Goal: Task Accomplishment & Management: Complete application form

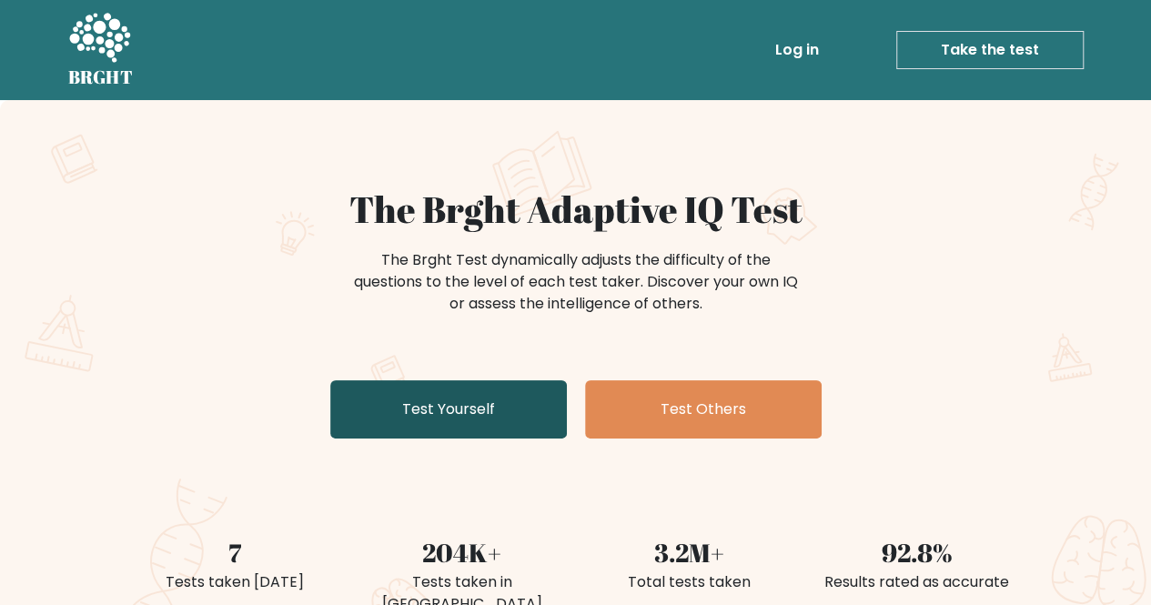
scroll to position [91, 0]
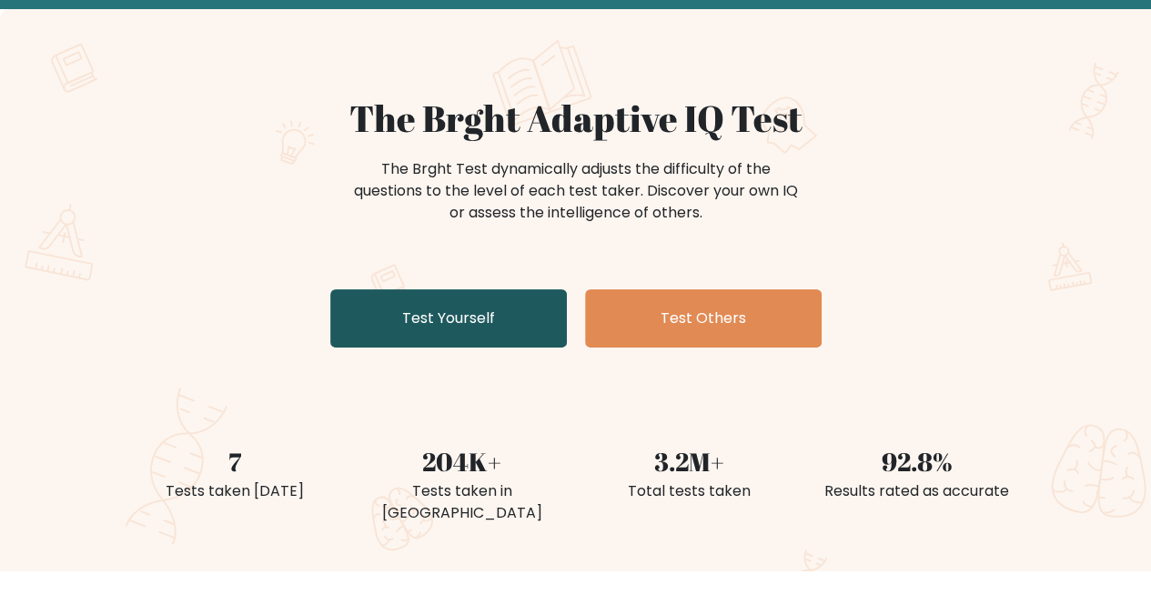
click at [444, 314] on link "Test Yourself" at bounding box center [448, 318] width 237 height 58
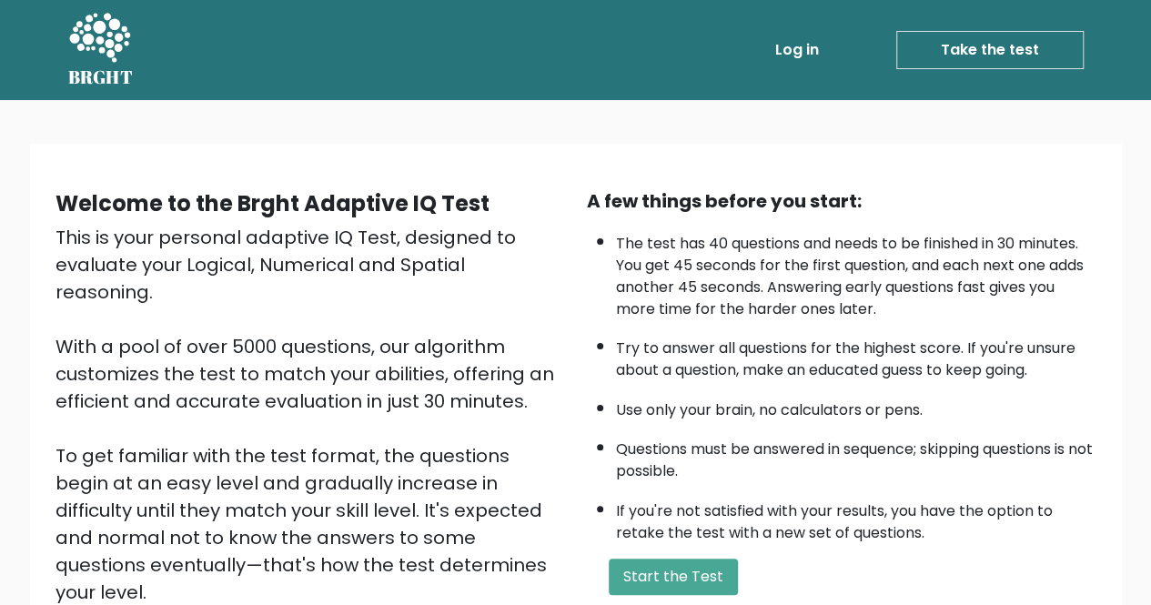
scroll to position [228, 0]
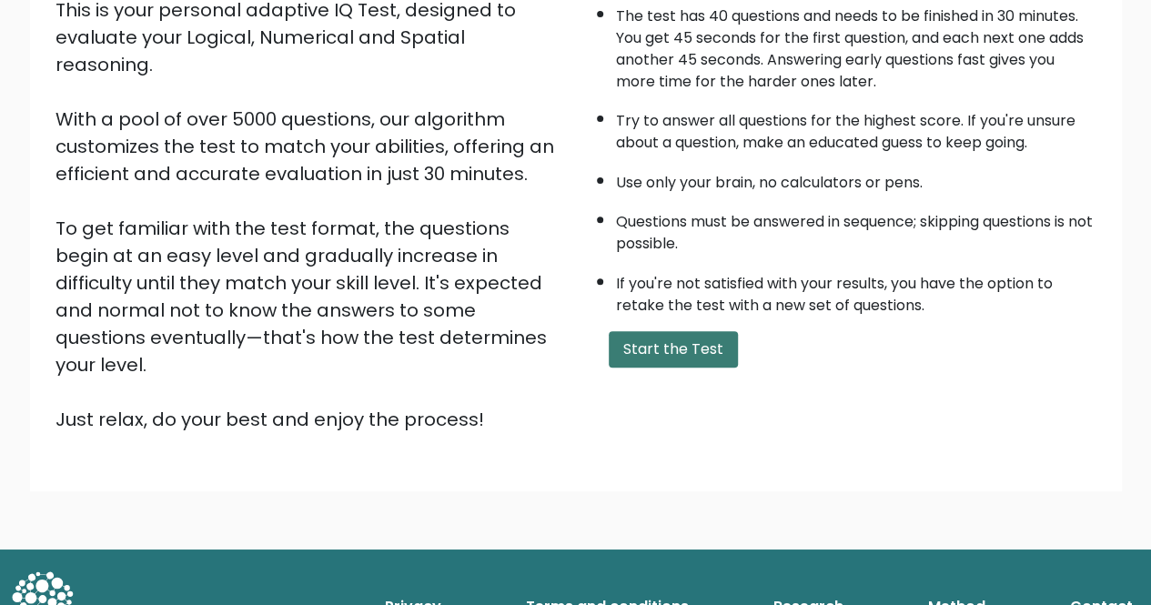
click at [670, 360] on button "Start the Test" at bounding box center [673, 349] width 129 height 36
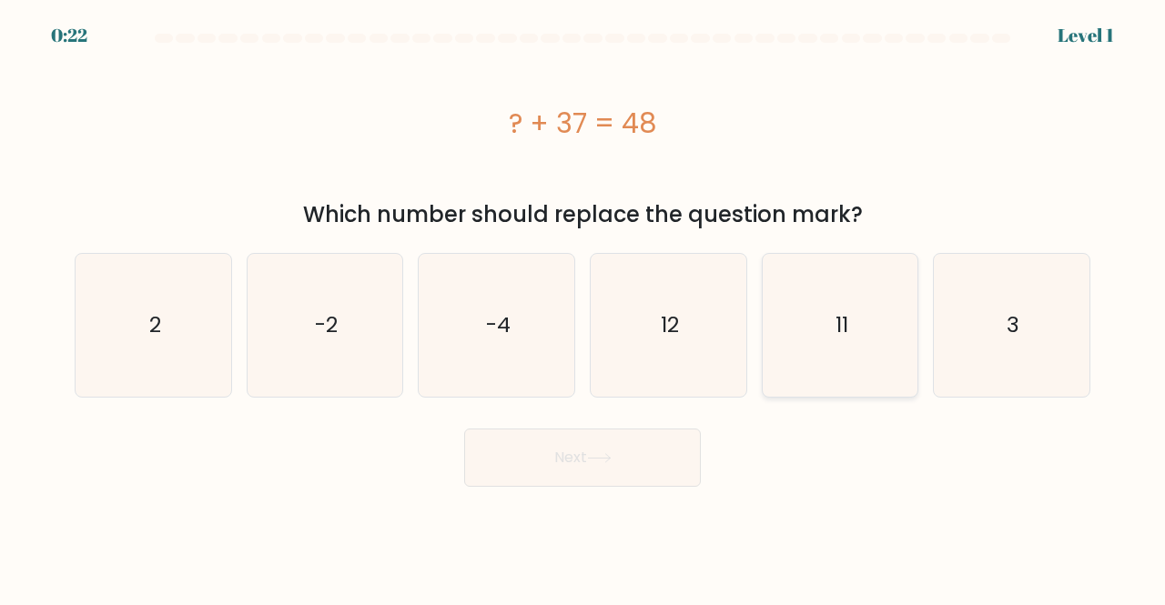
drag, startPoint x: 877, startPoint y: 361, endPoint x: 786, endPoint y: 395, distance: 96.2
click at [877, 362] on icon "11" at bounding box center [840, 325] width 143 height 143
click at [583, 308] on input "e. 11" at bounding box center [583, 305] width 1 height 5
radio input "true"
click at [657, 463] on button "Next" at bounding box center [582, 458] width 237 height 58
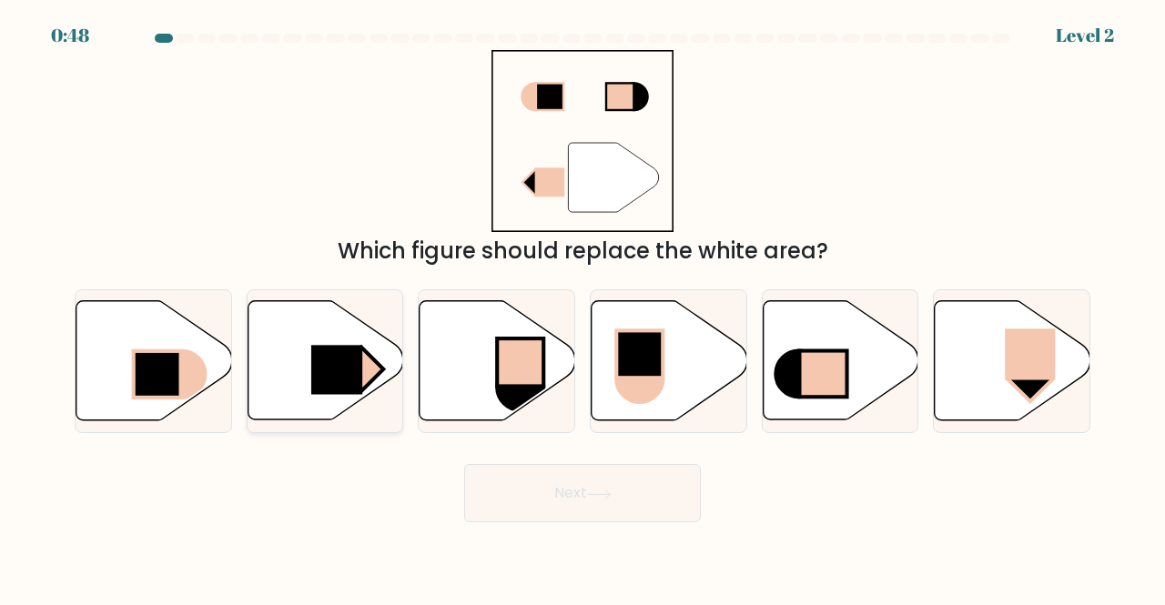
click at [321, 389] on rect at bounding box center [336, 370] width 51 height 49
click at [583, 308] on input "b." at bounding box center [583, 305] width 1 height 5
radio input "true"
click at [607, 492] on icon at bounding box center [599, 495] width 25 height 10
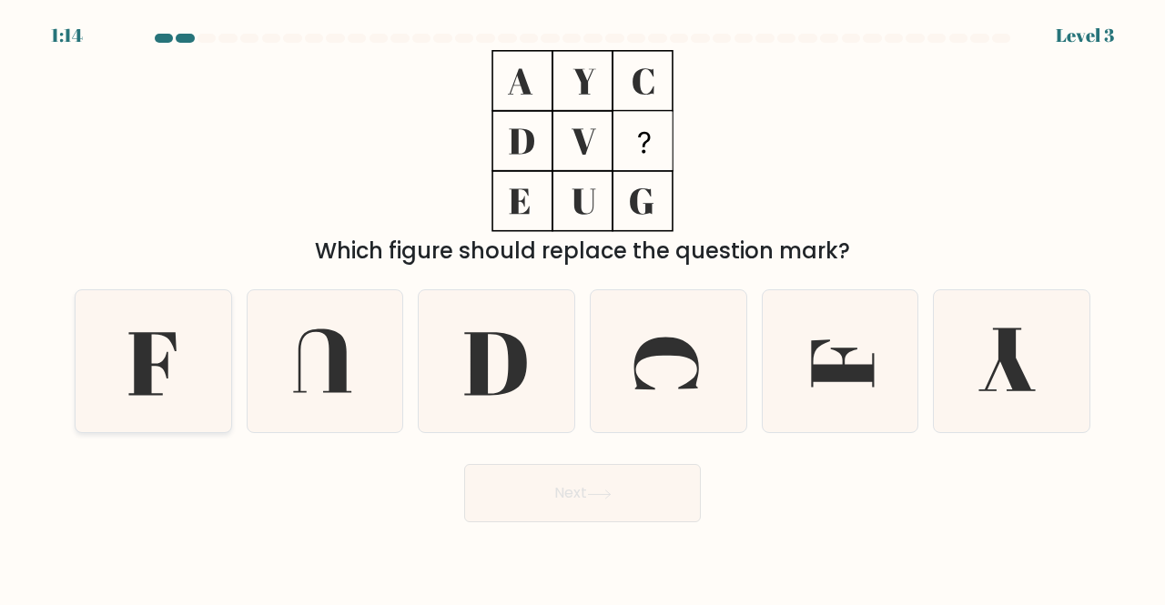
click at [174, 350] on icon at bounding box center [153, 361] width 143 height 143
click at [583, 308] on input "a." at bounding box center [583, 305] width 1 height 5
radio input "true"
click at [617, 487] on button "Next" at bounding box center [582, 493] width 237 height 58
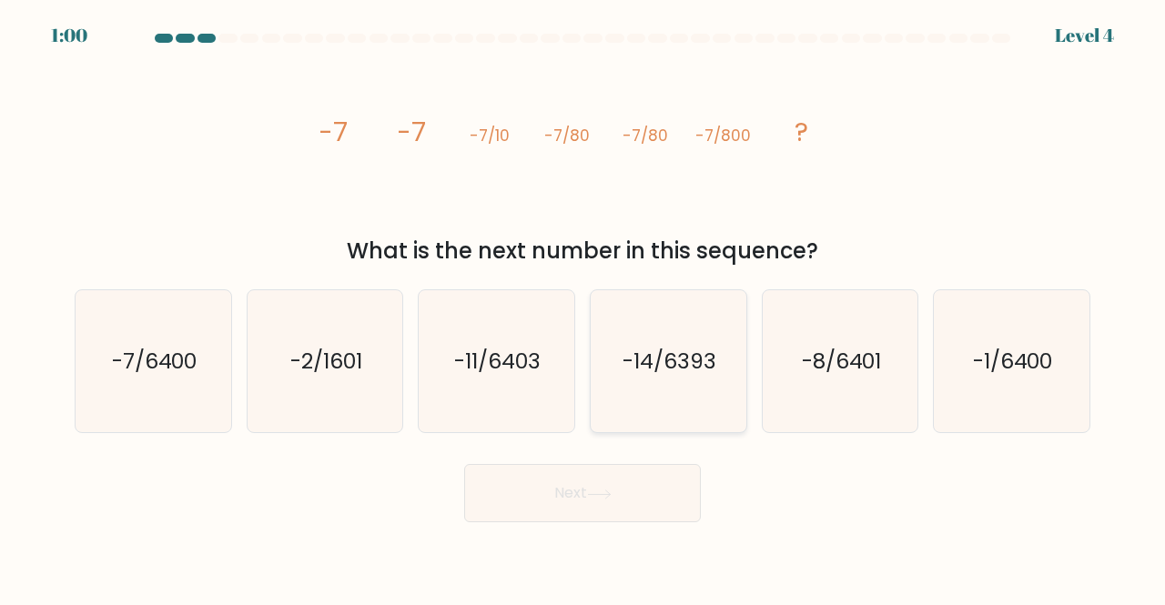
click at [650, 396] on icon "-14/6393" at bounding box center [668, 361] width 143 height 143
click at [583, 308] on input "d. -14/6393" at bounding box center [583, 305] width 1 height 5
radio input "true"
click at [606, 533] on body "0:59 Level 4" at bounding box center [582, 302] width 1165 height 605
click at [611, 494] on icon at bounding box center [599, 495] width 25 height 10
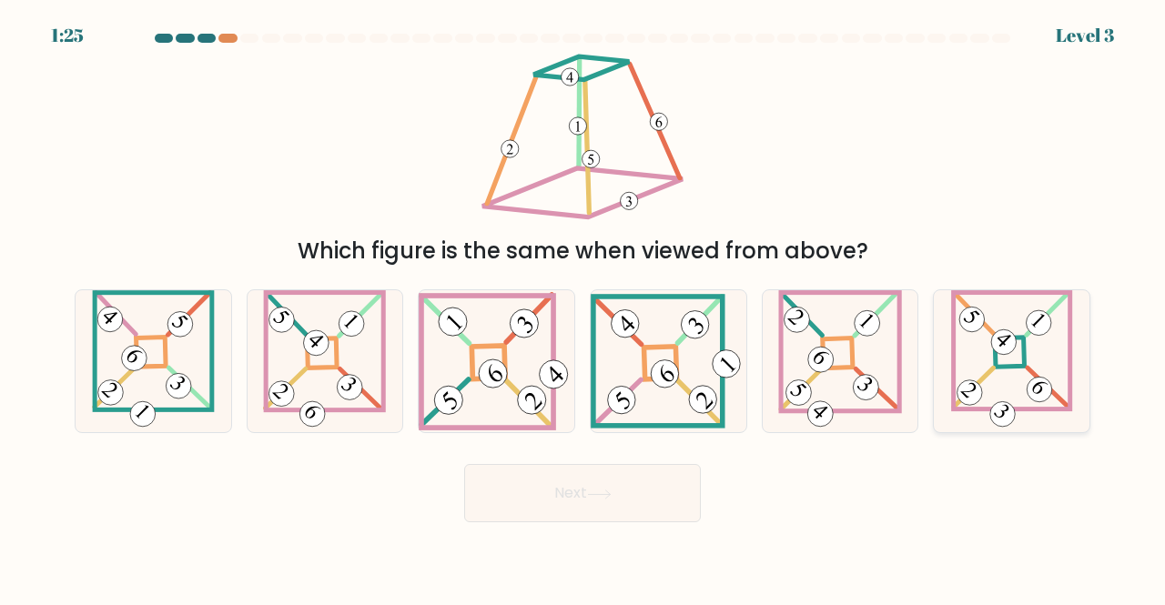
click at [982, 397] on icon at bounding box center [1012, 361] width 122 height 143
click at [583, 308] on input "f." at bounding box center [583, 305] width 1 height 5
radio input "true"
click at [567, 500] on button "Next" at bounding box center [582, 493] width 237 height 58
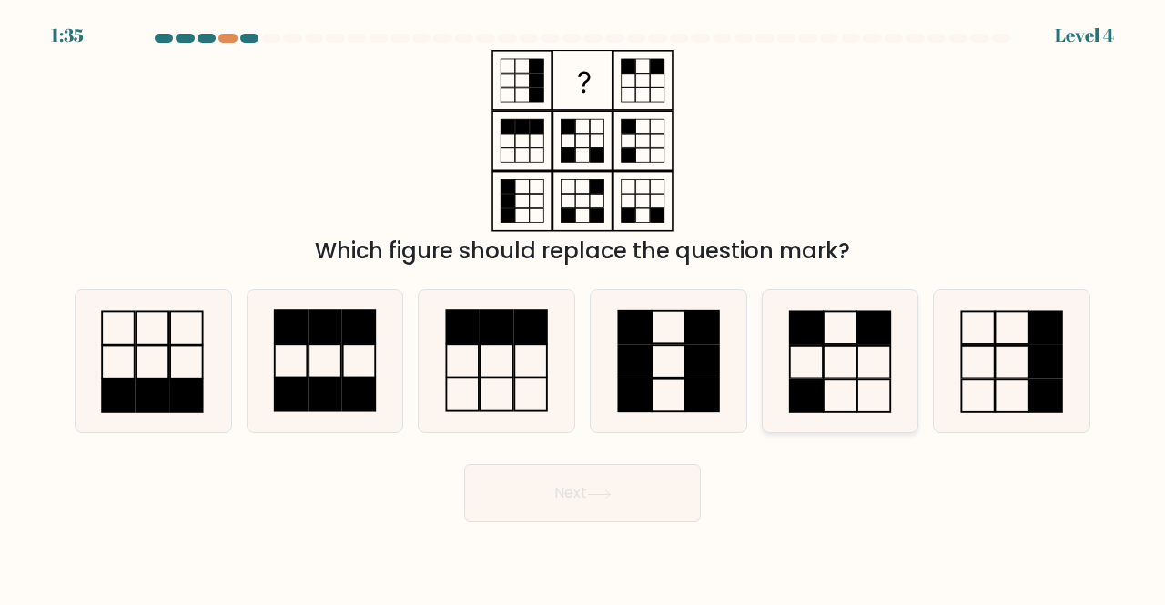
click at [806, 410] on rect at bounding box center [805, 396] width 33 height 33
click at [583, 308] on input "e." at bounding box center [583, 305] width 1 height 5
radio input "true"
click at [630, 489] on button "Next" at bounding box center [582, 493] width 237 height 58
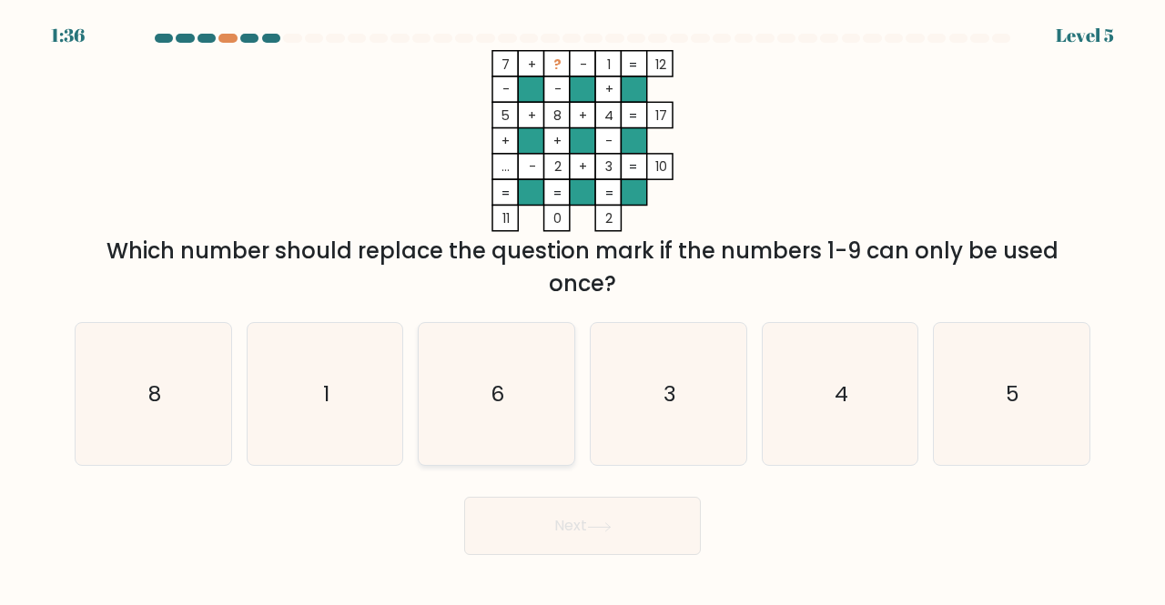
click at [472, 418] on icon "6" at bounding box center [496, 394] width 143 height 143
click at [583, 308] on input "c. 6" at bounding box center [583, 305] width 1 height 5
radio input "true"
click at [600, 538] on button "Next" at bounding box center [582, 526] width 237 height 58
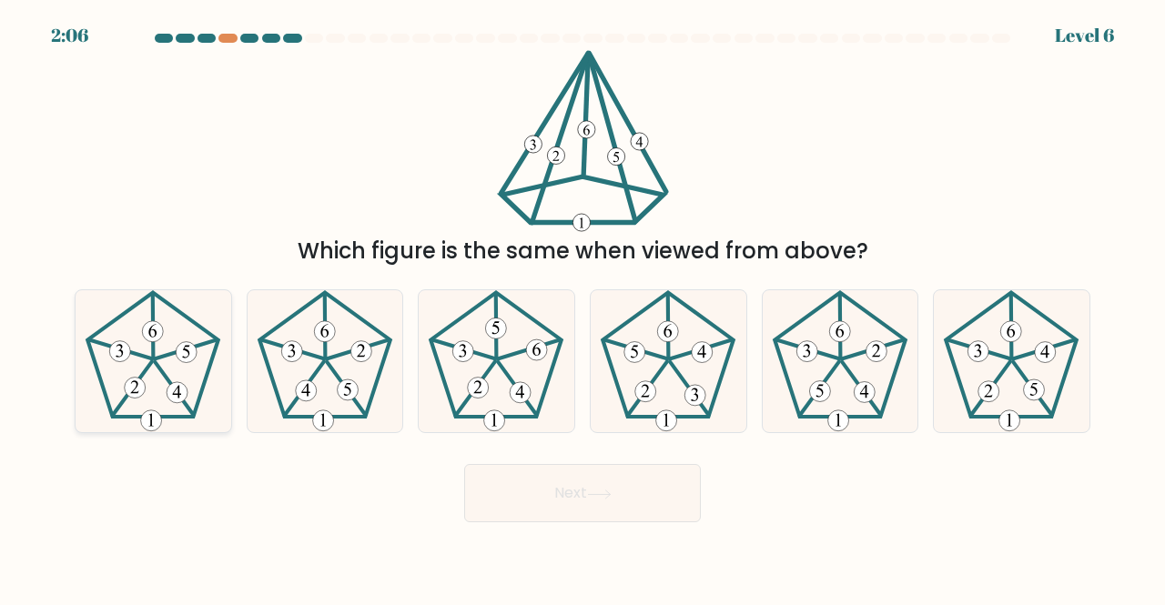
click at [157, 365] on 539 at bounding box center [175, 389] width 39 height 54
click at [583, 308] on input "a." at bounding box center [583, 305] width 1 height 5
radio input "true"
click at [643, 494] on button "Next" at bounding box center [582, 493] width 237 height 58
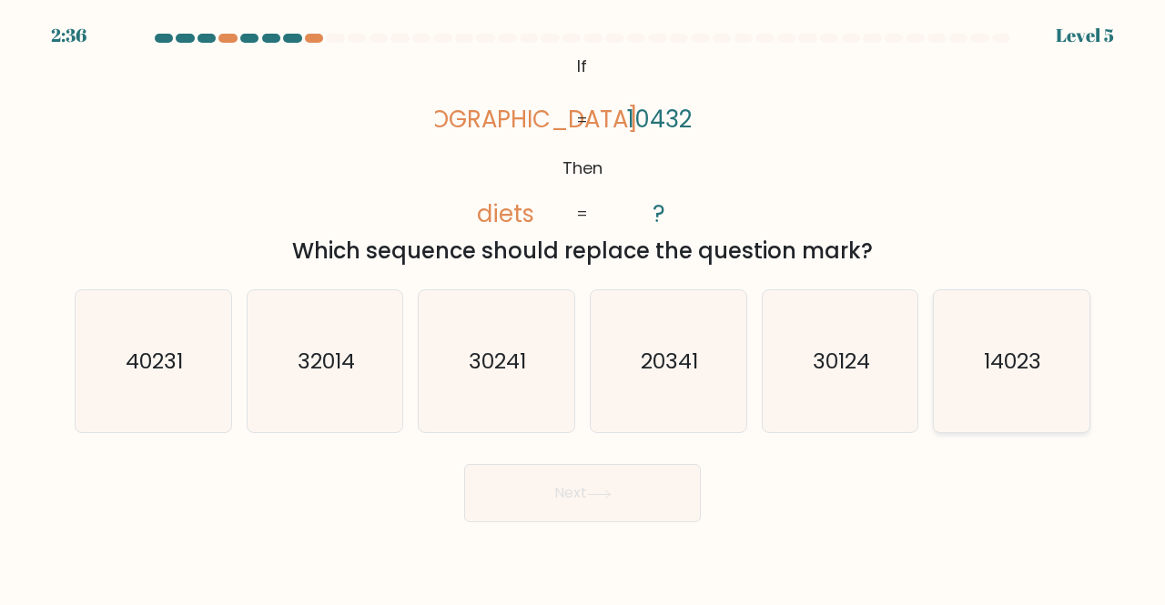
click at [996, 404] on icon "14023" at bounding box center [1011, 361] width 143 height 143
click at [583, 308] on input "f. 14023" at bounding box center [583, 305] width 1 height 5
radio input "true"
click at [638, 488] on button "Next" at bounding box center [582, 493] width 237 height 58
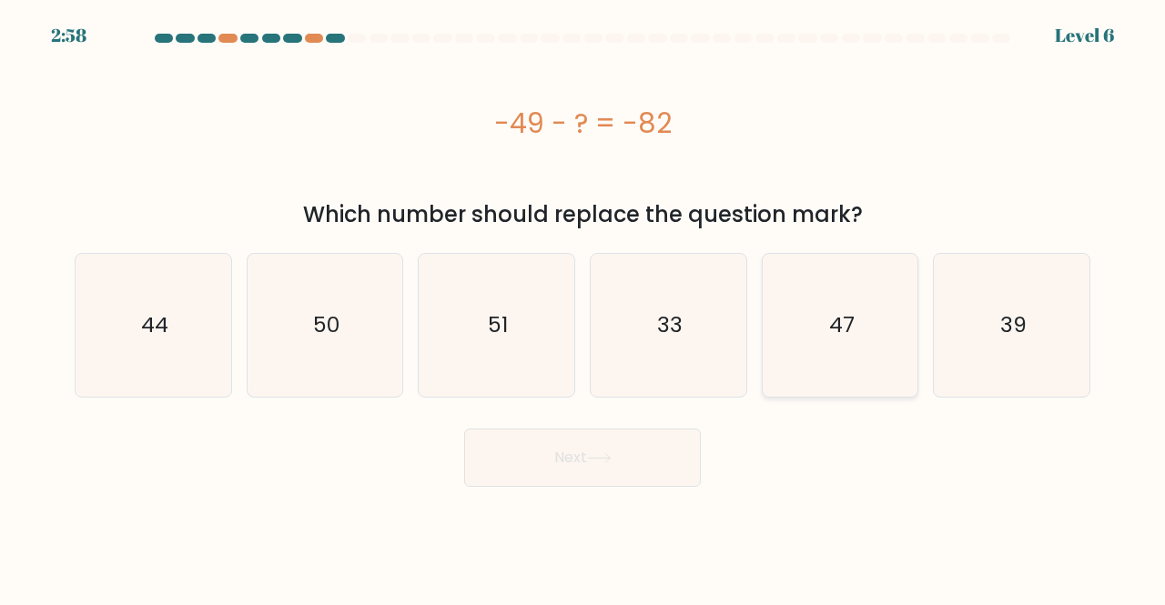
click at [850, 371] on icon "47" at bounding box center [840, 325] width 143 height 143
click at [583, 308] on input "e. 47" at bounding box center [583, 305] width 1 height 5
radio input "true"
click at [626, 452] on button "Next" at bounding box center [582, 458] width 237 height 58
click at [625, 471] on button "Next" at bounding box center [582, 458] width 237 height 58
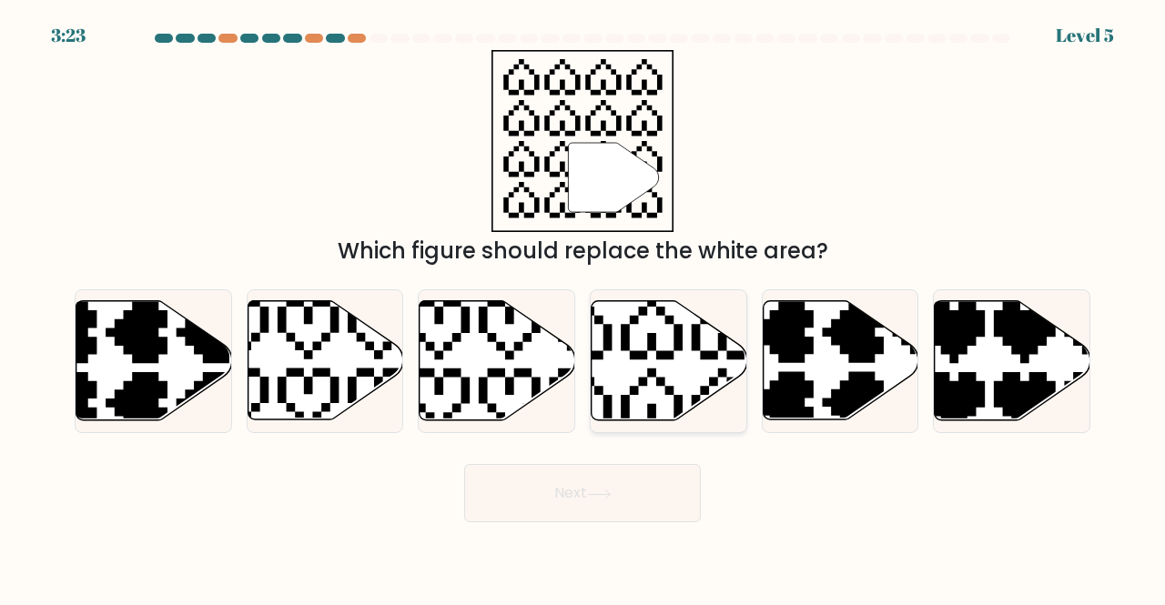
click at [630, 387] on icon at bounding box center [616, 293] width 273 height 273
click at [583, 308] on input "d." at bounding box center [583, 305] width 1 height 5
radio input "true"
click at [654, 514] on button "Next" at bounding box center [582, 493] width 237 height 58
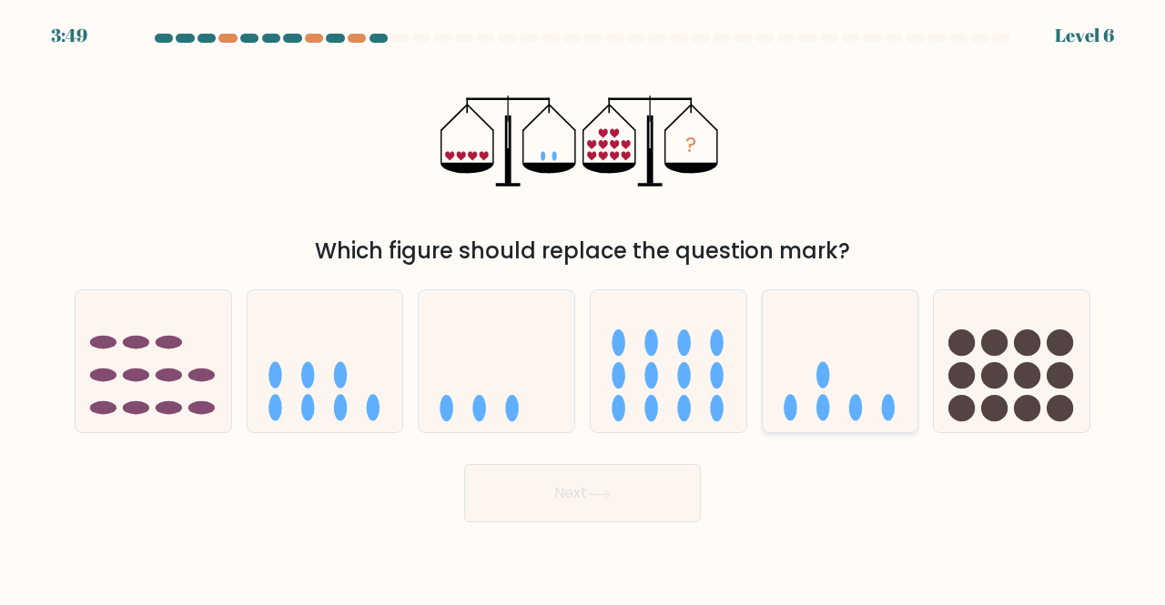
click at [777, 428] on div at bounding box center [840, 361] width 157 height 145
click at [583, 308] on input "e." at bounding box center [583, 305] width 1 height 5
radio input "true"
click at [655, 493] on button "Next" at bounding box center [582, 493] width 237 height 58
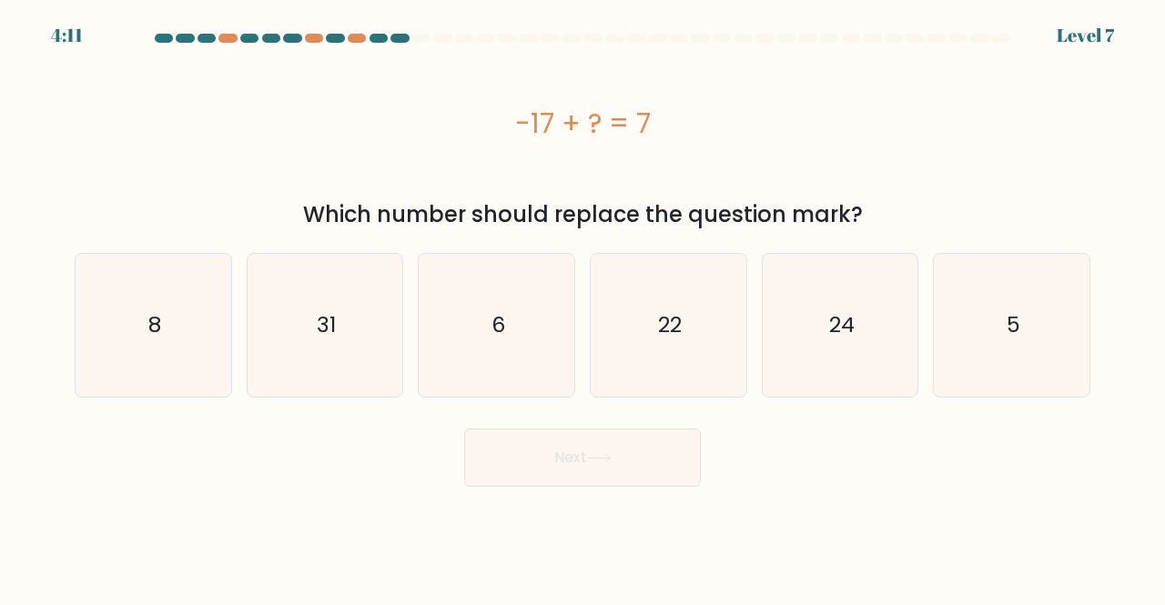
drag, startPoint x: 510, startPoint y: 117, endPoint x: 655, endPoint y: 105, distance: 146.2
click at [655, 105] on div "-17 + ? = 7" at bounding box center [583, 123] width 1016 height 41
copy div "-17 + ? = 7"
click at [897, 357] on icon "24" at bounding box center [840, 325] width 143 height 143
click at [583, 308] on input "e. 24" at bounding box center [583, 305] width 1 height 5
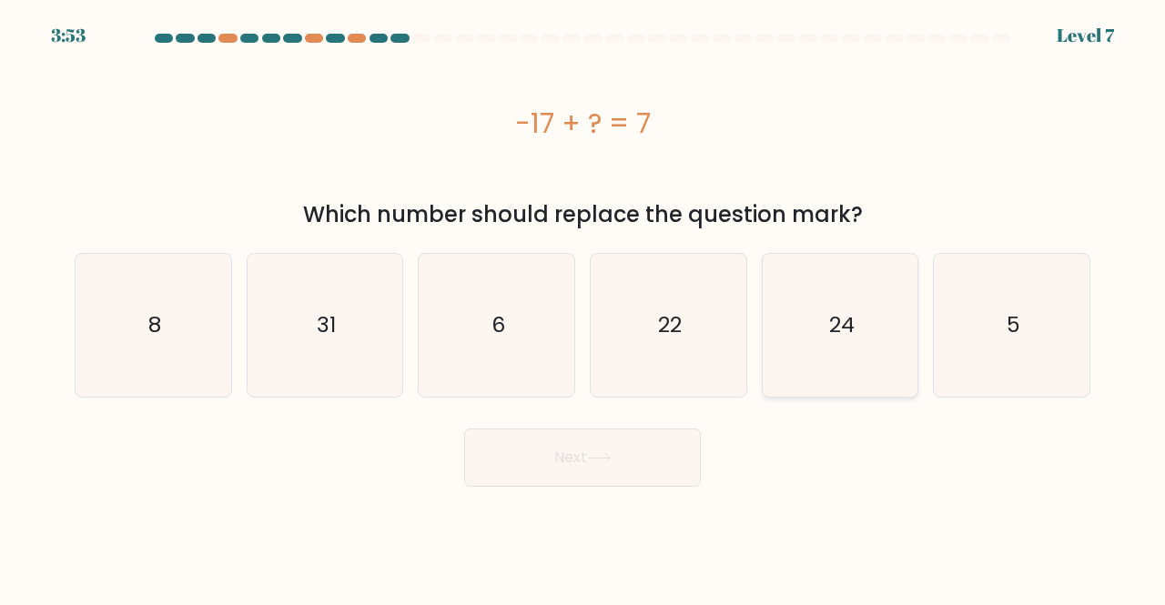
radio input "true"
click at [557, 480] on button "Next" at bounding box center [582, 458] width 237 height 58
click at [569, 462] on button "Next" at bounding box center [582, 458] width 237 height 58
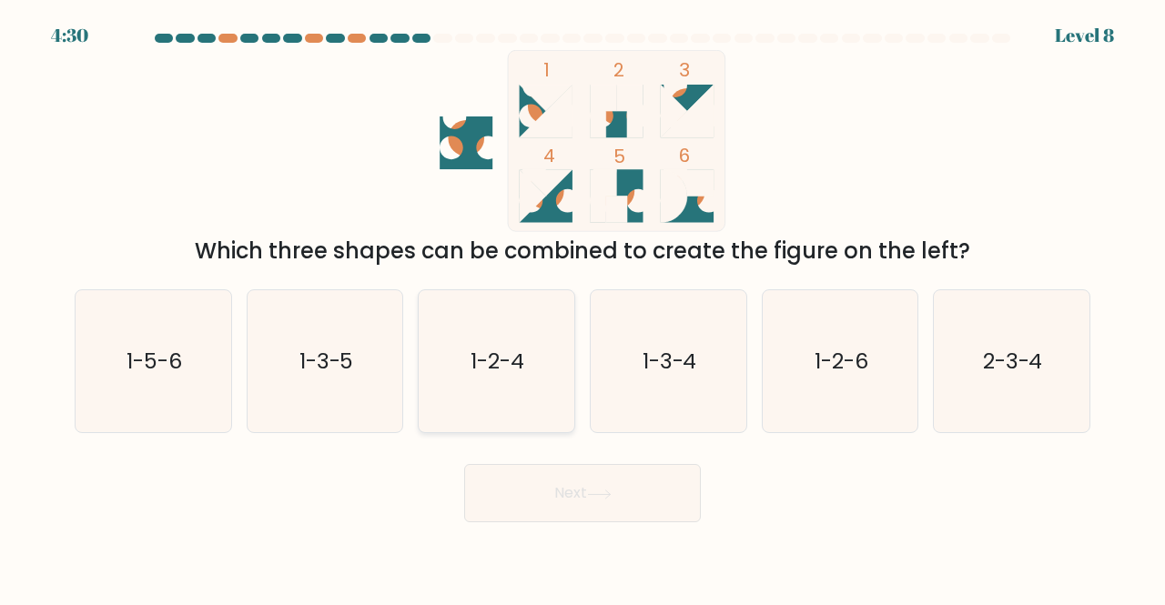
click at [406, 367] on div "b. 1-3-5" at bounding box center [325, 361] width 172 height 145
click at [482, 372] on text "1-2-4" at bounding box center [498, 361] width 54 height 30
click at [583, 308] on input "c. 1-2-4" at bounding box center [583, 305] width 1 height 5
radio input "true"
click at [620, 483] on button "Next" at bounding box center [582, 493] width 237 height 58
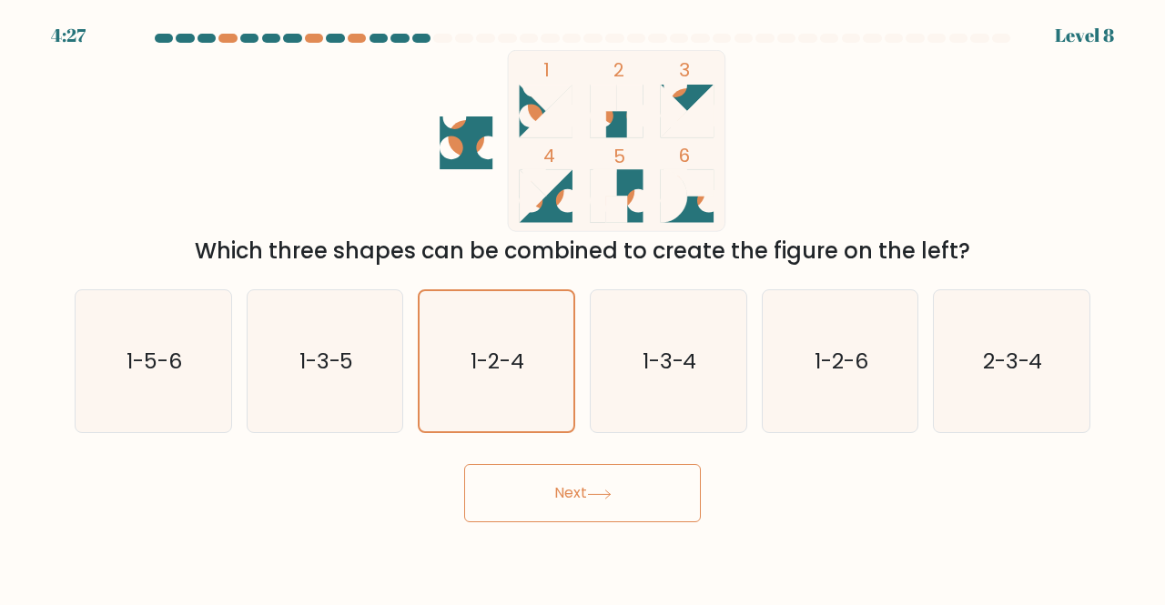
click at [643, 496] on button "Next" at bounding box center [582, 493] width 237 height 58
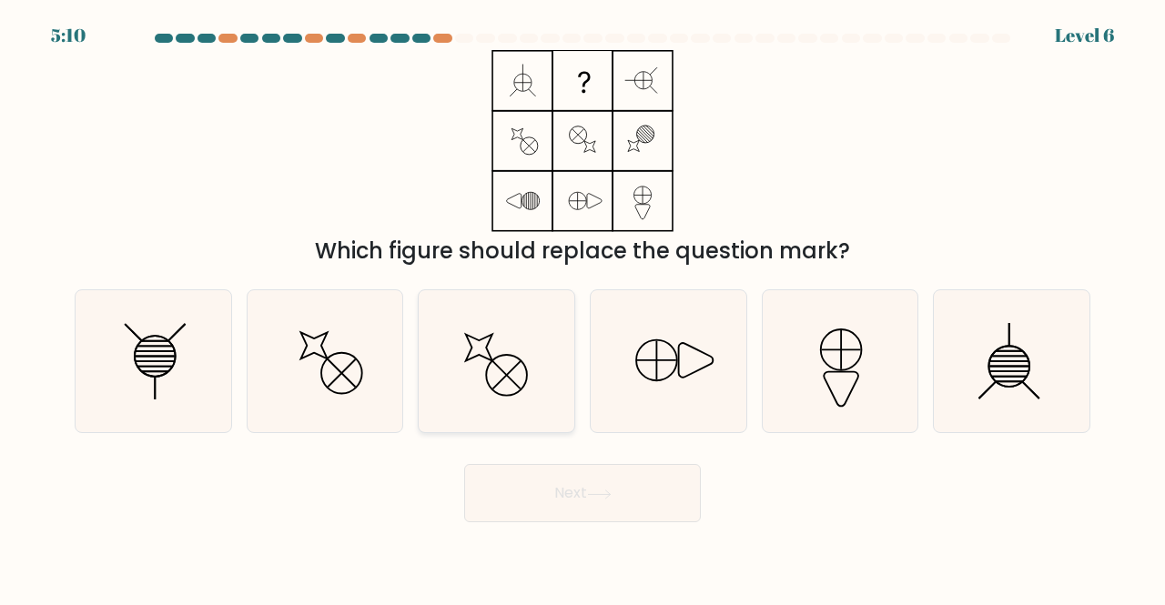
click at [471, 351] on icon at bounding box center [496, 361] width 143 height 143
click at [583, 308] on input "c." at bounding box center [583, 305] width 1 height 5
radio input "true"
click at [638, 469] on button "Next" at bounding box center [582, 493] width 237 height 58
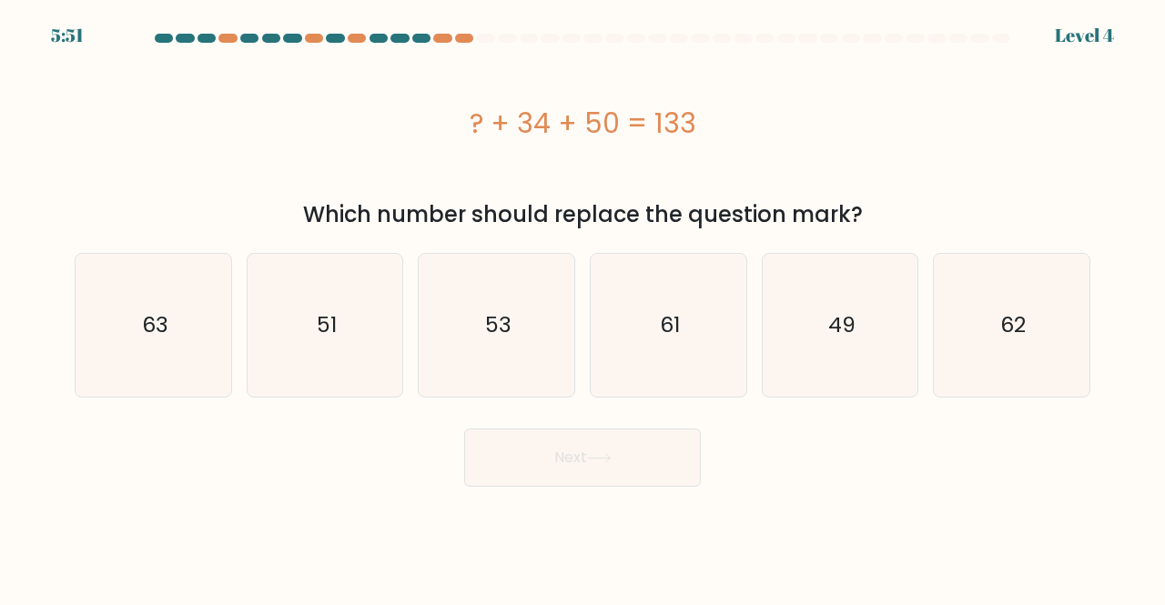
drag, startPoint x: 462, startPoint y: 121, endPoint x: 877, endPoint y: 222, distance: 427.2
click at [877, 222] on div "? + 34 + 50 = 133 Which number should replace the question mark?" at bounding box center [583, 140] width 1038 height 181
copy div "? + 34 + 50 = 133 Which number should replace the question mark?"
click at [810, 370] on icon "49" at bounding box center [840, 325] width 143 height 143
click at [583, 308] on input "e. 49" at bounding box center [583, 305] width 1 height 5
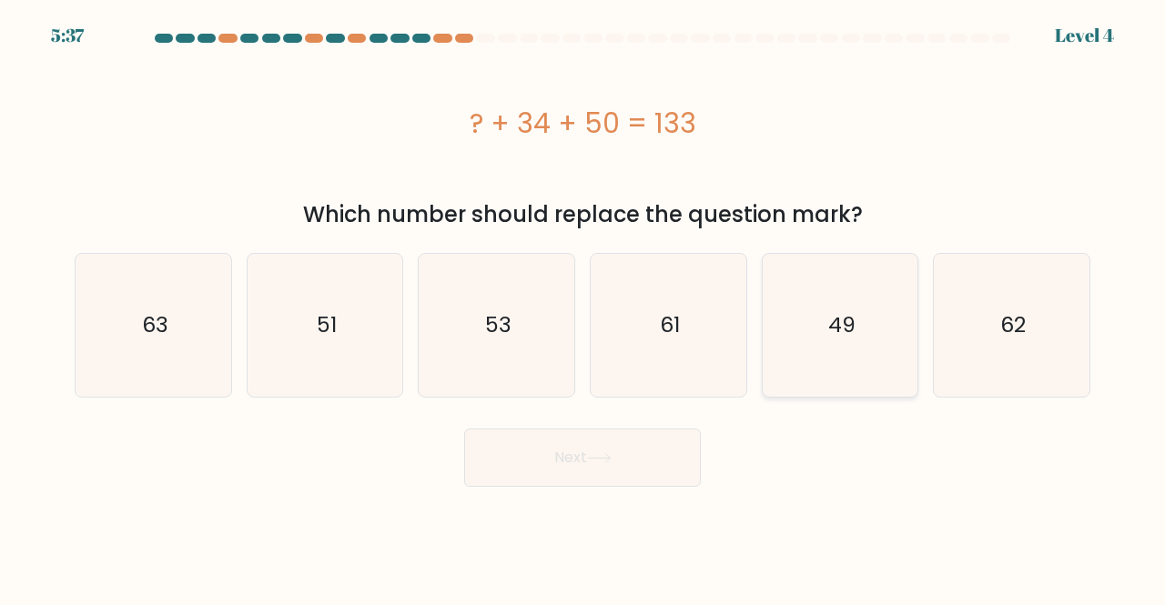
radio input "true"
click at [651, 457] on button "Next" at bounding box center [582, 458] width 237 height 58
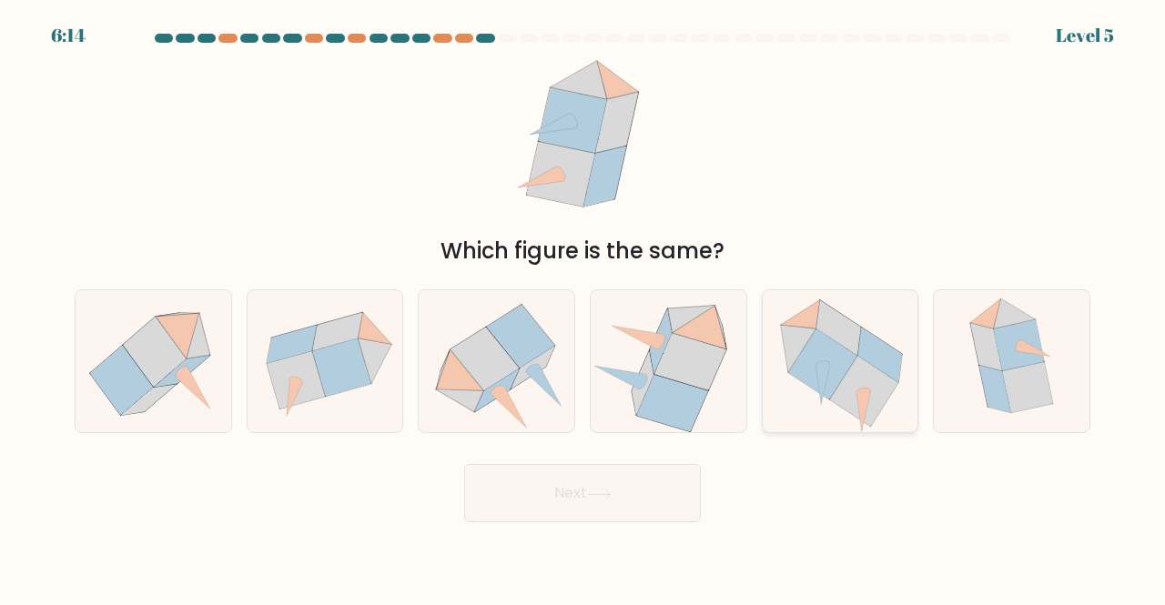
click at [854, 380] on icon at bounding box center [864, 391] width 68 height 71
click at [583, 308] on input "e." at bounding box center [583, 305] width 1 height 5
radio input "true"
click at [567, 485] on button "Next" at bounding box center [582, 493] width 237 height 58
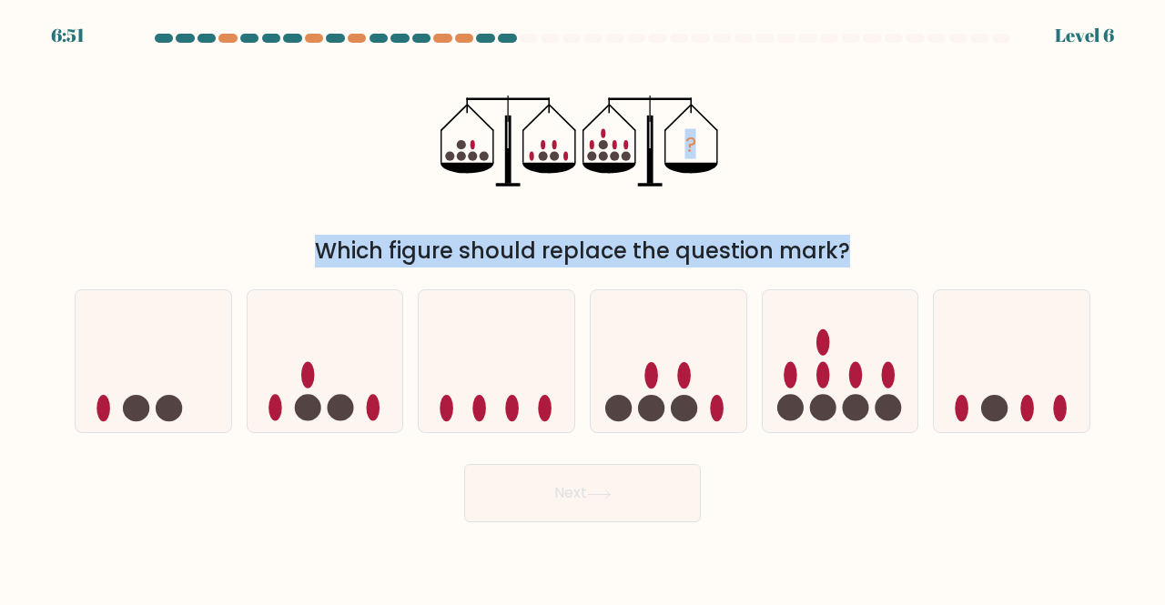
drag, startPoint x: 335, startPoint y: 66, endPoint x: 881, endPoint y: 269, distance: 582.6
click at [881, 269] on form at bounding box center [582, 278] width 1165 height 489
click at [905, 153] on div "? Which figure should replace the question mark?" at bounding box center [583, 159] width 1038 height 218
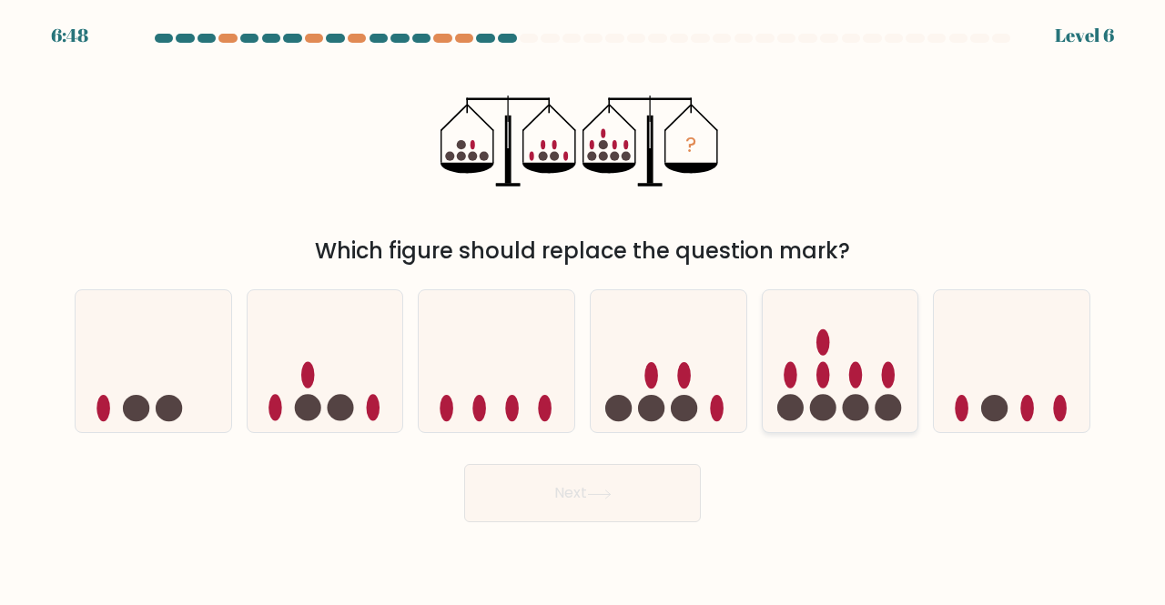
click at [851, 408] on circle at bounding box center [855, 408] width 26 height 26
click at [583, 308] on input "e." at bounding box center [583, 305] width 1 height 5
radio input "true"
click at [578, 487] on button "Next" at bounding box center [582, 493] width 237 height 58
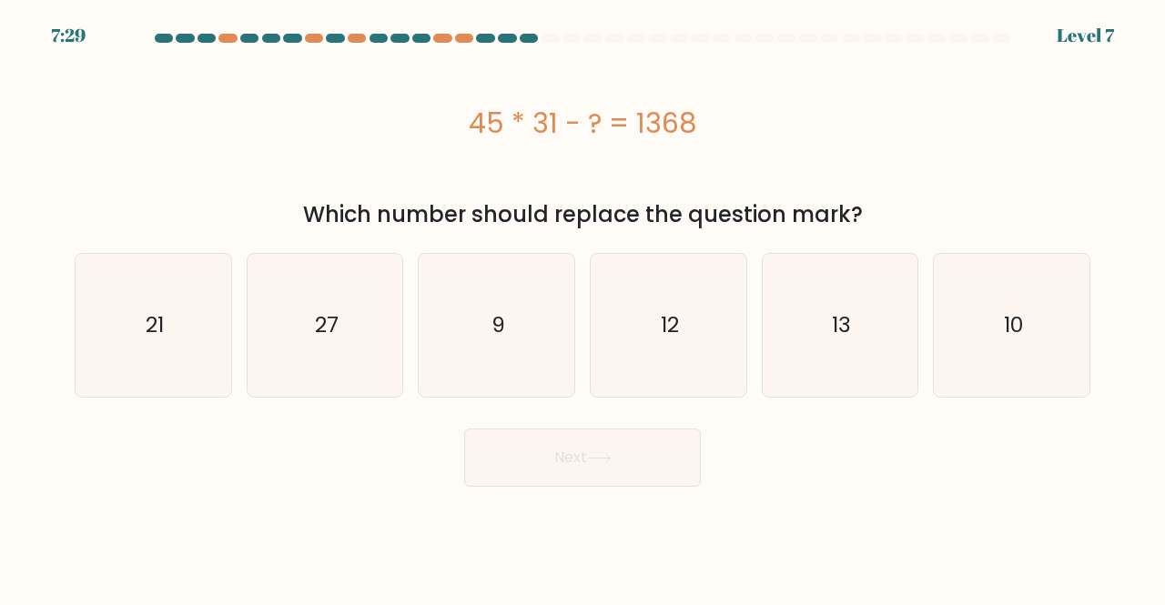
drag, startPoint x: 362, startPoint y: 105, endPoint x: 953, endPoint y: 221, distance: 602.1
click at [953, 221] on div "45 * 31 - ? = 1368 Which number should replace the question mark?" at bounding box center [583, 140] width 1038 height 181
copy div "45 * 31 - ? = 1368 Which number should replace the question mark?"
click at [394, 374] on icon "27" at bounding box center [325, 325] width 143 height 143
click at [583, 308] on input "b. 27" at bounding box center [583, 305] width 1 height 5
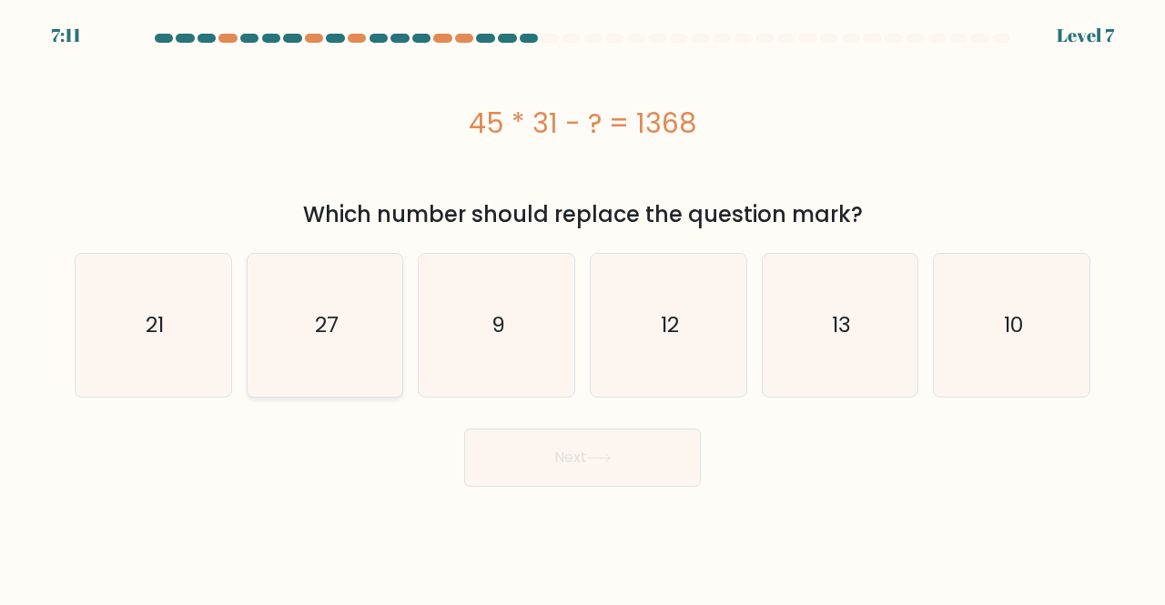
radio input "true"
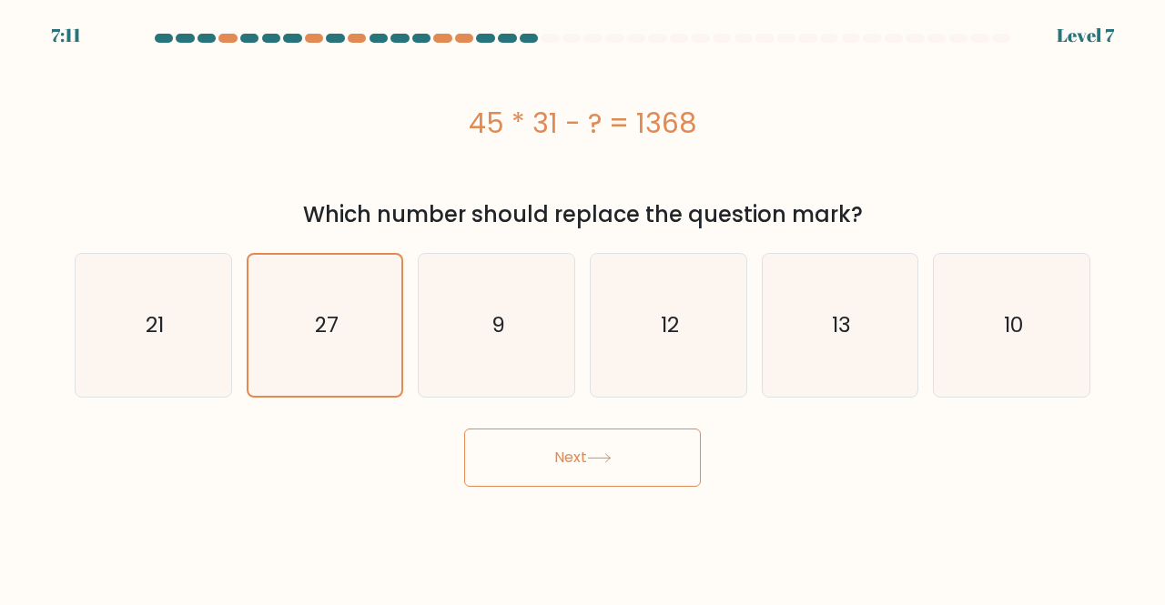
click at [502, 438] on button "Next" at bounding box center [582, 458] width 237 height 58
click at [592, 475] on button "Next" at bounding box center [582, 458] width 237 height 58
click at [646, 465] on button "Next" at bounding box center [582, 458] width 237 height 58
click at [577, 451] on button "Next" at bounding box center [582, 458] width 237 height 58
click at [662, 475] on button "Next" at bounding box center [582, 458] width 237 height 58
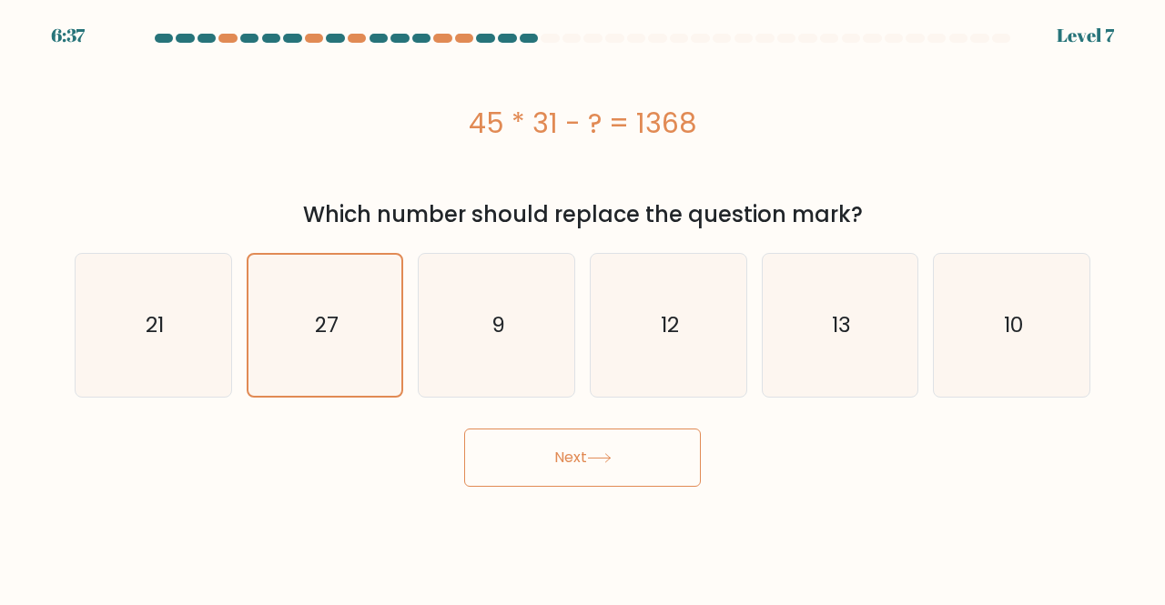
click at [609, 453] on icon at bounding box center [599, 458] width 25 height 10
click at [590, 457] on button "Next" at bounding box center [582, 458] width 237 height 58
click at [242, 138] on div "45 * 31 - ? = 1368" at bounding box center [583, 123] width 1016 height 41
click at [177, 309] on icon "21" at bounding box center [153, 325] width 143 height 143
click at [583, 308] on input "a. 21" at bounding box center [583, 305] width 1 height 5
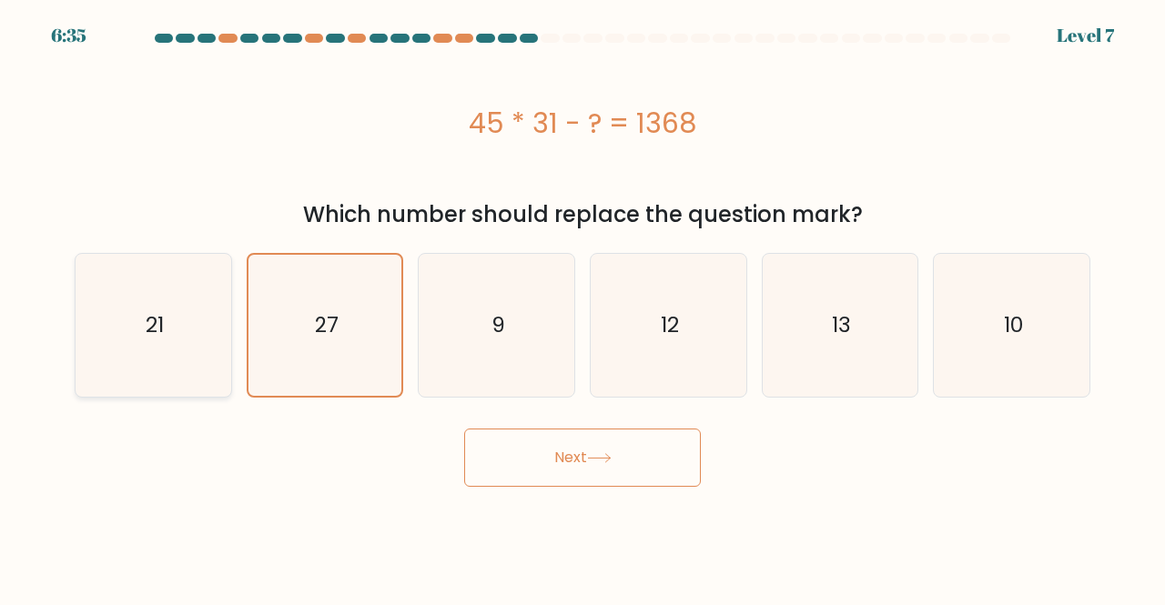
radio input "true"
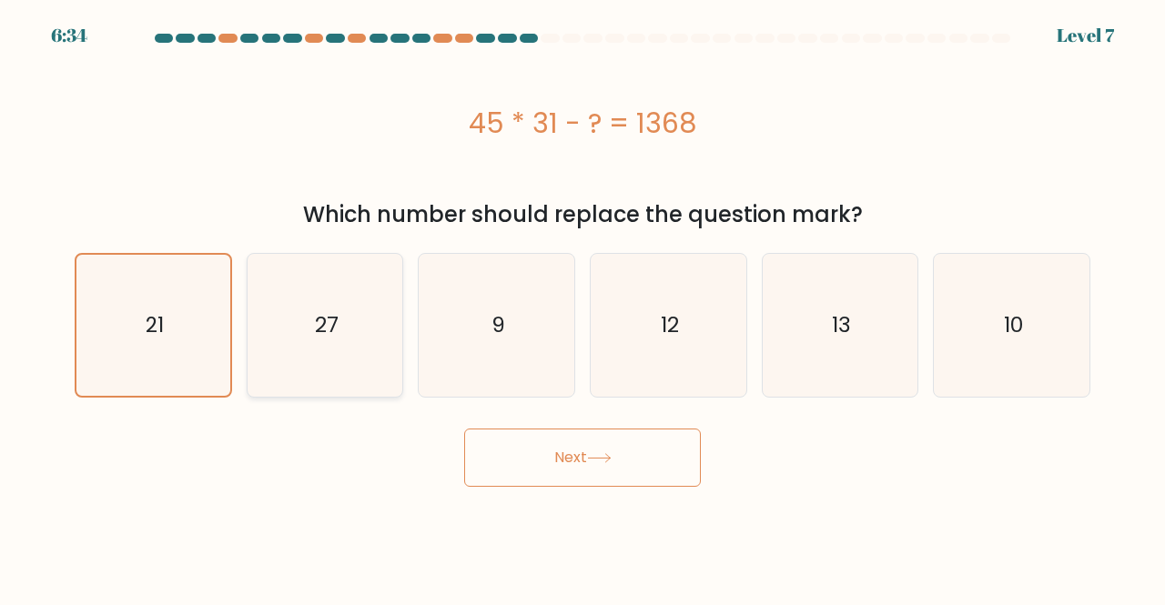
click at [350, 319] on icon "27" at bounding box center [325, 325] width 143 height 143
click at [583, 308] on input "b. 27" at bounding box center [583, 305] width 1 height 5
radio input "true"
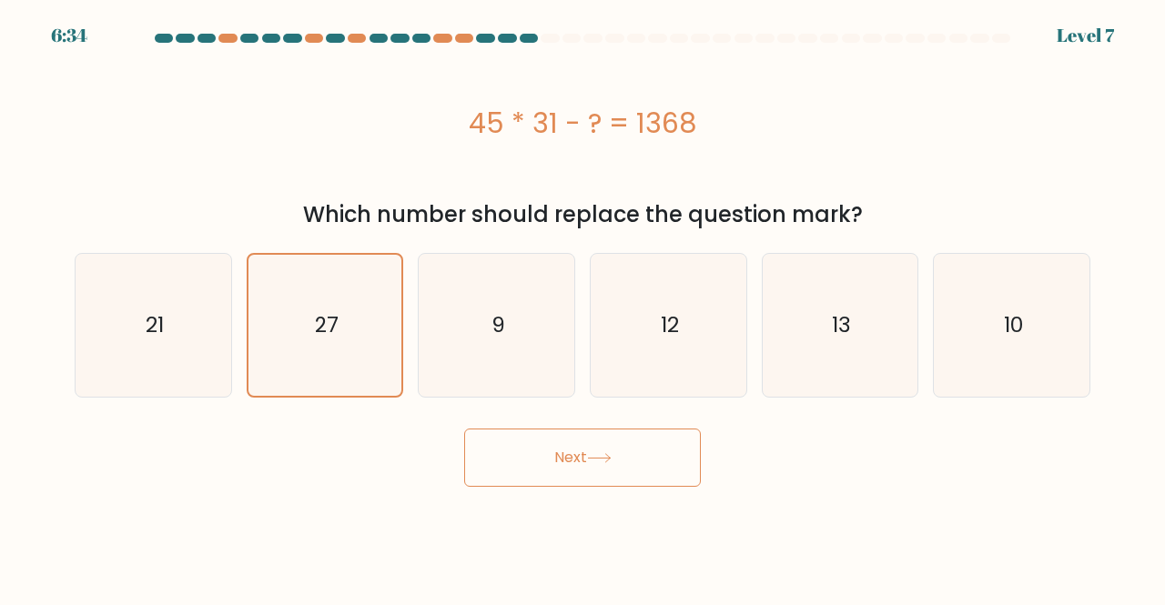
click at [612, 460] on icon at bounding box center [599, 458] width 25 height 10
click at [599, 461] on icon at bounding box center [599, 458] width 25 height 10
click at [598, 461] on icon at bounding box center [599, 458] width 25 height 10
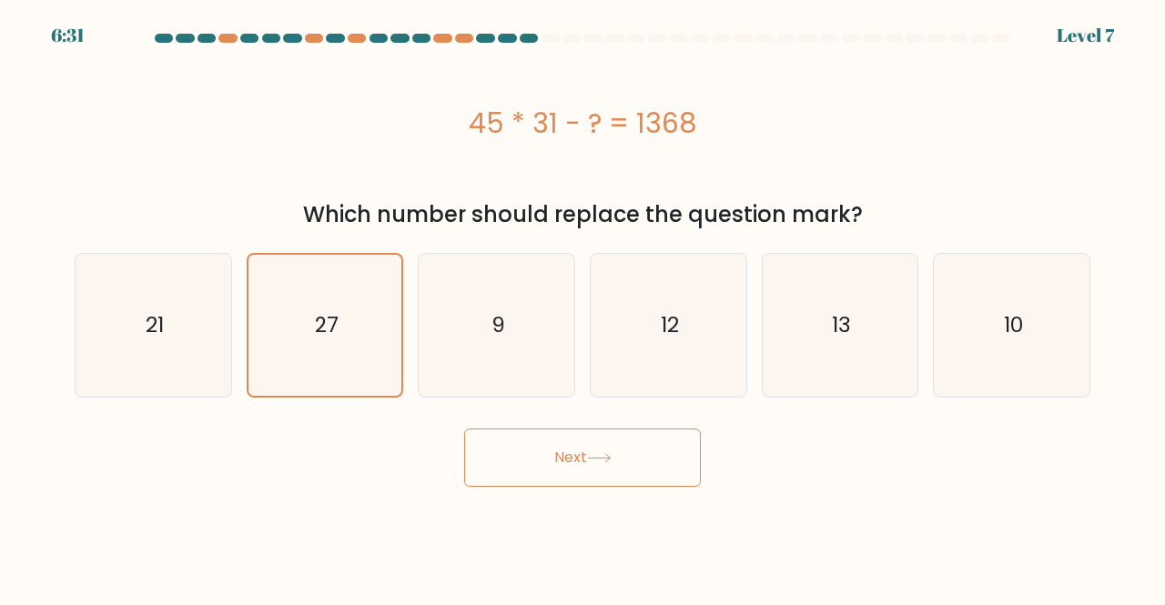
click at [295, 104] on div "45 * 31 - ? = 1368" at bounding box center [583, 123] width 1016 height 41
click at [454, 322] on icon "9" at bounding box center [496, 325] width 143 height 143
click at [583, 308] on input "c. 9" at bounding box center [583, 305] width 1 height 5
radio input "true"
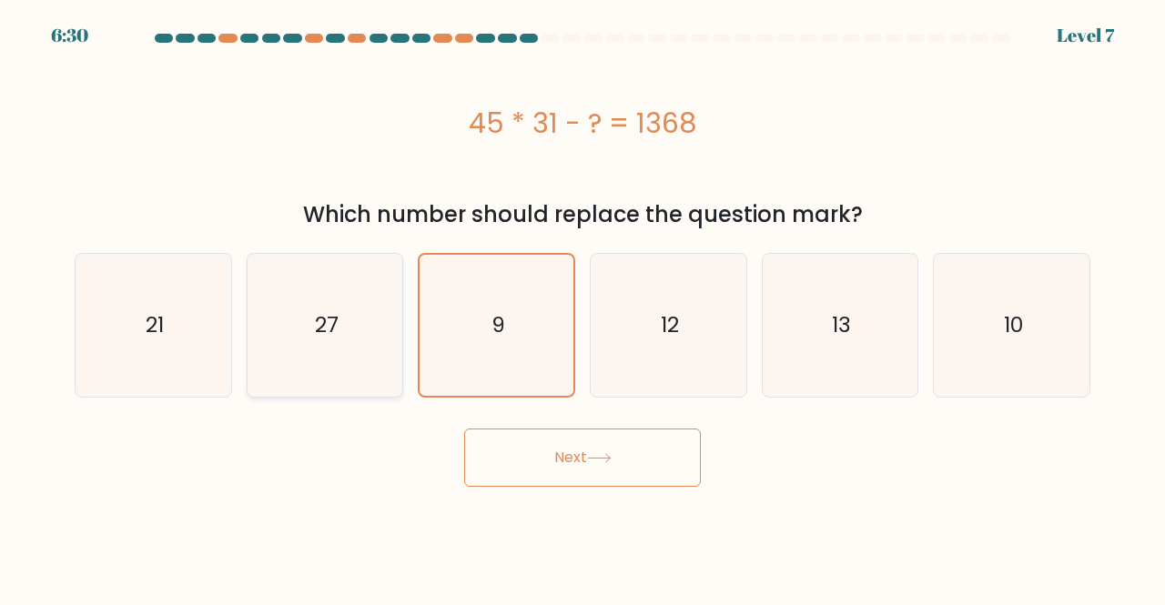
click at [319, 356] on icon "27" at bounding box center [325, 325] width 143 height 143
click at [583, 308] on input "b. 27" at bounding box center [583, 305] width 1 height 5
radio input "true"
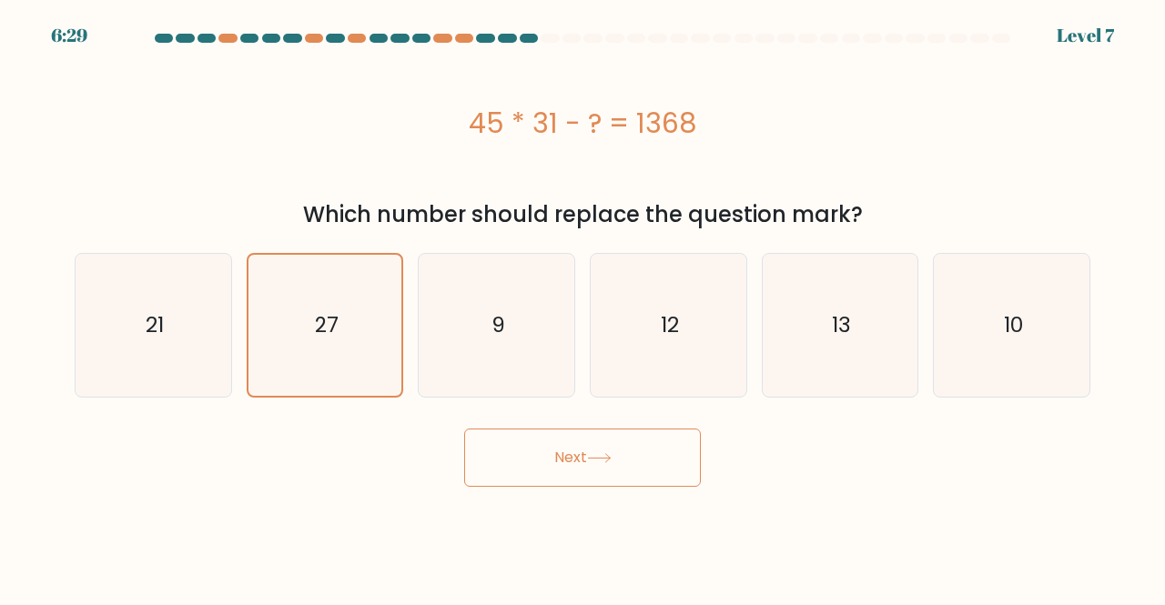
click at [682, 476] on button "Next" at bounding box center [582, 458] width 237 height 58
click at [562, 451] on button "Next" at bounding box center [582, 458] width 237 height 58
drag, startPoint x: 562, startPoint y: 451, endPoint x: 333, endPoint y: 403, distance: 234.2
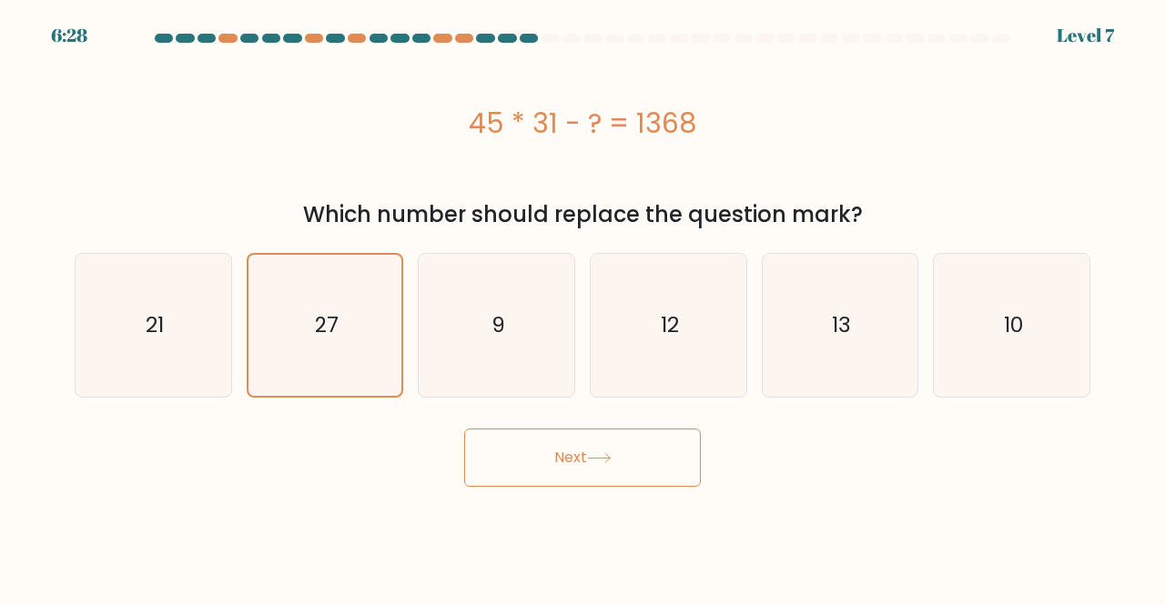
click at [560, 451] on button "Next" at bounding box center [582, 458] width 237 height 58
click at [142, 325] on icon "21" at bounding box center [153, 325] width 143 height 143
click at [583, 308] on input "a. 21" at bounding box center [583, 305] width 1 height 5
radio input "true"
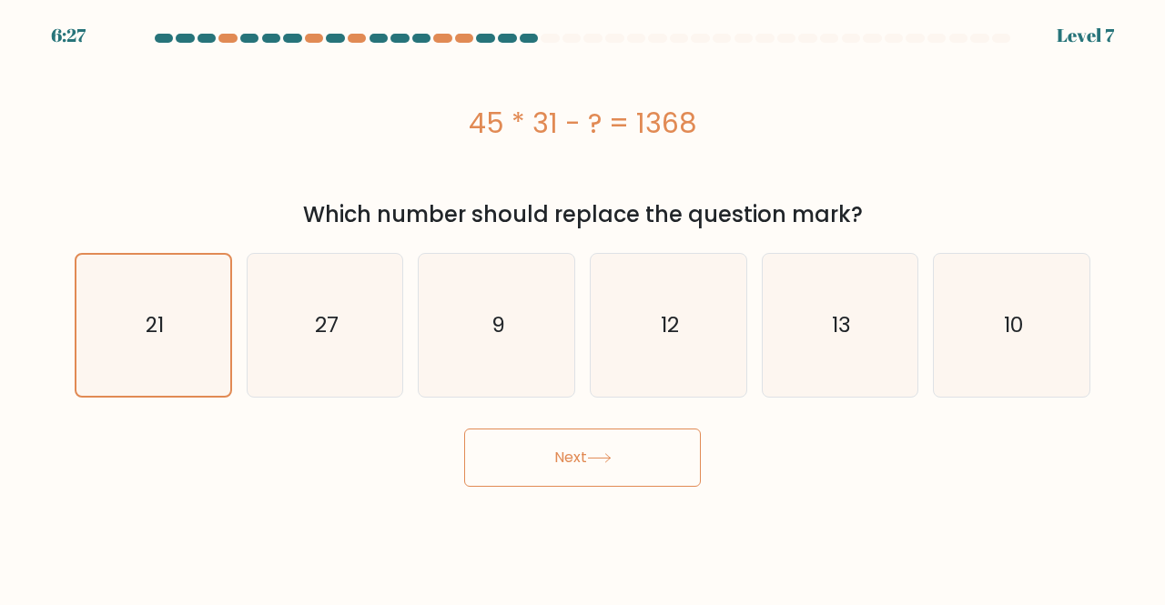
drag, startPoint x: 639, startPoint y: 435, endPoint x: 597, endPoint y: 458, distance: 47.7
click at [639, 438] on button "Next" at bounding box center [582, 458] width 237 height 58
click at [597, 458] on icon at bounding box center [599, 458] width 22 height 8
click at [564, 445] on button "Next" at bounding box center [582, 458] width 237 height 58
click at [318, 290] on icon "27" at bounding box center [325, 325] width 143 height 143
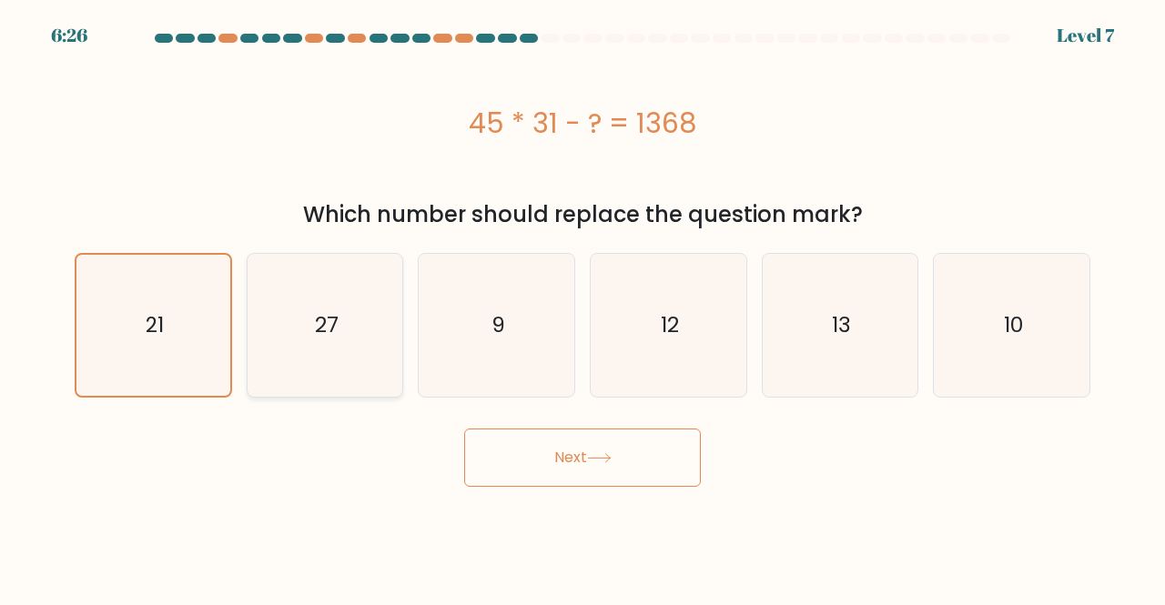
click at [583, 303] on input "b. 27" at bounding box center [583, 305] width 1 height 5
radio input "true"
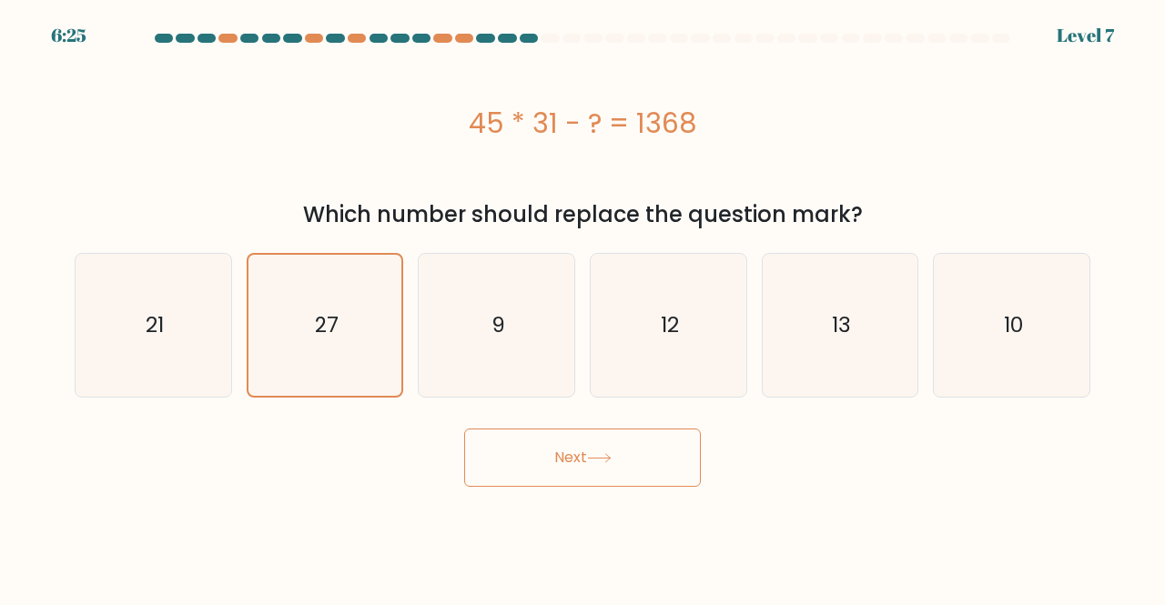
click at [597, 468] on button "Next" at bounding box center [582, 458] width 237 height 58
click at [649, 351] on icon "12" at bounding box center [668, 325] width 143 height 143
click at [583, 308] on input "d. 12" at bounding box center [583, 305] width 1 height 5
radio input "true"
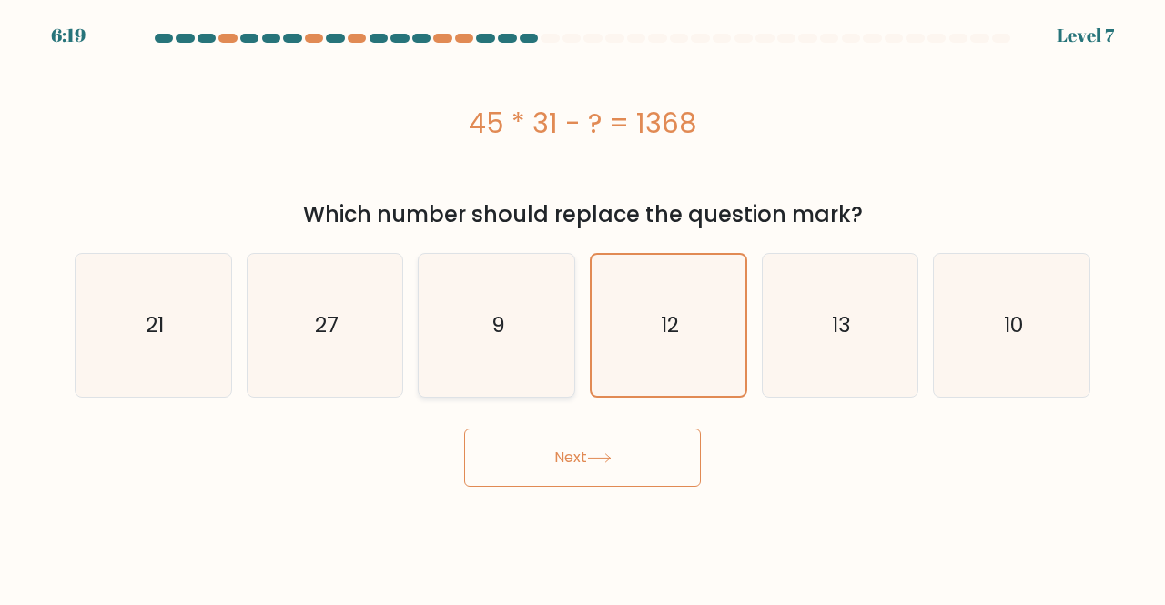
click at [433, 327] on icon "9" at bounding box center [496, 325] width 143 height 143
click at [583, 308] on input "c. 9" at bounding box center [583, 305] width 1 height 5
radio input "true"
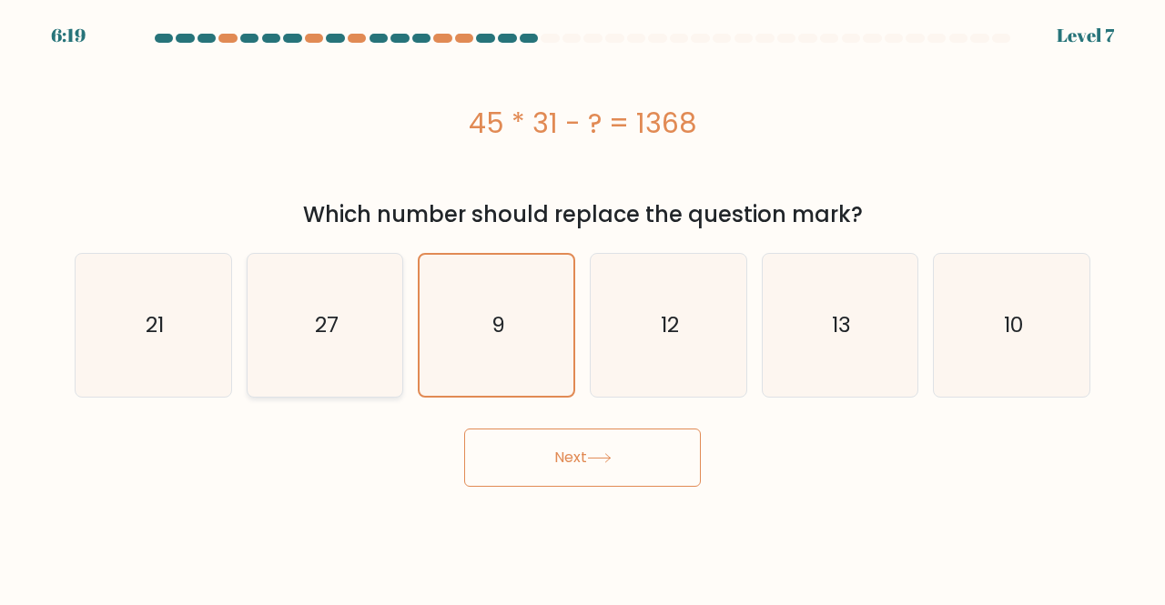
click at [317, 336] on text "27" at bounding box center [327, 325] width 24 height 30
click at [583, 308] on input "b. 27" at bounding box center [583, 305] width 1 height 5
radio input "true"
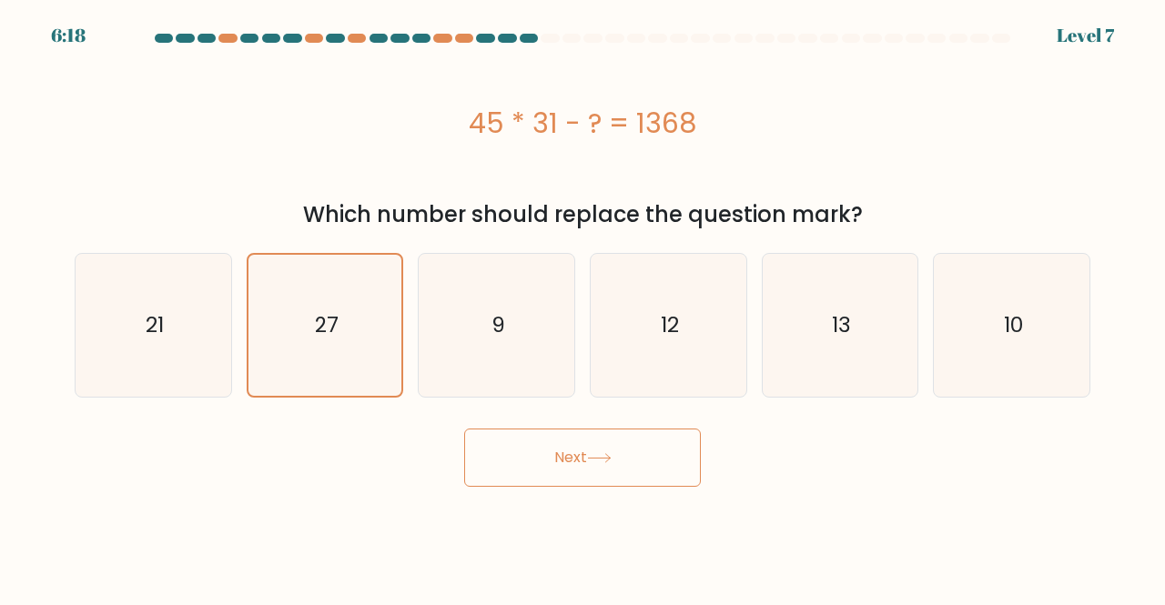
click at [607, 445] on button "Next" at bounding box center [582, 458] width 237 height 58
click at [632, 467] on button "Next" at bounding box center [582, 458] width 237 height 58
click at [284, 121] on div "45 * 31 - ? = 1368" at bounding box center [583, 123] width 1016 height 41
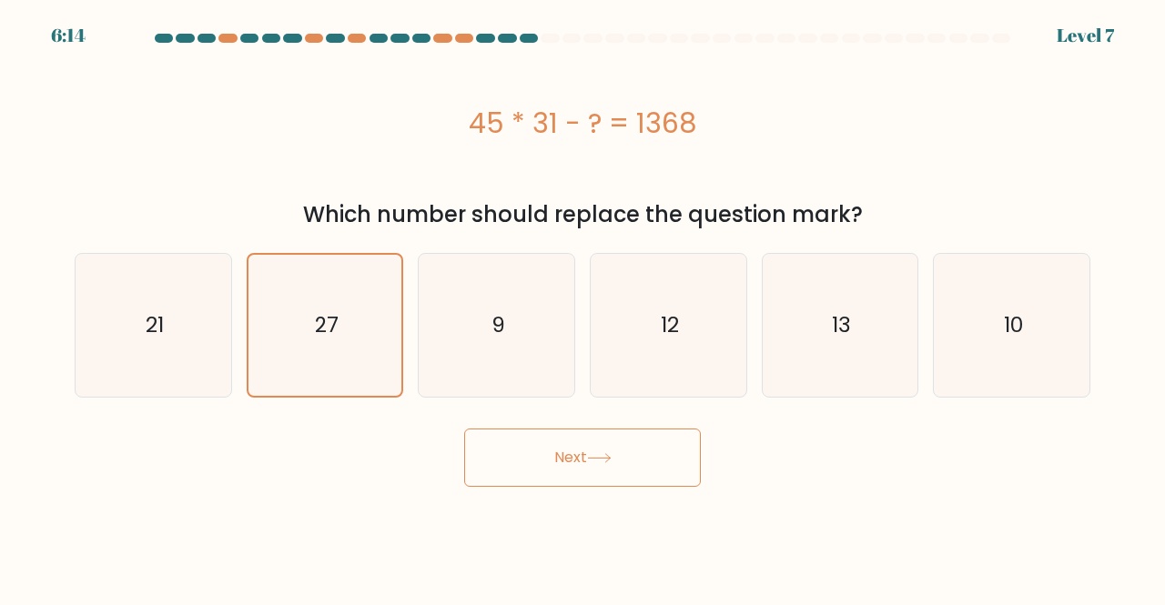
click at [259, 134] on div "45 * 31 - ? = 1368" at bounding box center [583, 123] width 1016 height 41
click at [232, 103] on div "45 * 31 - ? = 1368" at bounding box center [583, 123] width 1016 height 41
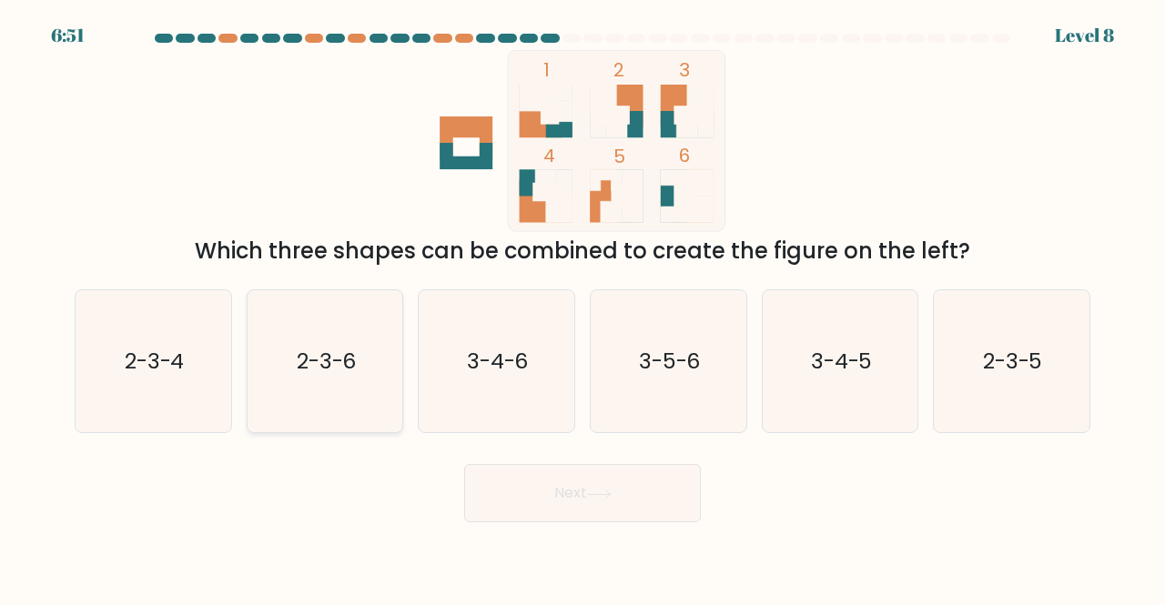
click at [314, 358] on text "2-3-6" at bounding box center [327, 361] width 60 height 30
click at [583, 308] on input "b. 2-3-6" at bounding box center [583, 305] width 1 height 5
radio input "true"
click at [666, 474] on button "Next" at bounding box center [582, 493] width 237 height 58
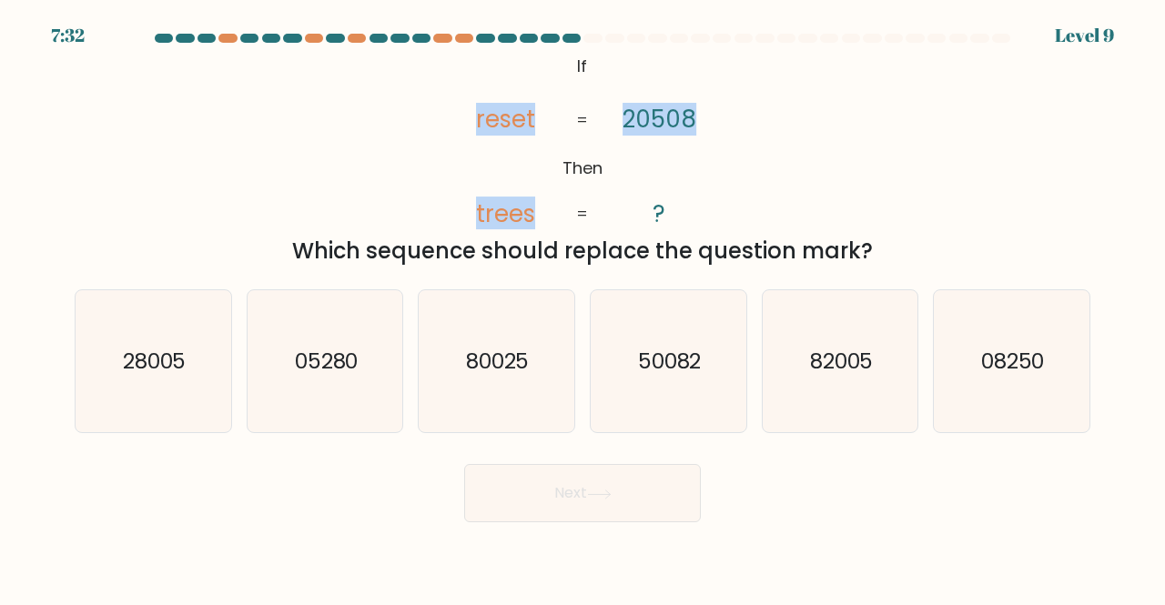
drag, startPoint x: 416, startPoint y: 55, endPoint x: 792, endPoint y: 172, distance: 393.8
click at [792, 172] on div "@import url('https://fonts.googleapis.com/css?family=Abril+Fatface:400,100,100i…" at bounding box center [583, 159] width 1038 height 218
click at [467, 57] on icon "@import url('https://fonts.googleapis.com/css?family=Abril+Fatface:400,100,100i…" at bounding box center [582, 141] width 295 height 182
drag, startPoint x: 487, startPoint y: 53, endPoint x: 644, endPoint y: 89, distance: 161.6
click at [644, 89] on icon "@import url('https://fonts.googleapis.com/css?family=Abril+Fatface:400,100,100i…" at bounding box center [582, 141] width 295 height 182
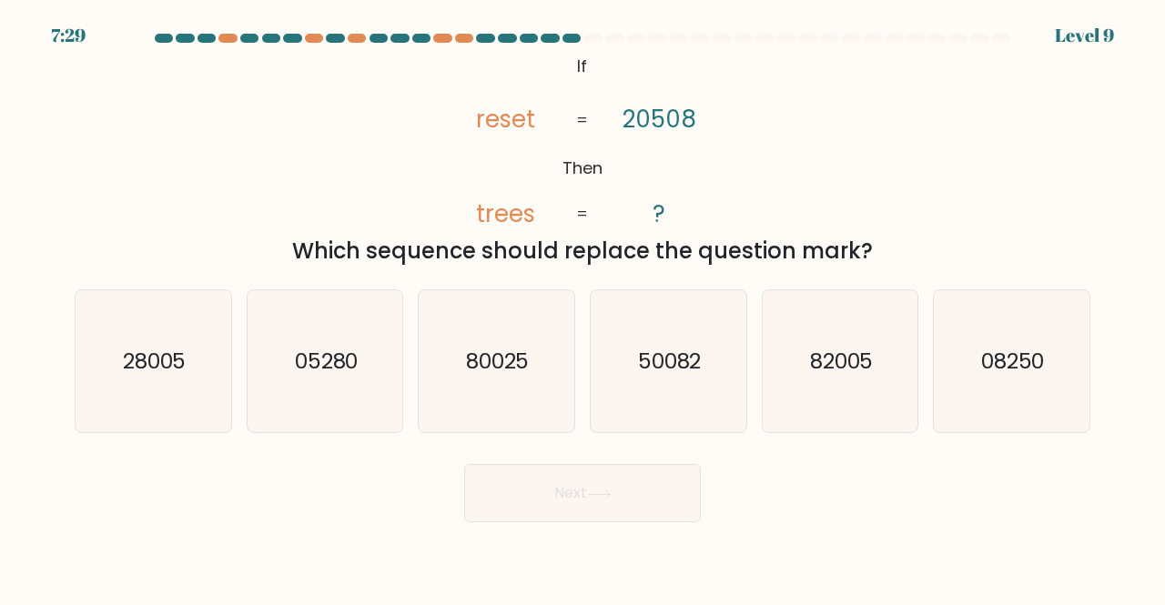
click at [541, 58] on icon "@import url('https://fonts.googleapis.com/css?family=Abril+Fatface:400,100,100i…" at bounding box center [582, 141] width 295 height 182
drag, startPoint x: 569, startPoint y: 68, endPoint x: 886, endPoint y: 267, distance: 373.8
click at [886, 267] on div "@import url('https://fonts.googleapis.com/css?family=Abril+Fatface:400,100,100i…" at bounding box center [583, 159] width 1038 height 218
copy div "If Then reset trees 20508 ? = = Which sequence should replace the question mark?"
click at [999, 219] on div "@import url('https://fonts.googleapis.com/css?family=Abril+Fatface:400,100,100i…" at bounding box center [583, 159] width 1038 height 218
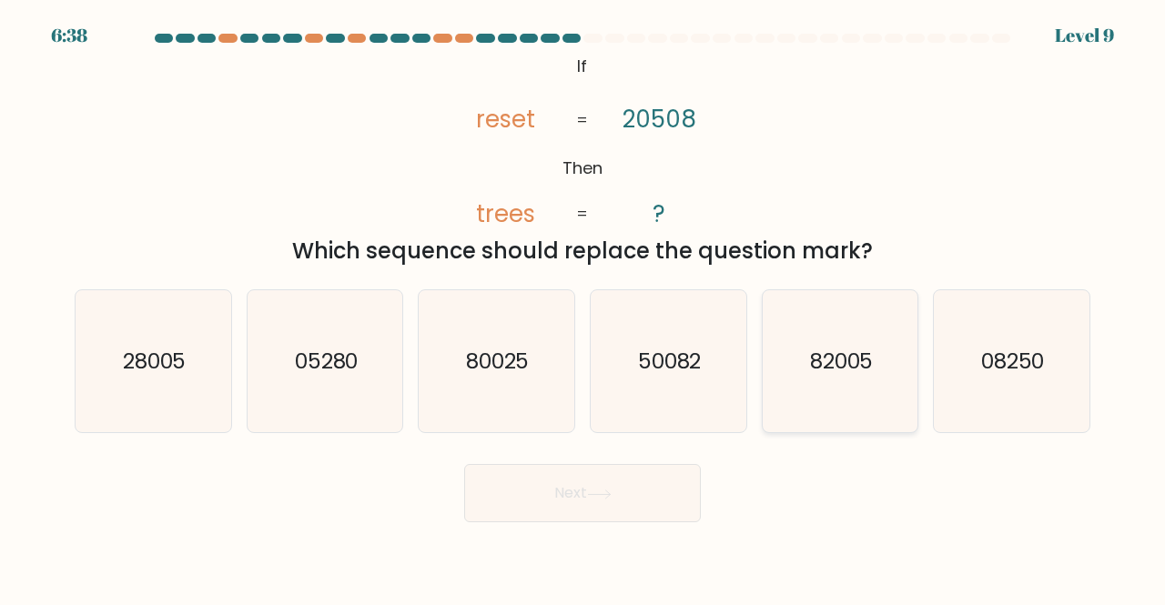
click at [909, 394] on icon "82005" at bounding box center [840, 361] width 143 height 143
click at [583, 308] on input "e. 82005" at bounding box center [583, 305] width 1 height 5
radio input "true"
click at [570, 469] on button "Next" at bounding box center [582, 493] width 237 height 58
click at [573, 486] on button "Next" at bounding box center [582, 493] width 237 height 58
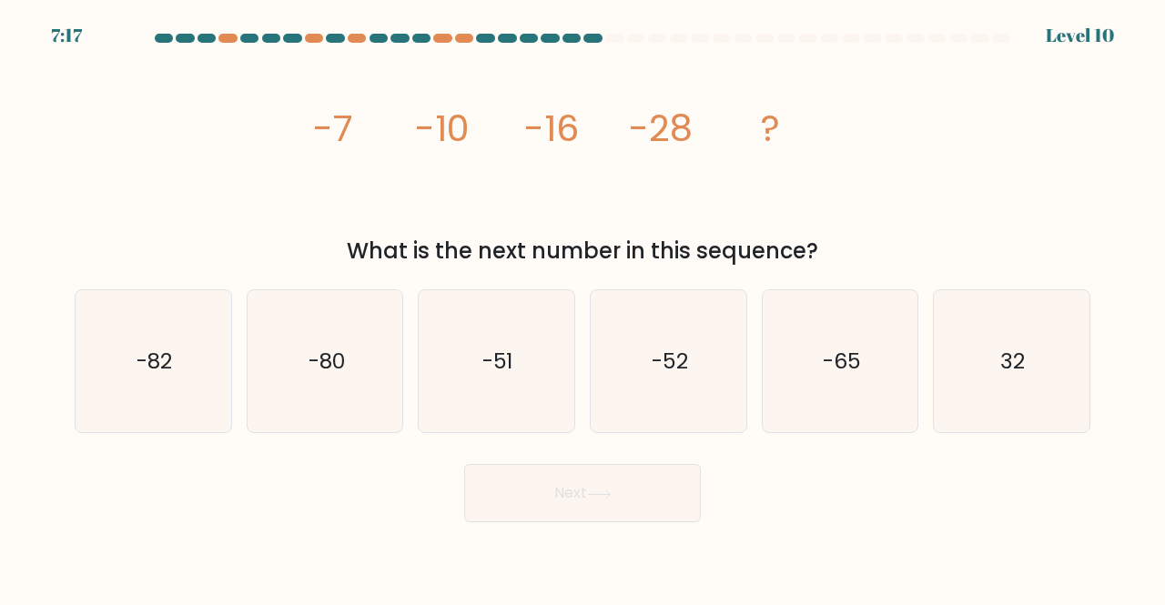
drag, startPoint x: 262, startPoint y: 127, endPoint x: 900, endPoint y: 260, distance: 651.7
click at [900, 260] on div "image/svg+xml -7 -10 -16 -28 ? What is the next number in this sequence?" at bounding box center [583, 159] width 1038 height 218
copy div "-7 -10 -16 -28 ? What is the next number in this sequence?"
click at [684, 382] on icon "-52" at bounding box center [668, 361] width 143 height 143
click at [583, 308] on input "d. -52" at bounding box center [583, 305] width 1 height 5
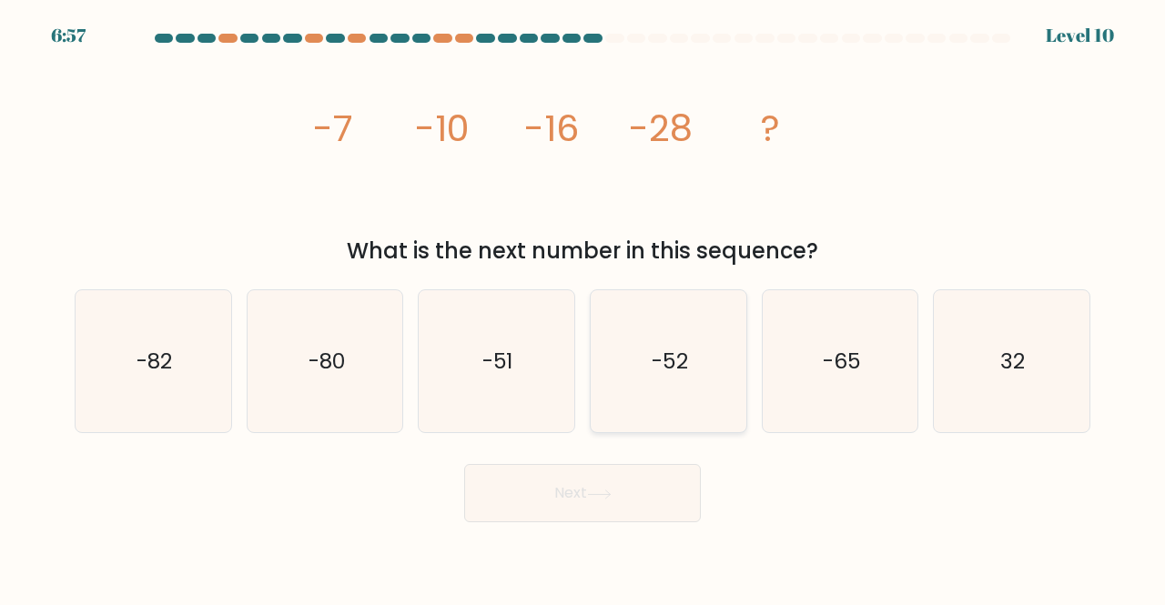
radio input "true"
click at [634, 496] on button "Next" at bounding box center [582, 493] width 237 height 58
click at [643, 475] on button "Next" at bounding box center [582, 493] width 237 height 58
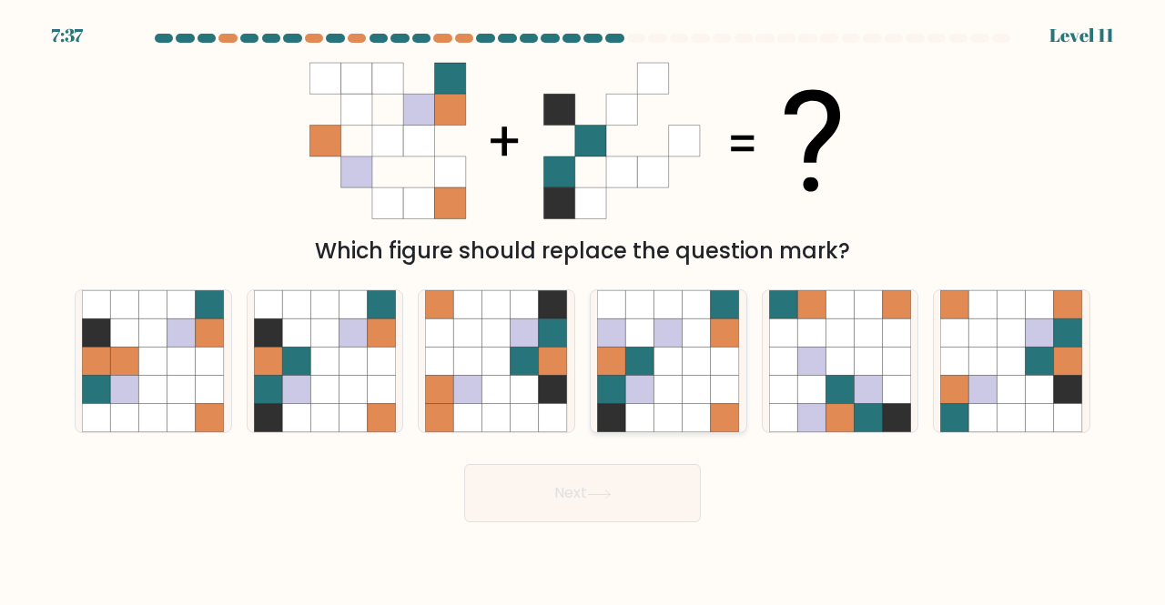
click at [652, 406] on icon at bounding box center [639, 418] width 28 height 28
click at [583, 308] on input "d." at bounding box center [583, 305] width 1 height 5
radio input "true"
click at [610, 494] on icon at bounding box center [599, 494] width 22 height 8
click at [626, 487] on button "Next" at bounding box center [582, 493] width 237 height 58
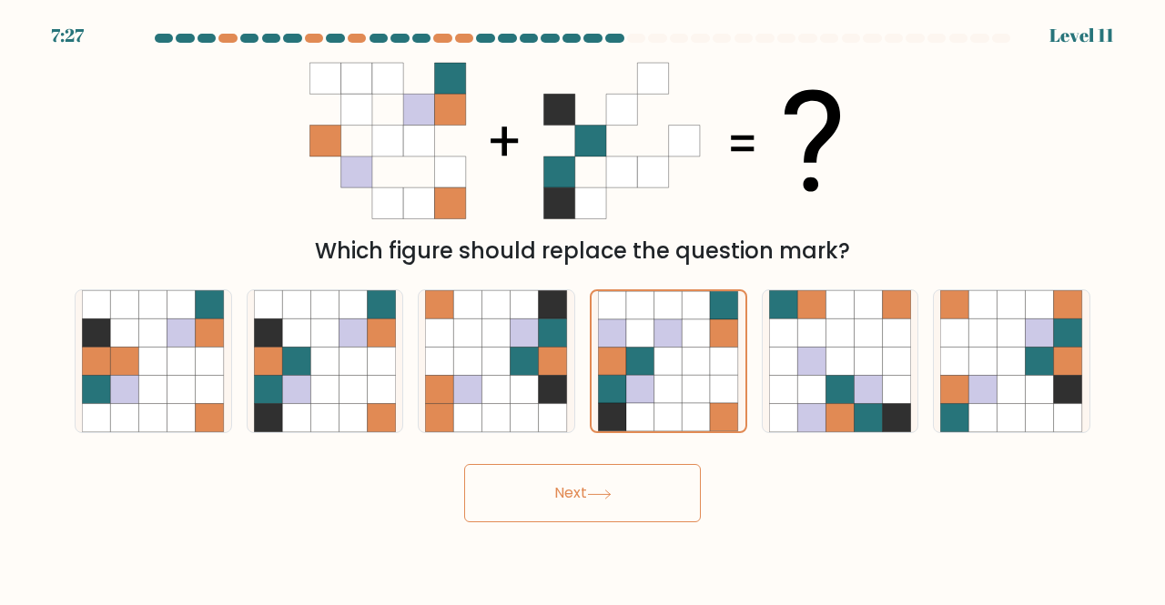
click at [823, 491] on div "Next" at bounding box center [583, 488] width 1038 height 67
click at [686, 354] on icon at bounding box center [697, 362] width 28 height 28
click at [583, 308] on input "d." at bounding box center [583, 305] width 1 height 5
click at [687, 483] on button "Next" at bounding box center [582, 493] width 237 height 58
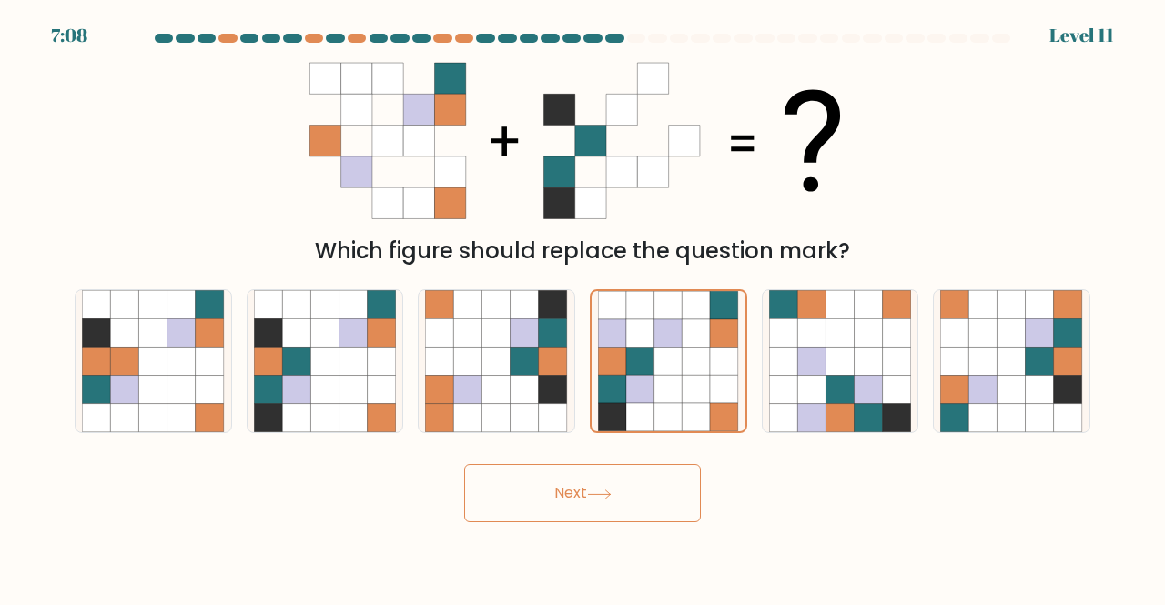
click at [687, 483] on button "Next" at bounding box center [582, 493] width 237 height 58
click at [672, 388] on icon at bounding box center [668, 389] width 28 height 28
click at [583, 308] on input "d." at bounding box center [583, 305] width 1 height 5
click at [663, 500] on button "Next" at bounding box center [582, 493] width 237 height 58
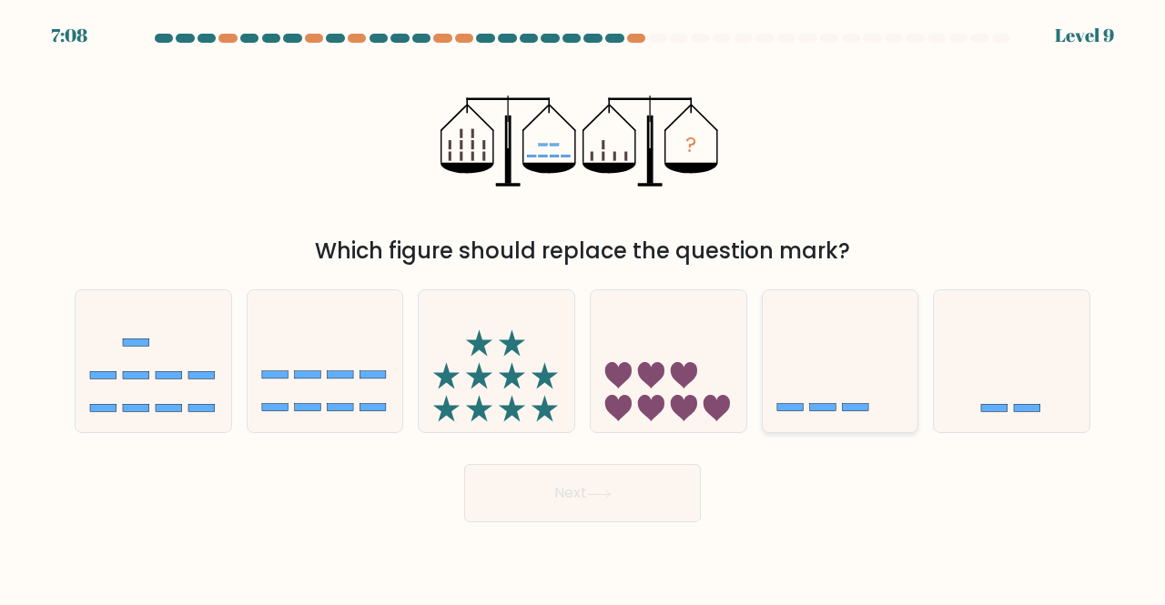
click at [854, 410] on rect at bounding box center [855, 407] width 26 height 7
click at [583, 308] on input "e." at bounding box center [583, 305] width 1 height 5
radio input "true"
click at [564, 467] on button "Next" at bounding box center [582, 493] width 237 height 58
click at [605, 485] on button "Next" at bounding box center [582, 493] width 237 height 58
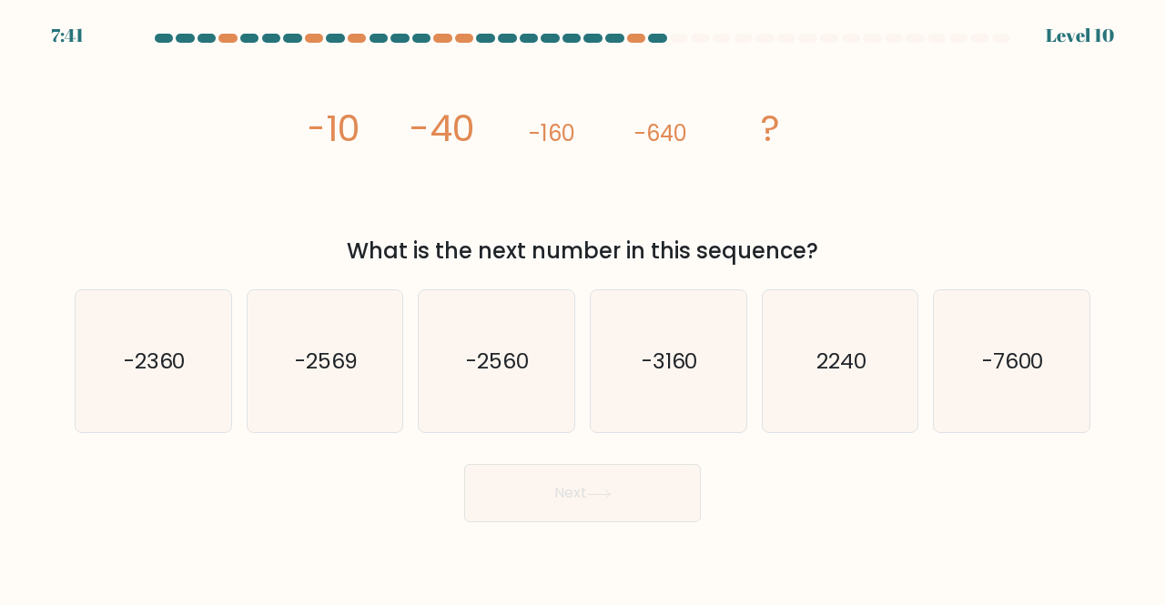
drag, startPoint x: 283, startPoint y: 125, endPoint x: 867, endPoint y: 257, distance: 599.1
click at [867, 257] on div "image/svg+xml -10 -40 -160 -640 ? What is the next number in this sequence?" at bounding box center [583, 159] width 1038 height 218
copy div "-10 -40 -160 -640 ? What is the next number in this sequence?"
click at [498, 386] on icon "-2560" at bounding box center [496, 361] width 143 height 143
click at [583, 308] on input "c. -2560" at bounding box center [583, 305] width 1 height 5
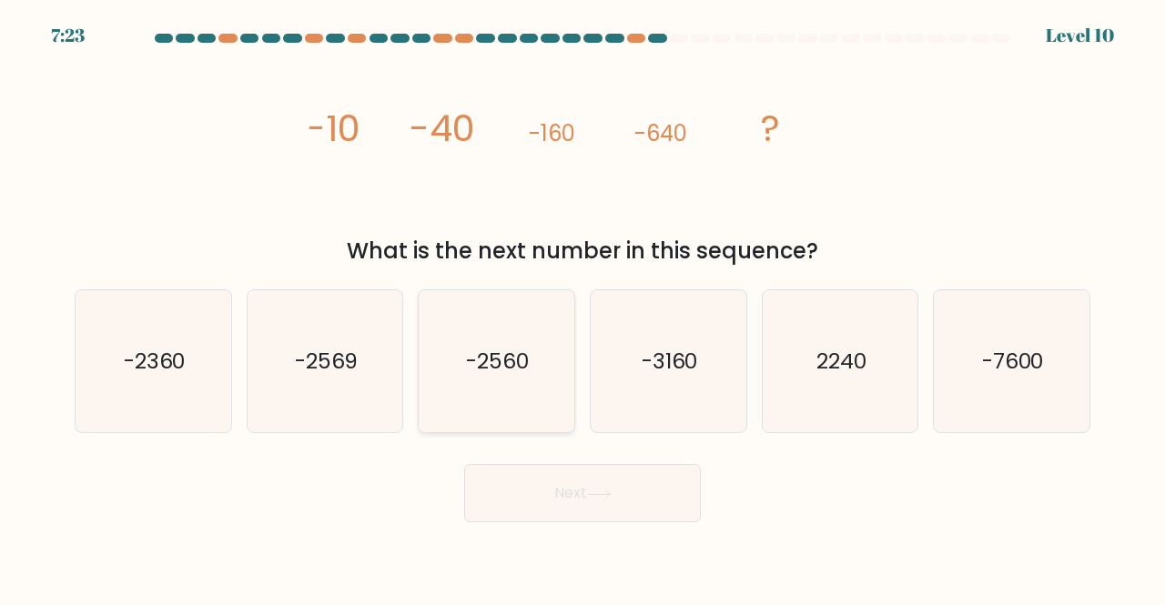
radio input "true"
click at [603, 502] on button "Next" at bounding box center [582, 493] width 237 height 58
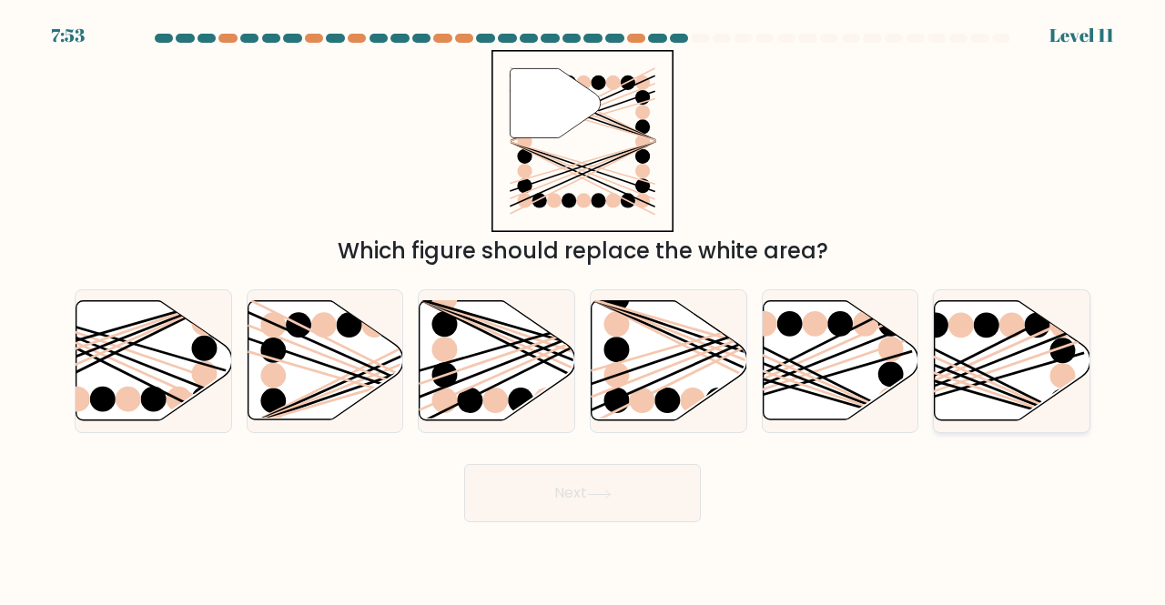
click at [1047, 356] on icon at bounding box center [1013, 360] width 156 height 119
click at [583, 308] on input "f." at bounding box center [583, 305] width 1 height 5
radio input "true"
click at [623, 494] on button "Next" at bounding box center [582, 493] width 237 height 58
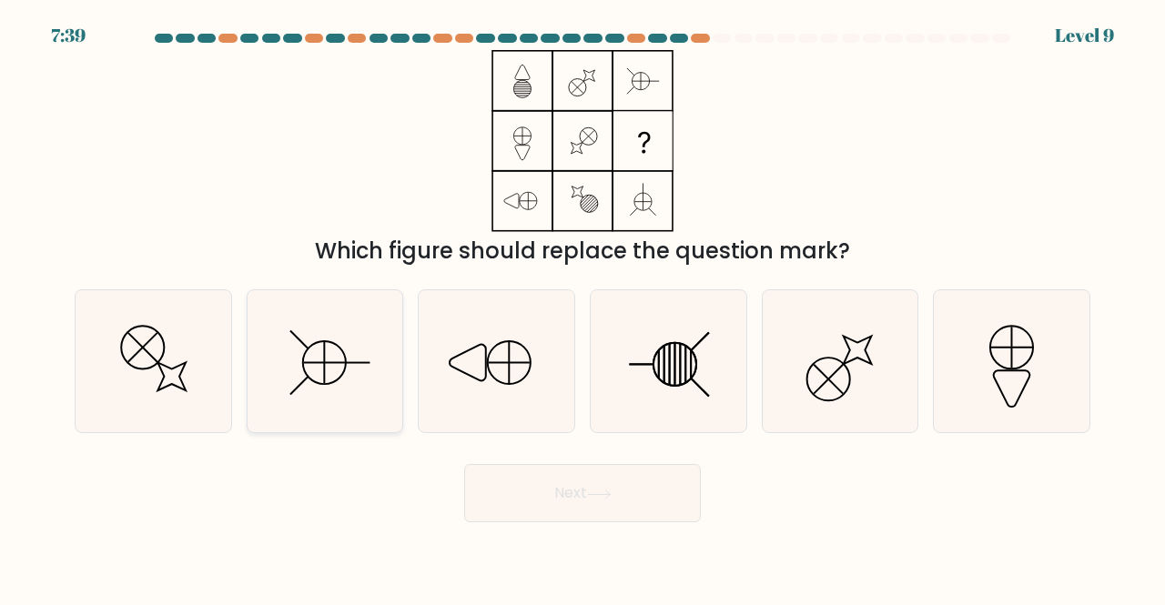
click at [304, 370] on icon at bounding box center [324, 362] width 43 height 43
click at [583, 308] on input "b." at bounding box center [583, 305] width 1 height 5
radio input "true"
click at [588, 469] on button "Next" at bounding box center [582, 493] width 237 height 58
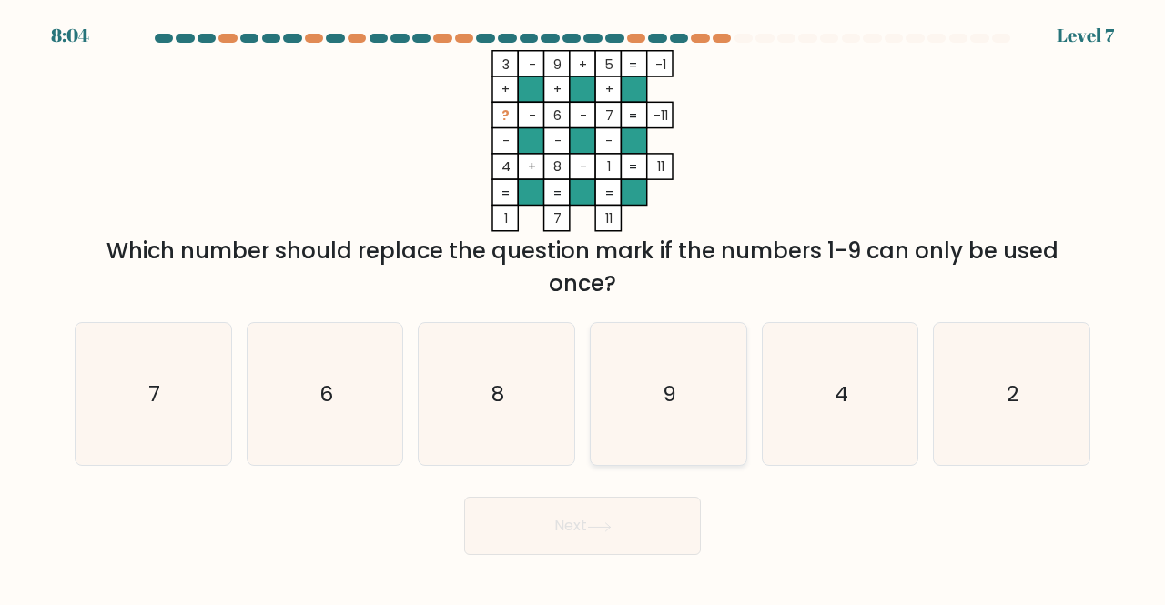
click at [637, 380] on icon "9" at bounding box center [668, 394] width 143 height 143
click at [583, 308] on input "d. 9" at bounding box center [583, 305] width 1 height 5
radio input "true"
click at [549, 421] on icon "8" at bounding box center [496, 394] width 143 height 143
click at [583, 308] on input "c. 8" at bounding box center [583, 305] width 1 height 5
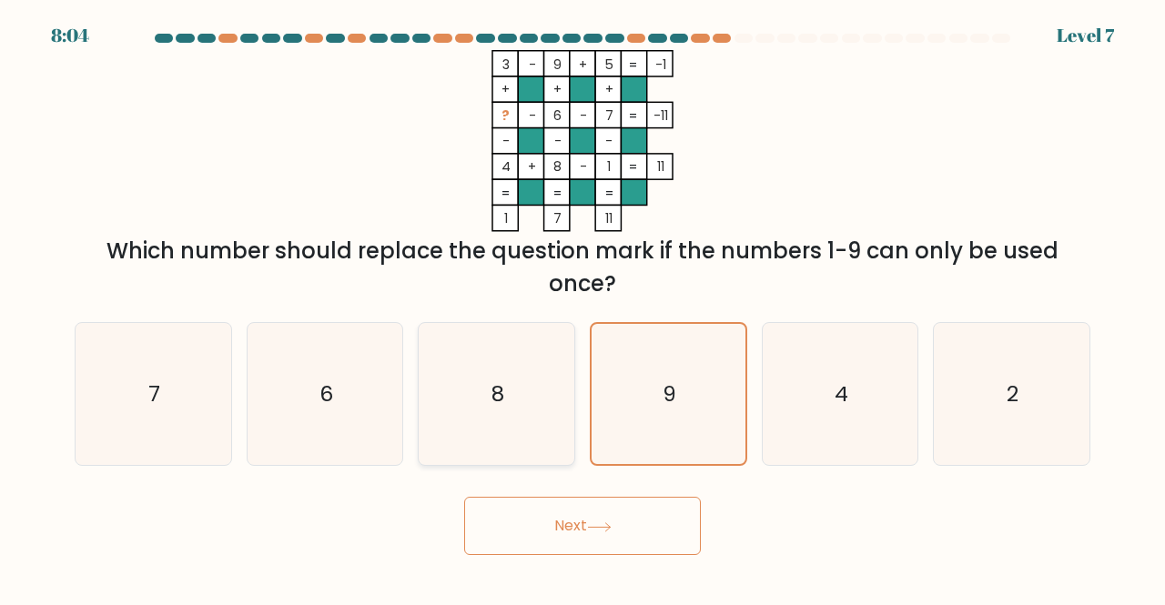
radio input "true"
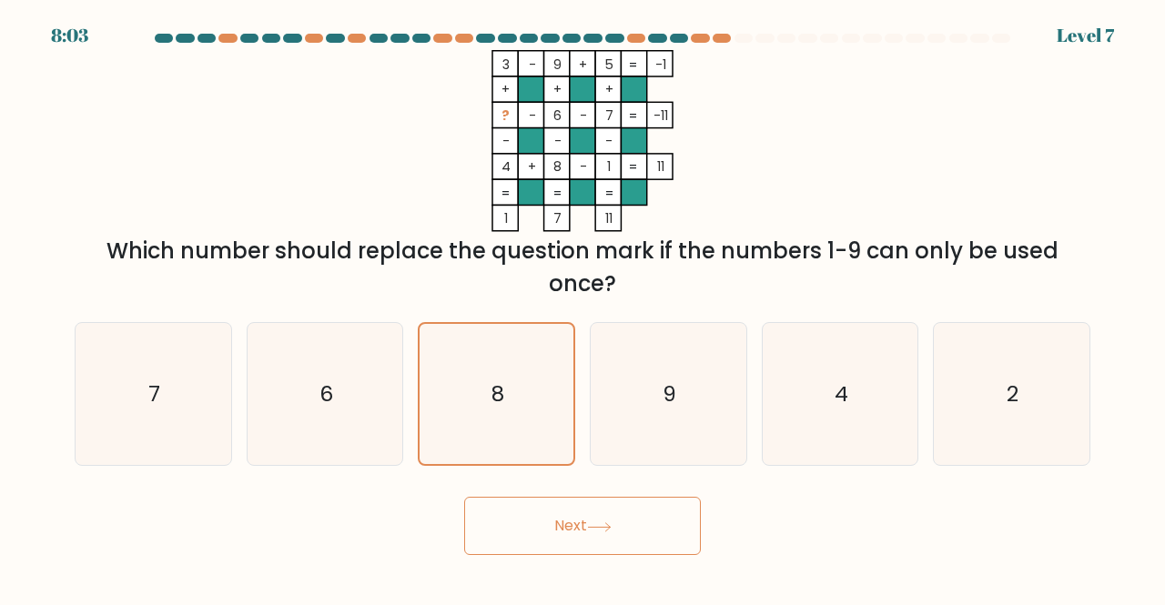
click at [586, 525] on button "Next" at bounding box center [582, 526] width 237 height 58
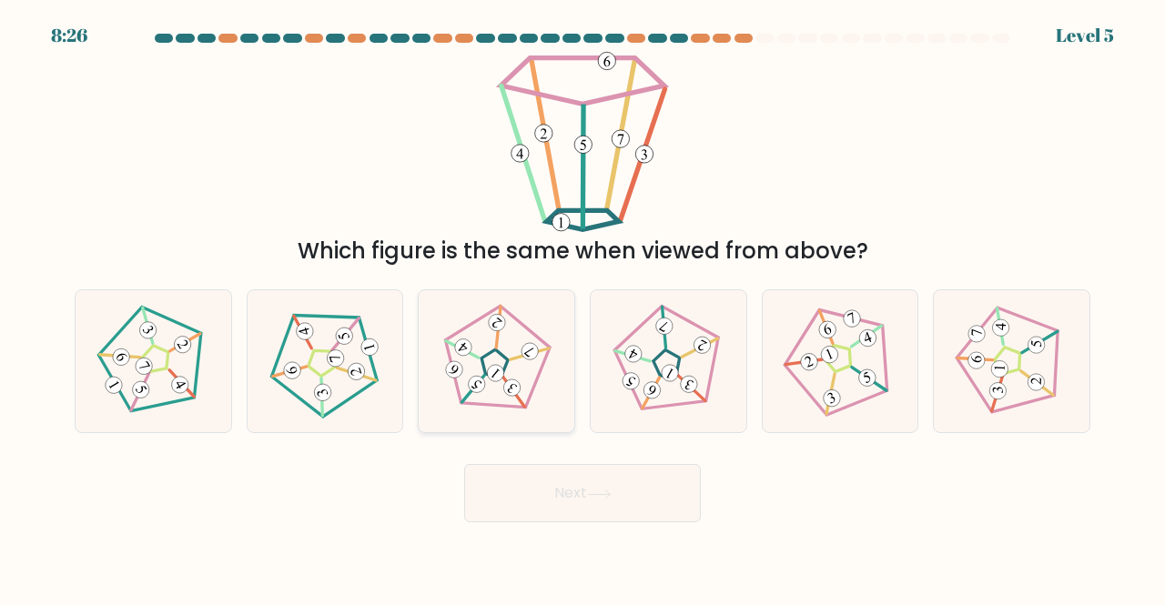
click at [544, 358] on 141 at bounding box center [493, 365] width 145 height 144
click at [583, 308] on input "c." at bounding box center [583, 305] width 1 height 5
radio input "true"
click at [643, 495] on button "Next" at bounding box center [582, 493] width 237 height 58
click at [826, 506] on div "Next" at bounding box center [583, 488] width 1038 height 67
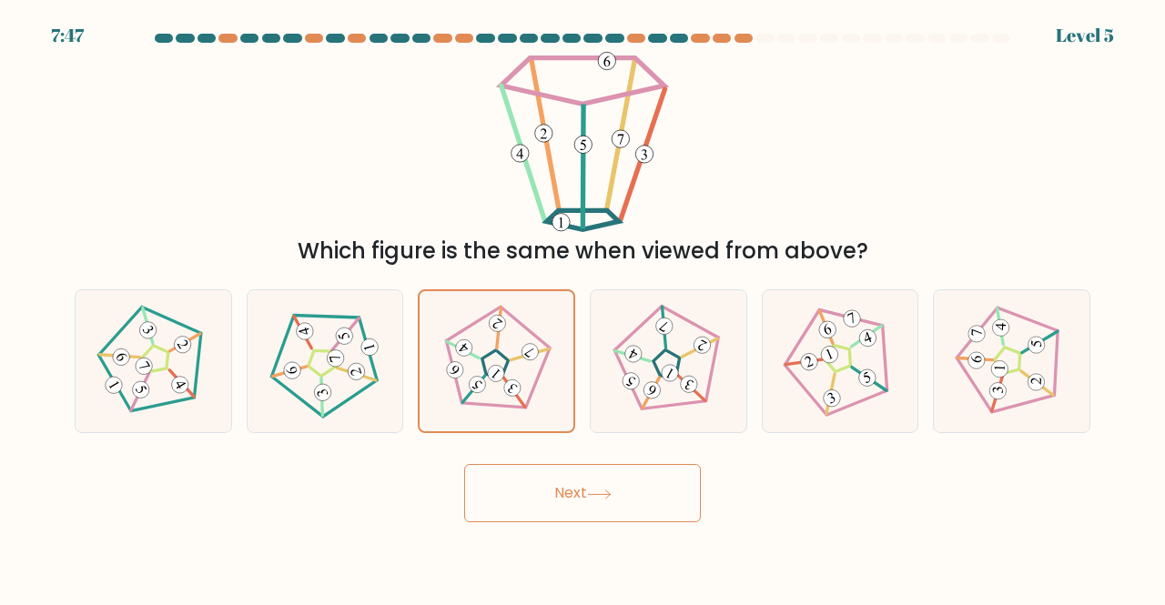
click at [663, 502] on button "Next" at bounding box center [582, 493] width 237 height 58
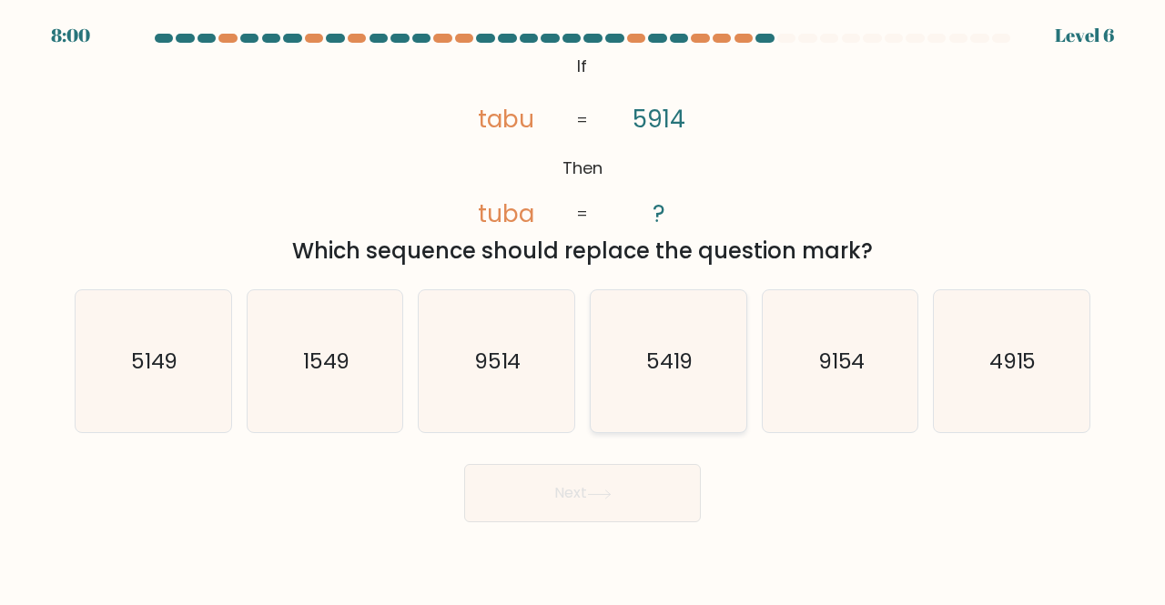
click at [705, 407] on icon "5419" at bounding box center [668, 361] width 143 height 143
click at [583, 308] on input "d. 5419" at bounding box center [583, 305] width 1 height 5
radio input "true"
click at [592, 496] on icon at bounding box center [599, 495] width 25 height 10
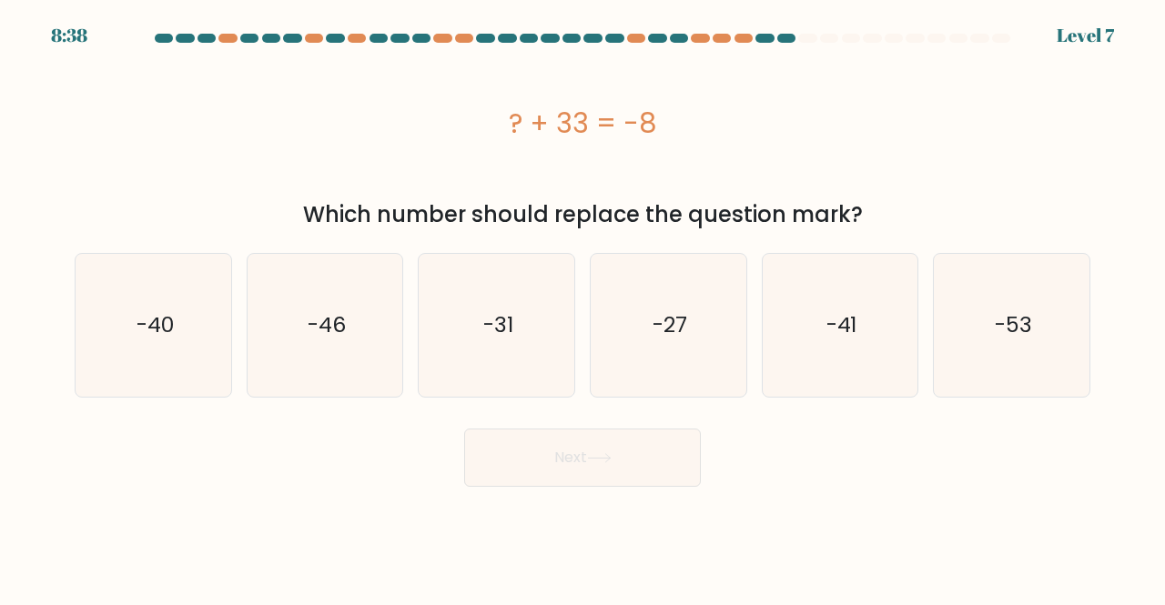
drag, startPoint x: 524, startPoint y: 119, endPoint x: 604, endPoint y: 131, distance: 81.0
click at [604, 131] on div "? + 33 = -8" at bounding box center [583, 123] width 1016 height 41
click at [444, 127] on div "? + 33 = -8" at bounding box center [583, 123] width 1016 height 41
drag, startPoint x: 523, startPoint y: 119, endPoint x: 874, endPoint y: 211, distance: 362.3
click at [874, 211] on div "? + 33 = -8 Which number should replace the question mark?" at bounding box center [583, 140] width 1038 height 181
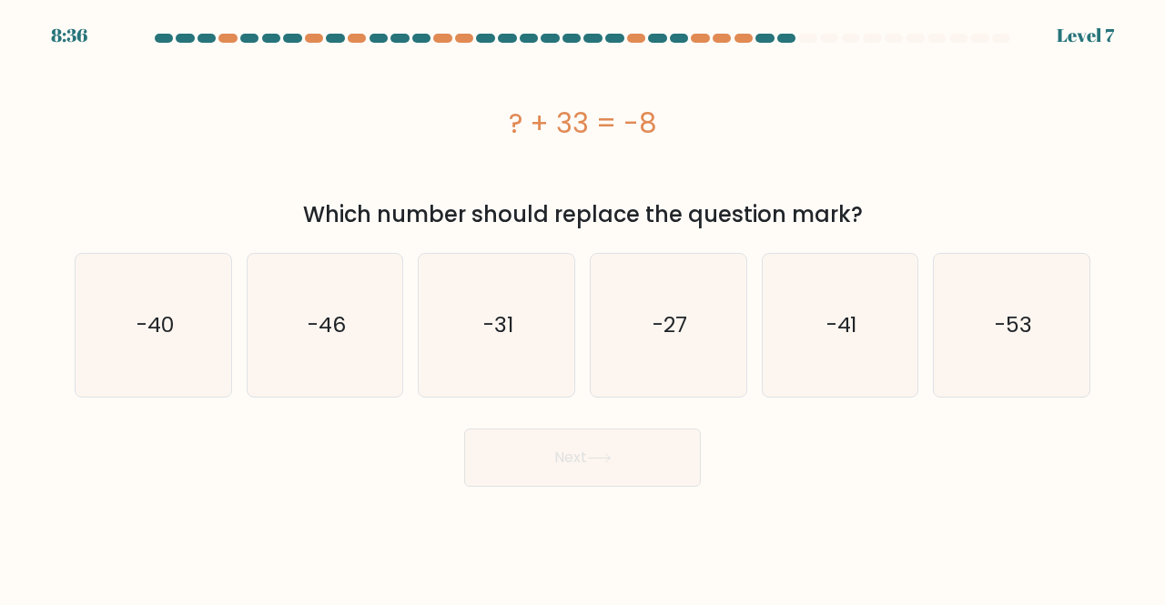
copy div "? + 33 = -8 Which number should replace the question mark?"
click at [816, 349] on icon "-41" at bounding box center [840, 325] width 143 height 143
click at [583, 308] on input "e. -41" at bounding box center [583, 305] width 1 height 5
radio input "true"
click at [612, 474] on button "Next" at bounding box center [582, 458] width 237 height 58
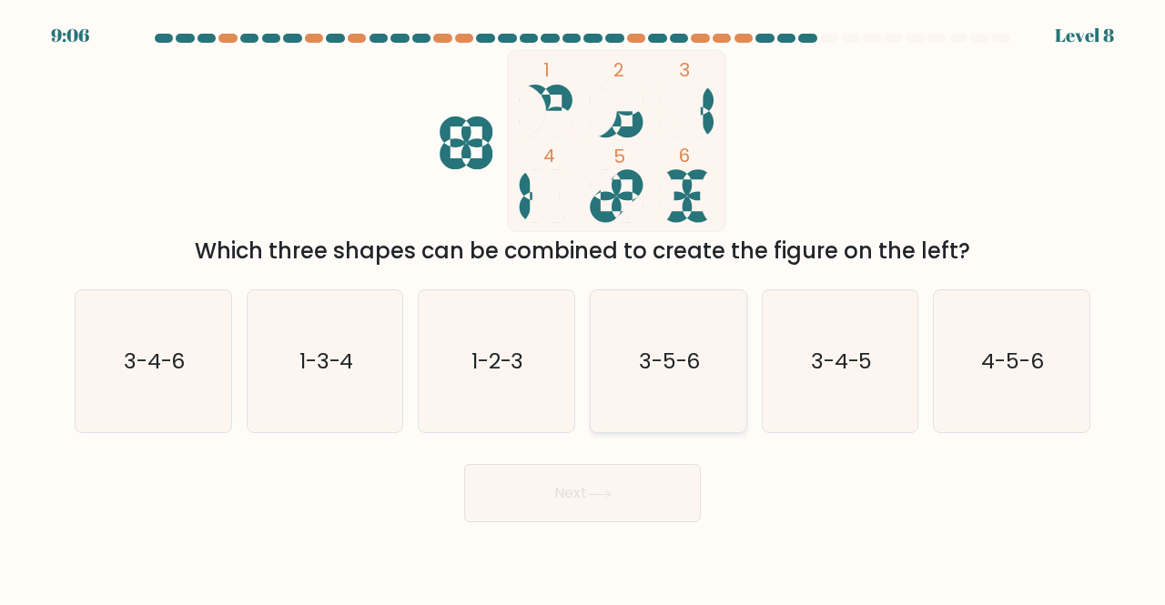
click at [681, 405] on icon "3-5-6" at bounding box center [668, 361] width 143 height 143
click at [583, 308] on input "d. 3-5-6" at bounding box center [583, 305] width 1 height 5
radio input "true"
click at [652, 506] on button "Next" at bounding box center [582, 493] width 237 height 58
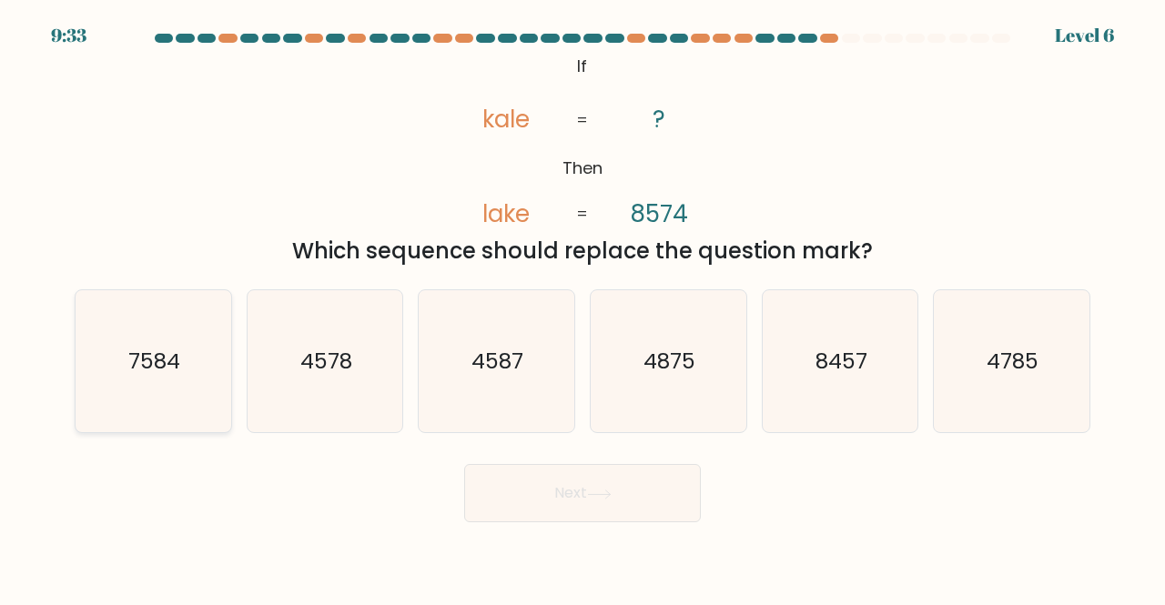
click at [147, 378] on icon "7584" at bounding box center [153, 361] width 143 height 143
click at [583, 308] on input "a. 7584" at bounding box center [583, 305] width 1 height 5
radio input "true"
click at [617, 534] on body "9:32 Level 6 If" at bounding box center [582, 302] width 1165 height 605
click at [618, 491] on button "Next" at bounding box center [582, 493] width 237 height 58
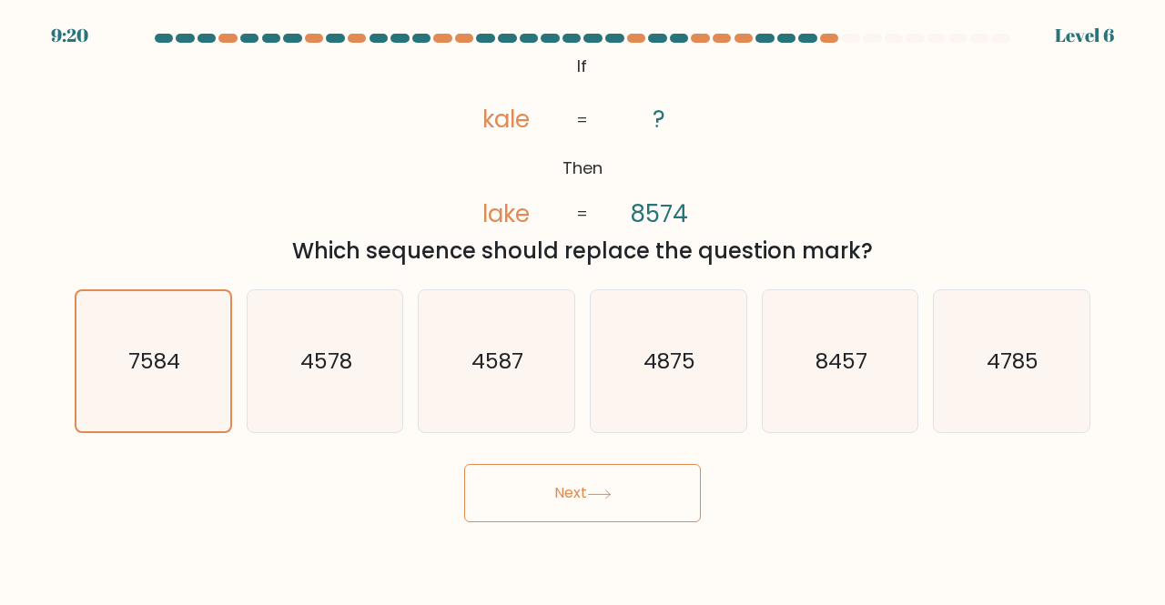
click at [674, 497] on button "Next" at bounding box center [582, 493] width 237 height 58
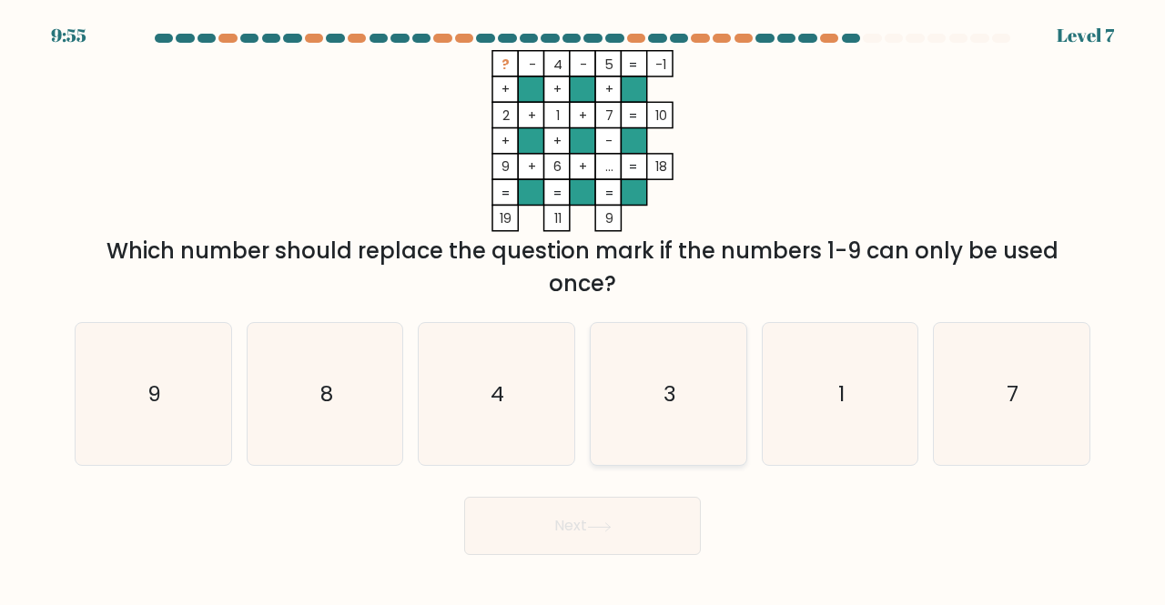
click at [700, 364] on icon "3" at bounding box center [668, 394] width 143 height 143
click at [583, 308] on input "d. 3" at bounding box center [583, 305] width 1 height 5
radio input "true"
click at [659, 496] on div "Next" at bounding box center [583, 521] width 1038 height 67
click at [659, 518] on button "Next" at bounding box center [582, 526] width 237 height 58
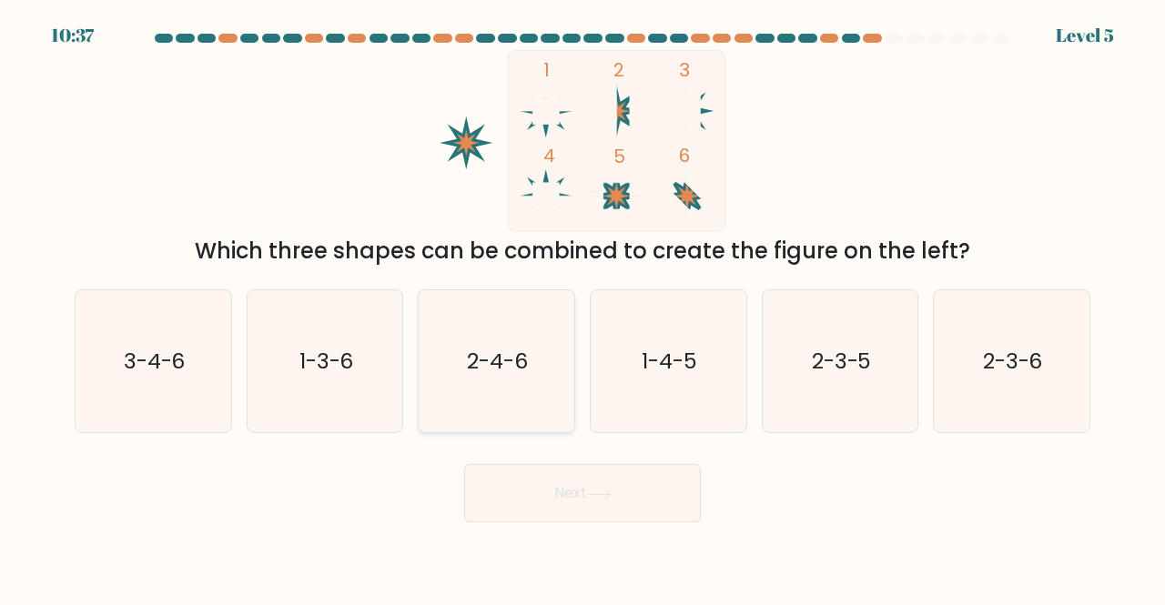
click at [541, 334] on icon "2-4-6" at bounding box center [496, 361] width 143 height 143
click at [583, 308] on input "c. 2-4-6" at bounding box center [583, 305] width 1 height 5
radio input "true"
click at [616, 507] on button "Next" at bounding box center [582, 493] width 237 height 58
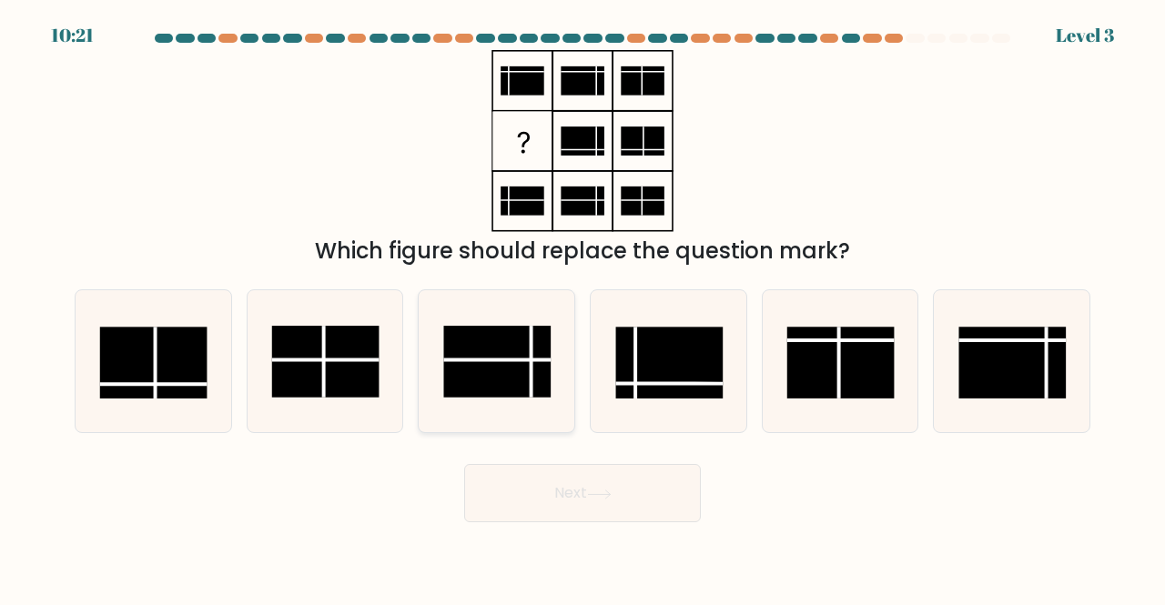
click at [528, 311] on icon at bounding box center [496, 361] width 143 height 143
click at [583, 308] on input "c." at bounding box center [583, 305] width 1 height 5
radio input "true"
click at [166, 392] on rect at bounding box center [153, 363] width 107 height 72
click at [583, 308] on input "a." at bounding box center [583, 305] width 1 height 5
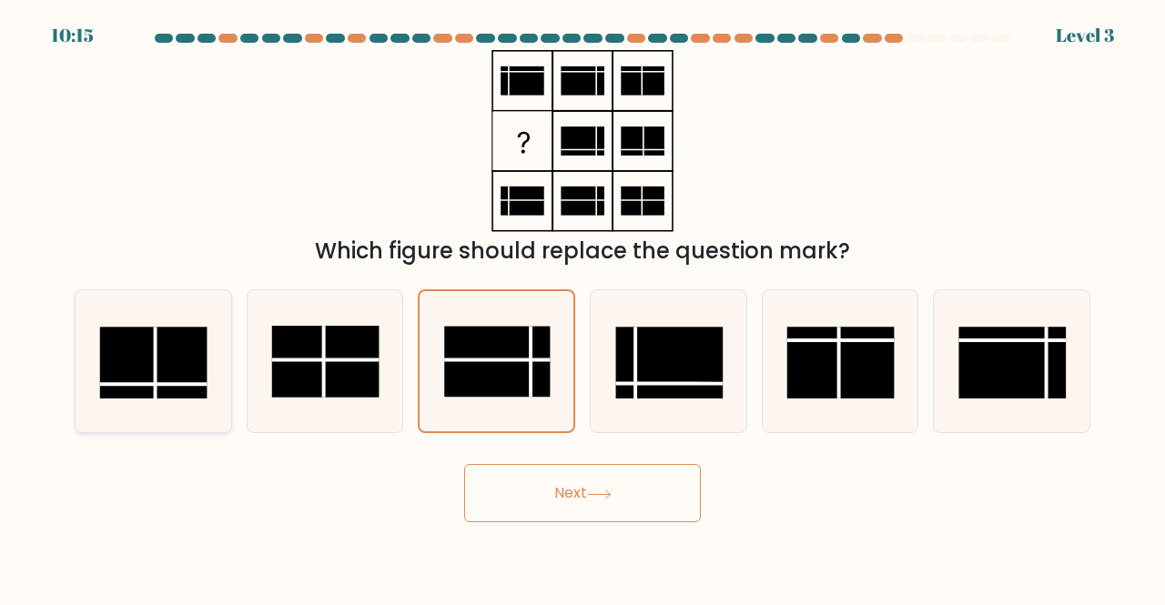
radio input "true"
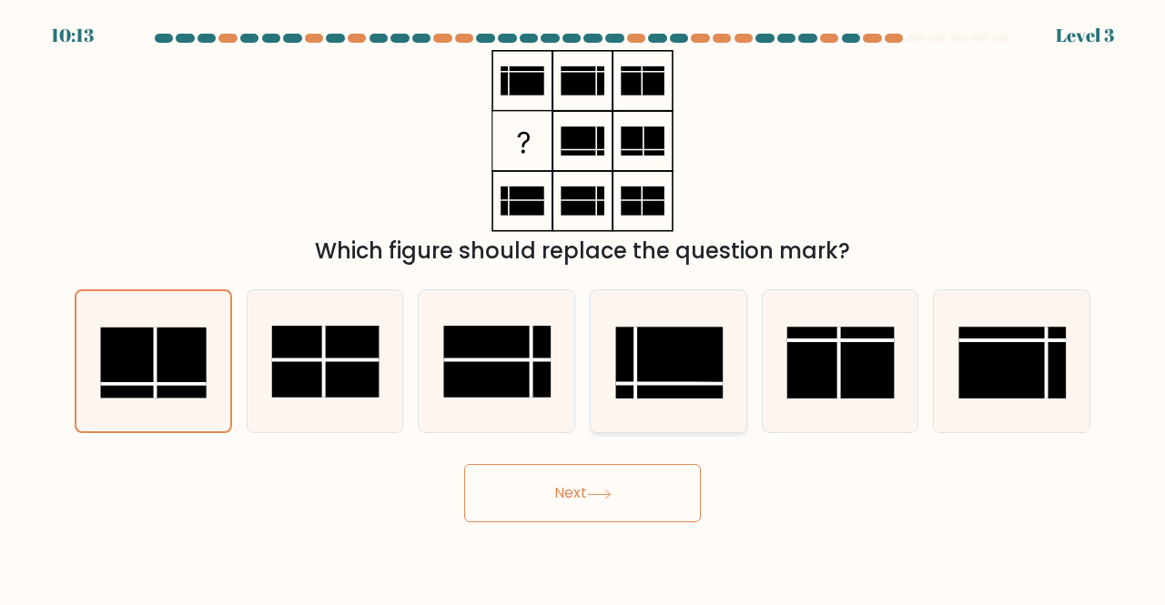
click at [654, 384] on line at bounding box center [669, 384] width 107 height 0
click at [583, 308] on input "d." at bounding box center [583, 305] width 1 height 5
radio input "true"
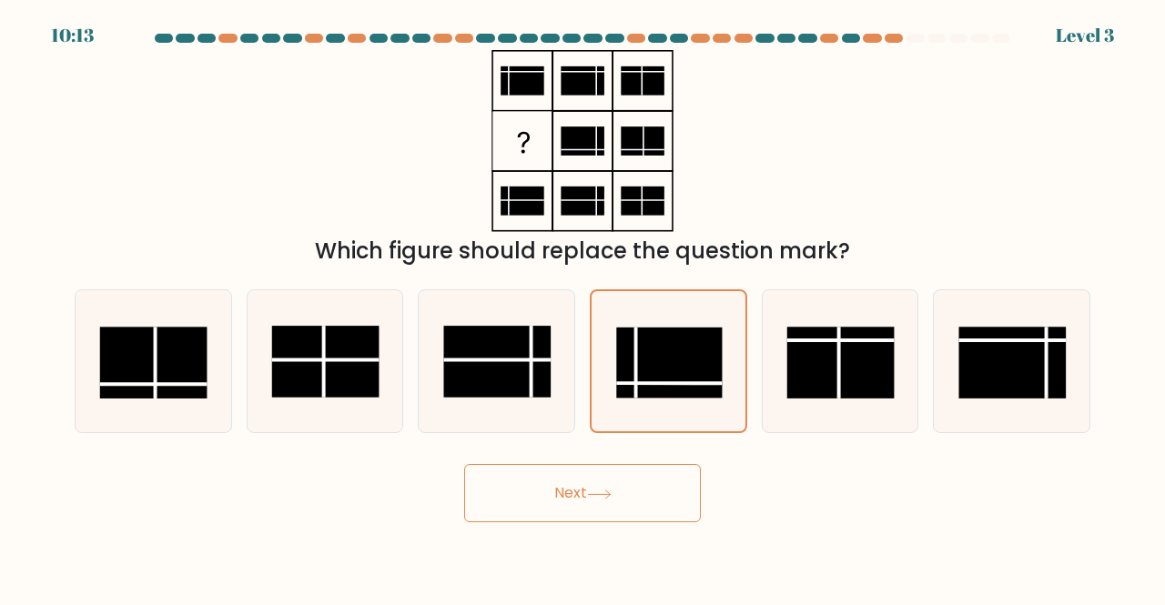
click at [638, 486] on button "Next" at bounding box center [582, 493] width 237 height 58
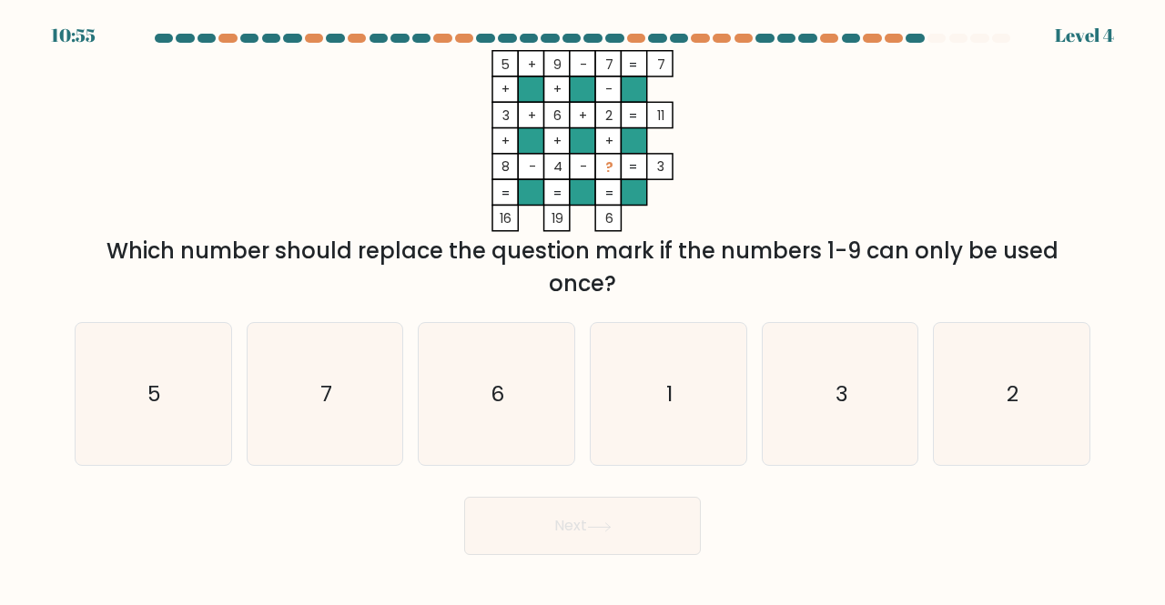
click at [582, 370] on div "a. 5 b. 7 c. 6 d." at bounding box center [582, 387] width 1030 height 159
click at [457, 443] on icon "6" at bounding box center [496, 394] width 143 height 143
click at [583, 308] on input "c. 6" at bounding box center [583, 305] width 1 height 5
radio input "true"
click at [639, 516] on button "Next" at bounding box center [582, 526] width 237 height 58
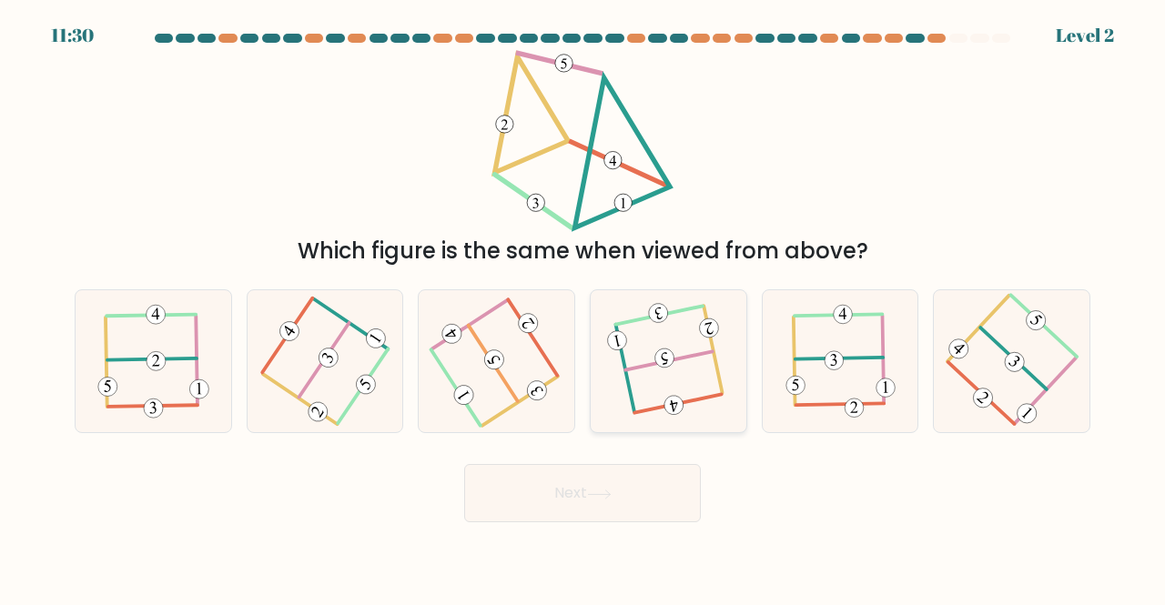
click at [723, 345] on icon at bounding box center [669, 361] width 112 height 114
click at [583, 308] on input "d." at bounding box center [583, 305] width 1 height 5
radio input "true"
click at [673, 504] on button "Next" at bounding box center [582, 493] width 237 height 58
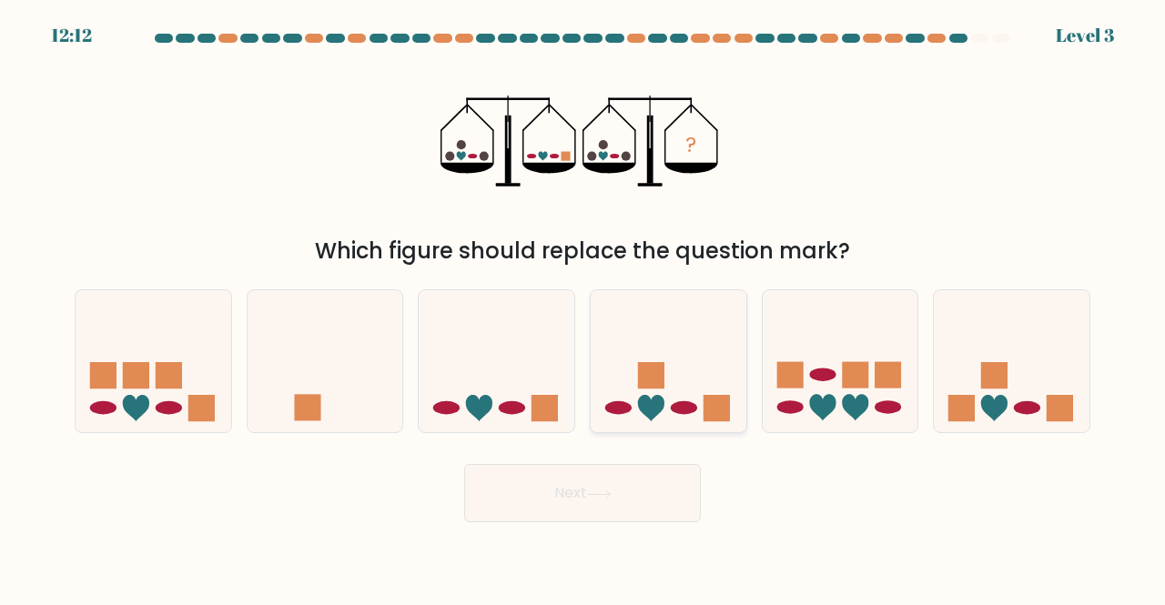
click at [658, 409] on icon at bounding box center [651, 408] width 26 height 26
click at [583, 308] on input "d." at bounding box center [583, 305] width 1 height 5
radio input "true"
click at [668, 503] on button "Next" at bounding box center [582, 493] width 237 height 58
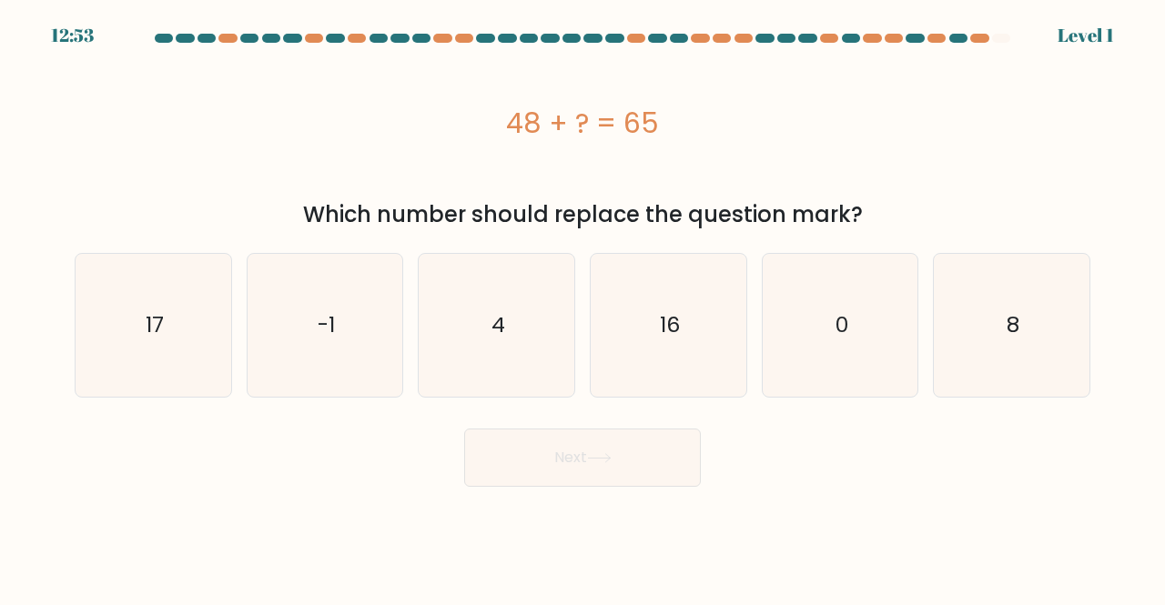
drag, startPoint x: 480, startPoint y: 127, endPoint x: 690, endPoint y: 121, distance: 210.3
click at [690, 121] on div "48 + ? = 65" at bounding box center [583, 123] width 1016 height 41
copy div "48 + ? = 65"
click at [319, 85] on div "48 + ? = 65" at bounding box center [583, 123] width 1016 height 146
drag, startPoint x: 499, startPoint y: 128, endPoint x: 889, endPoint y: 221, distance: 401.4
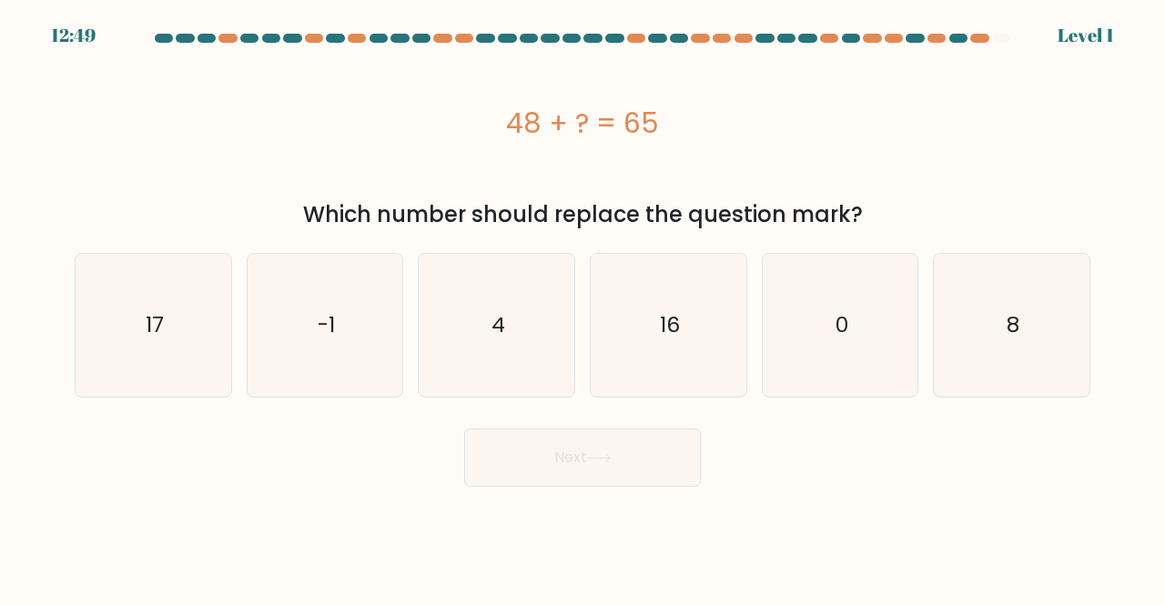
click at [889, 221] on div "48 + ? = 65 Which number should replace the question mark?" at bounding box center [583, 140] width 1038 height 181
copy div "48 + ? = 65 Which number should replace the question mark?"
click at [148, 344] on icon "17" at bounding box center [153, 325] width 143 height 143
click at [583, 308] on input "a. 17" at bounding box center [583, 305] width 1 height 5
radio input "true"
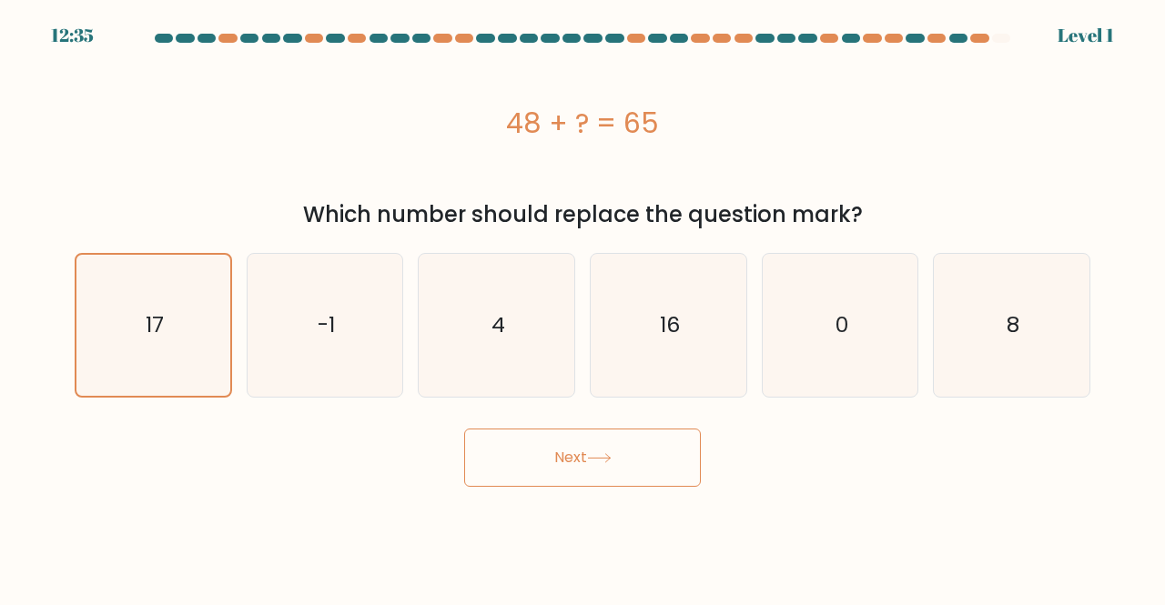
click at [745, 518] on body "12:35 Level 1 4" at bounding box center [582, 302] width 1165 height 605
click at [694, 473] on button "Next" at bounding box center [582, 458] width 237 height 58
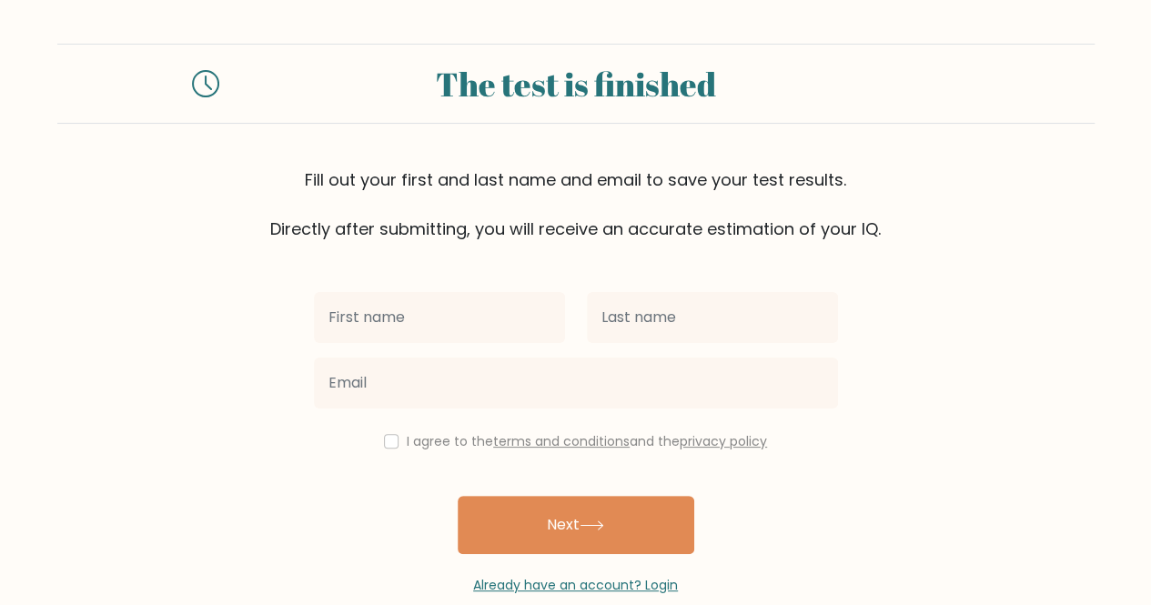
click at [379, 323] on input "text" at bounding box center [439, 317] width 251 height 51
type input "[PERSON_NAME]"
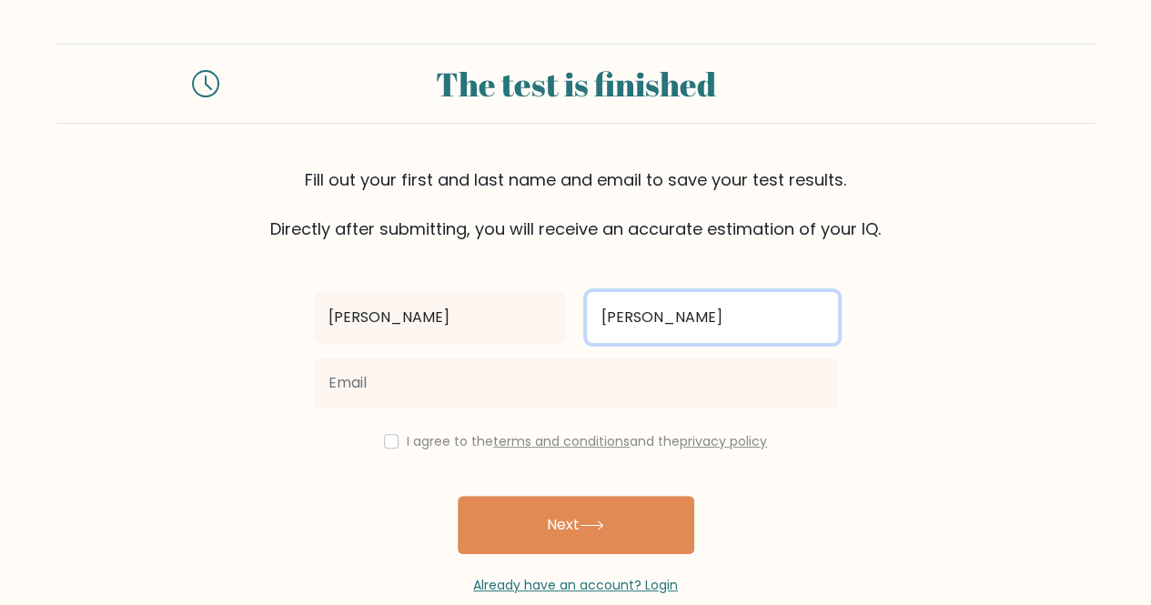
type input "[PERSON_NAME]"
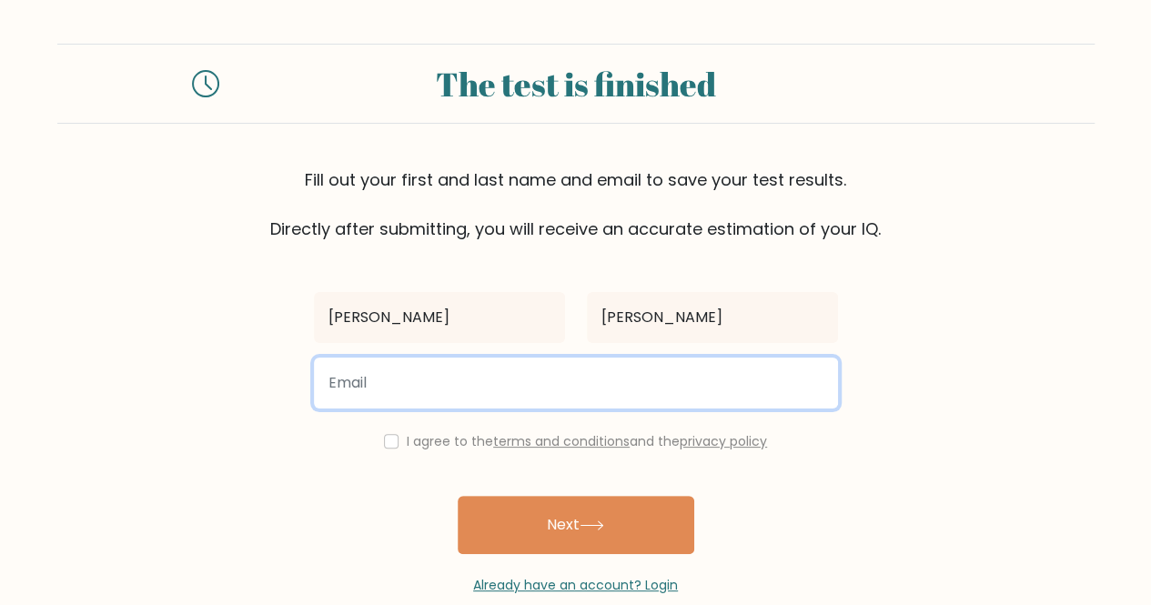
click at [399, 395] on input "email" at bounding box center [576, 383] width 524 height 51
type input "segarramichelle31@gmail.com"
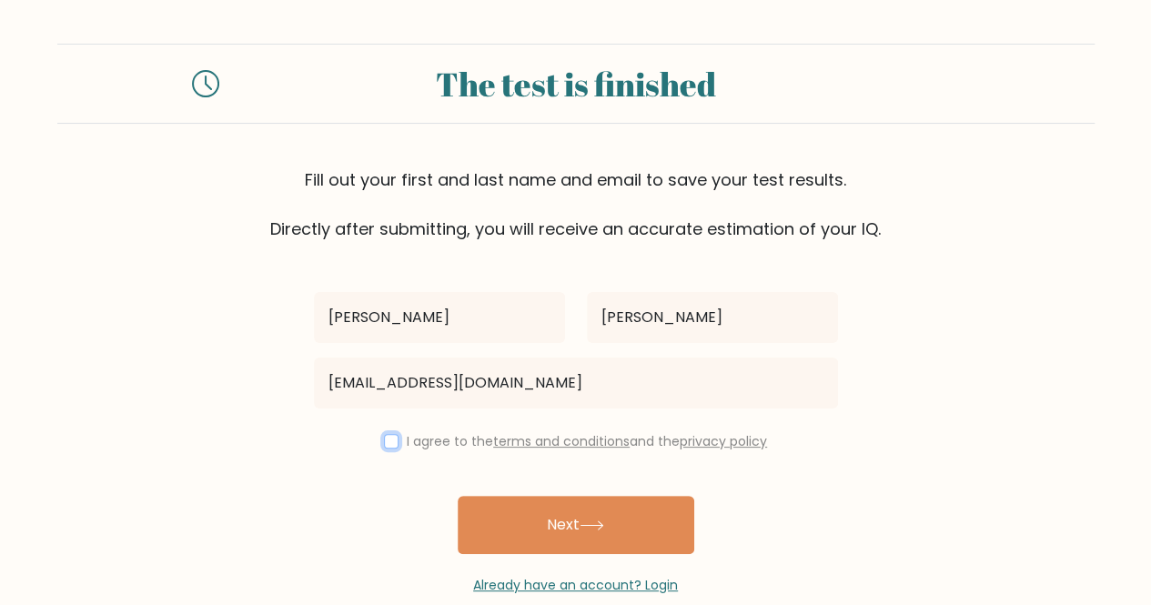
drag, startPoint x: 382, startPoint y: 441, endPoint x: 444, endPoint y: 485, distance: 75.8
click at [384, 441] on input "checkbox" at bounding box center [391, 441] width 15 height 15
checkbox input "true"
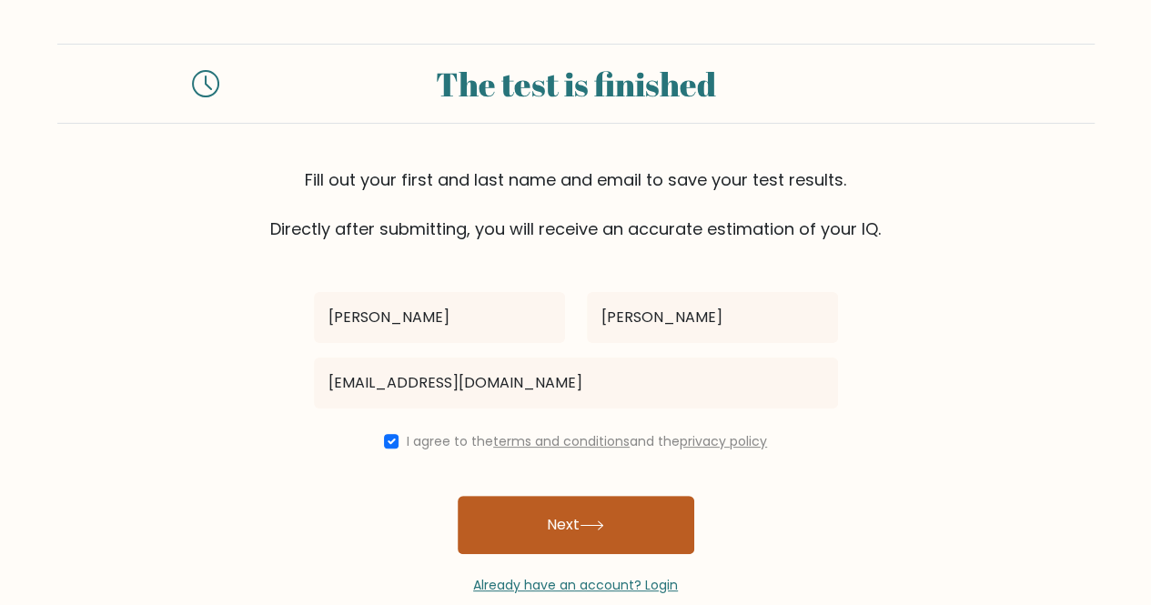
click at [535, 538] on button "Next" at bounding box center [576, 525] width 237 height 58
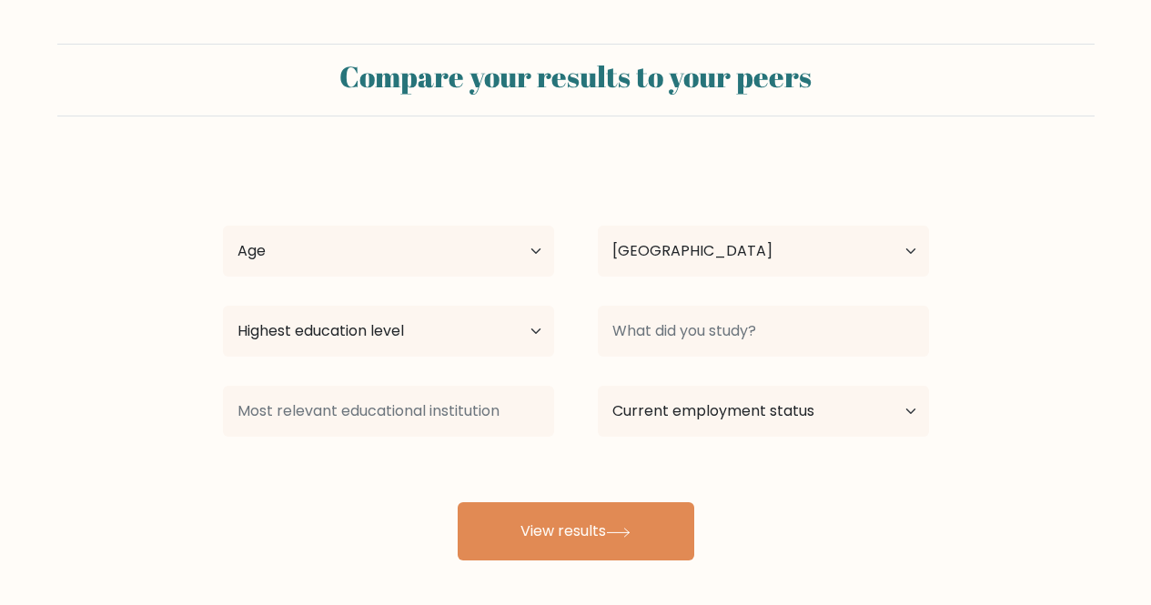
select select "PH"
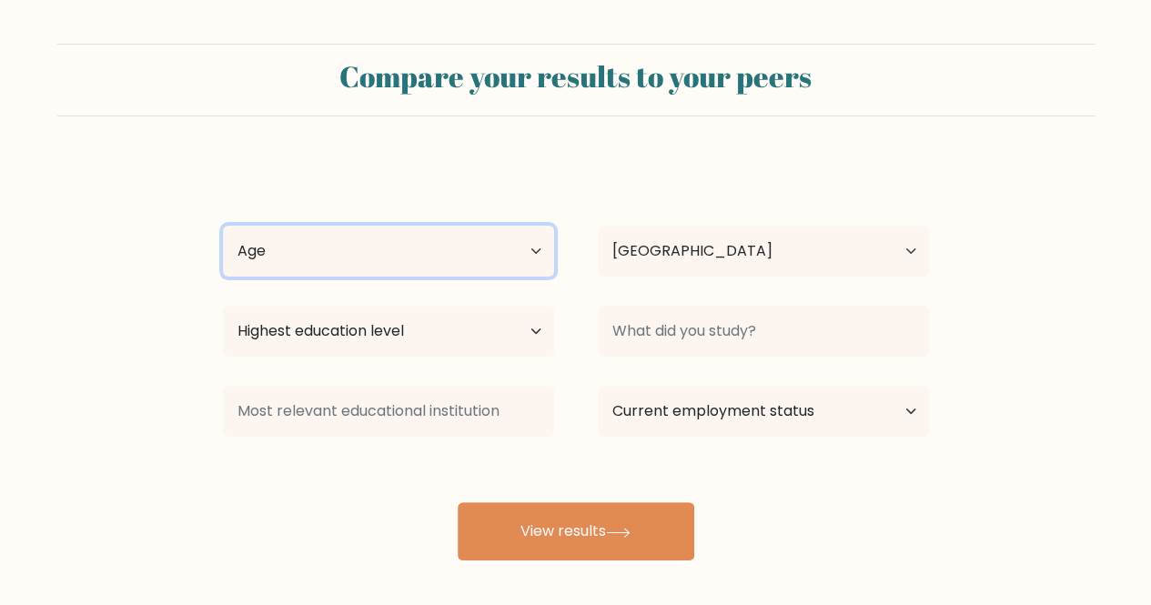
click at [439, 260] on select "Age Under [DEMOGRAPHIC_DATA] [DEMOGRAPHIC_DATA] [DEMOGRAPHIC_DATA] [DEMOGRAPHIC…" at bounding box center [388, 251] width 331 height 51
select select "25_34"
click at [223, 226] on select "Age Under [DEMOGRAPHIC_DATA] [DEMOGRAPHIC_DATA] [DEMOGRAPHIC_DATA] [DEMOGRAPHIC…" at bounding box center [388, 251] width 331 height 51
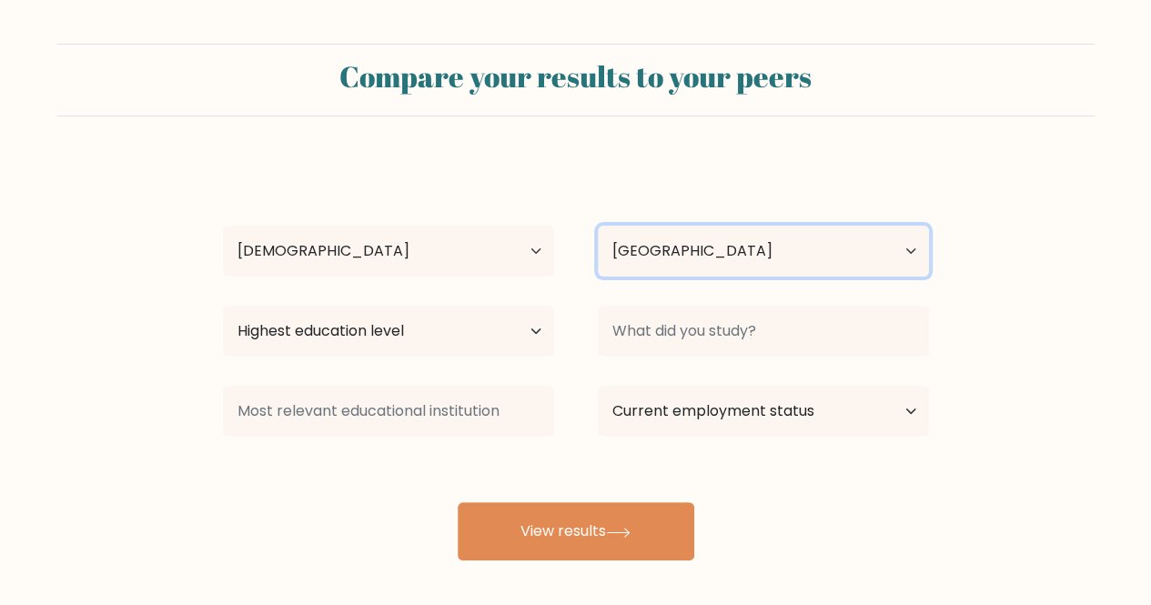
click at [734, 244] on select "Country [GEOGRAPHIC_DATA] [GEOGRAPHIC_DATA] [GEOGRAPHIC_DATA] [US_STATE] [GEOGR…" at bounding box center [763, 251] width 331 height 51
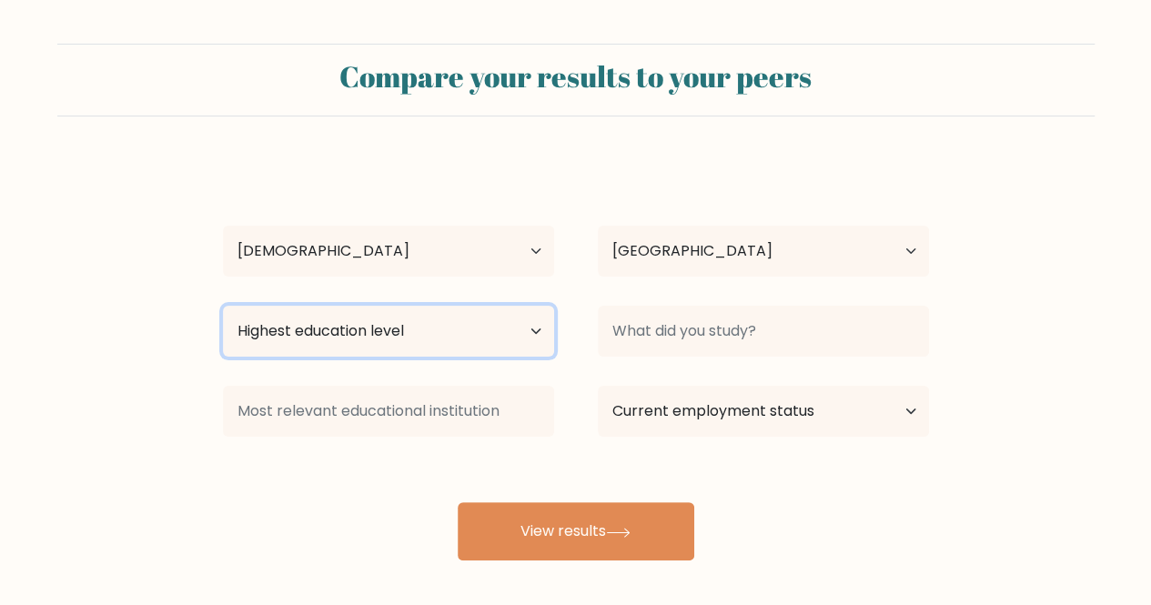
click at [365, 320] on select "Highest education level No schooling Primary Lower Secondary Upper Secondary Oc…" at bounding box center [388, 331] width 331 height 51
click at [223, 306] on select "Highest education level No schooling Primary Lower Secondary Upper Secondary Oc…" at bounding box center [388, 331] width 331 height 51
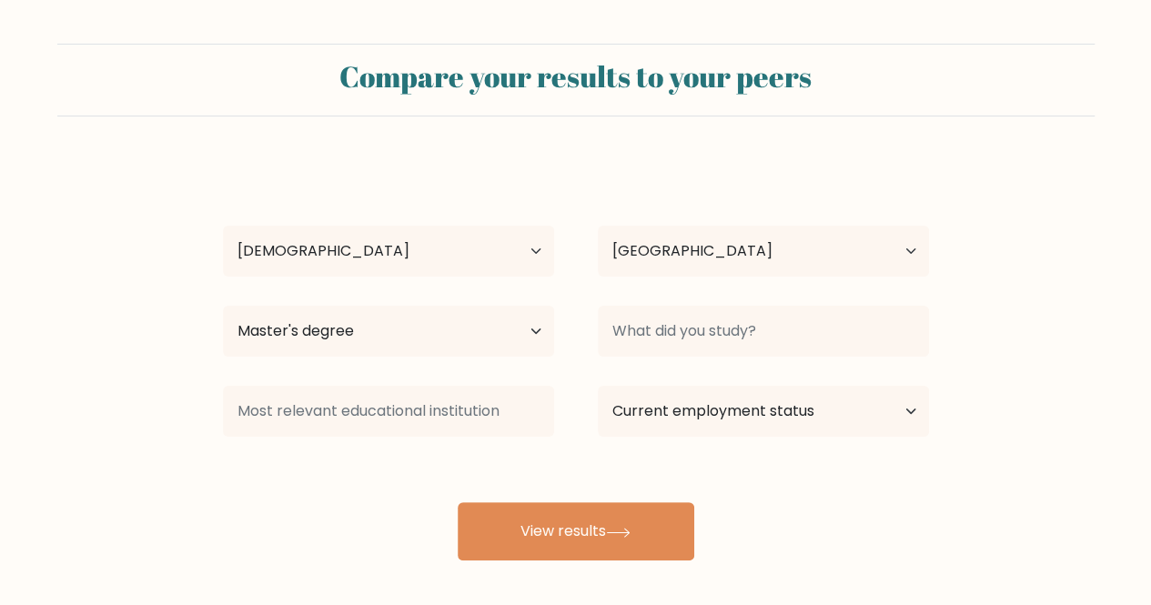
click at [353, 290] on div "[PERSON_NAME] Age Under [DEMOGRAPHIC_DATA] [DEMOGRAPHIC_DATA] [DEMOGRAPHIC_DATA…" at bounding box center [576, 360] width 728 height 400
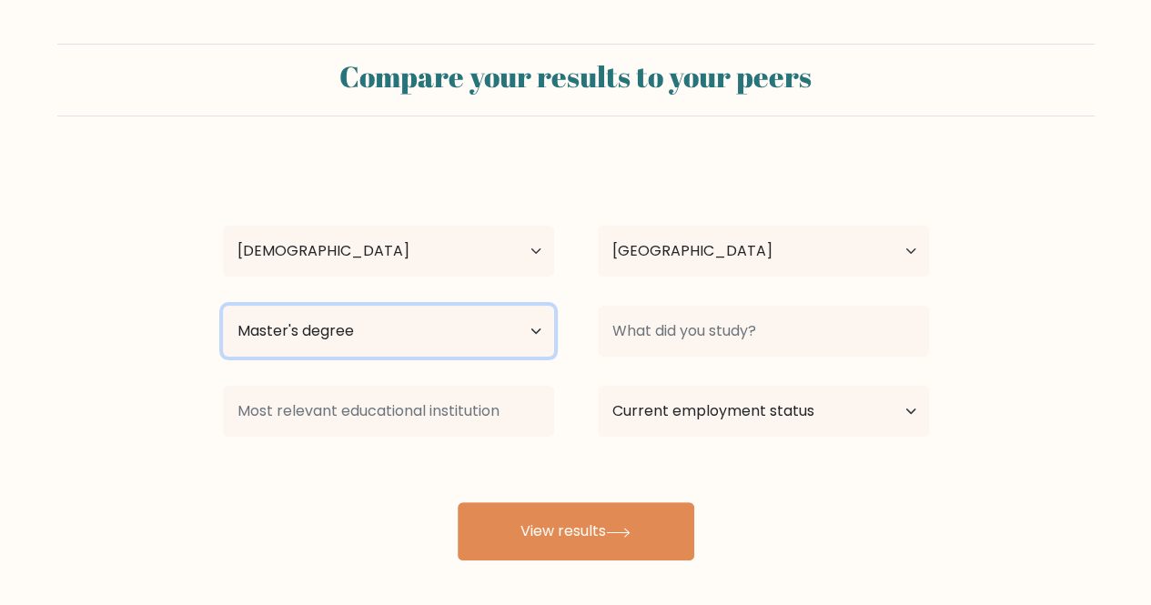
click at [331, 334] on select "Highest education level No schooling Primary Lower Secondary Upper Secondary Oc…" at bounding box center [388, 331] width 331 height 51
select select "bachelors_degree"
click at [223, 306] on select "Highest education level No schooling Primary Lower Secondary Upper Secondary Oc…" at bounding box center [388, 331] width 331 height 51
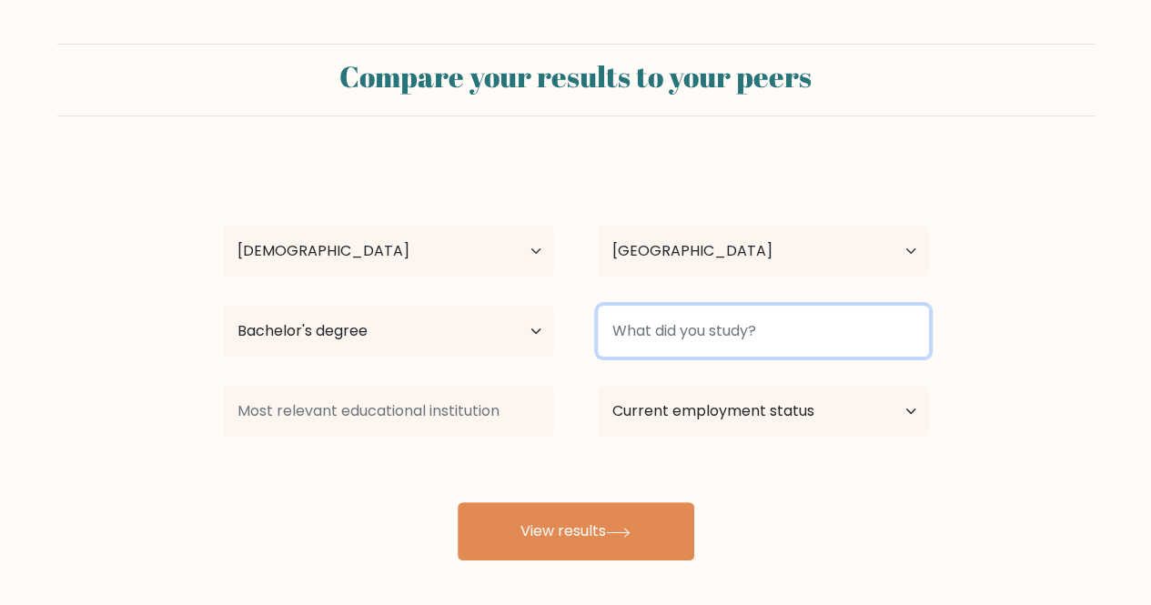
click at [770, 351] on input at bounding box center [763, 331] width 331 height 51
type input "Psychology"
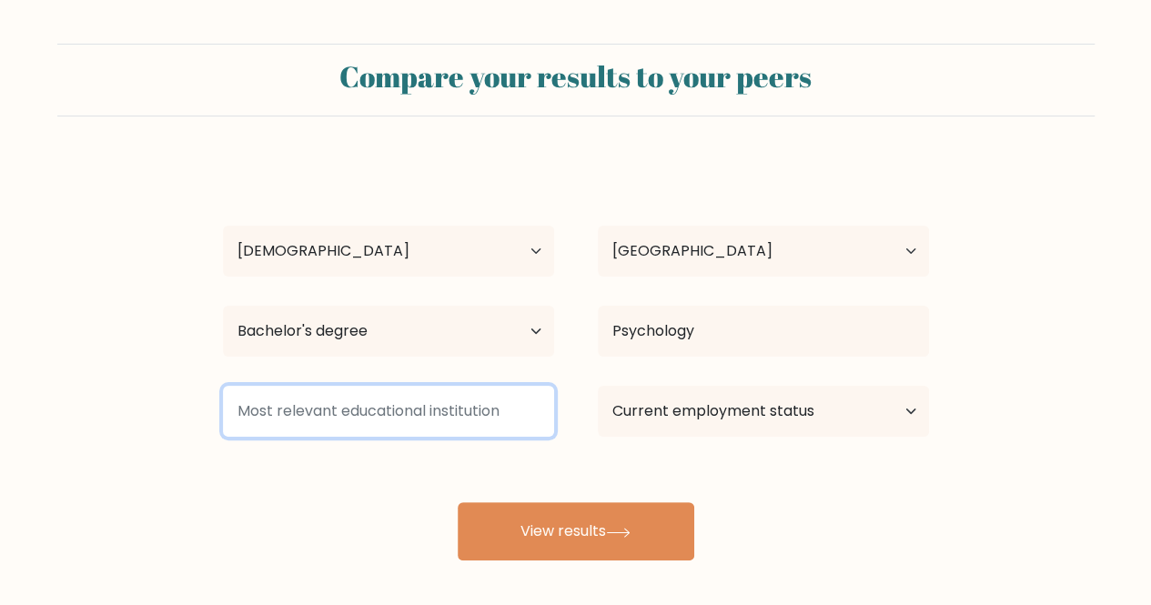
click at [455, 421] on input at bounding box center [388, 411] width 331 height 51
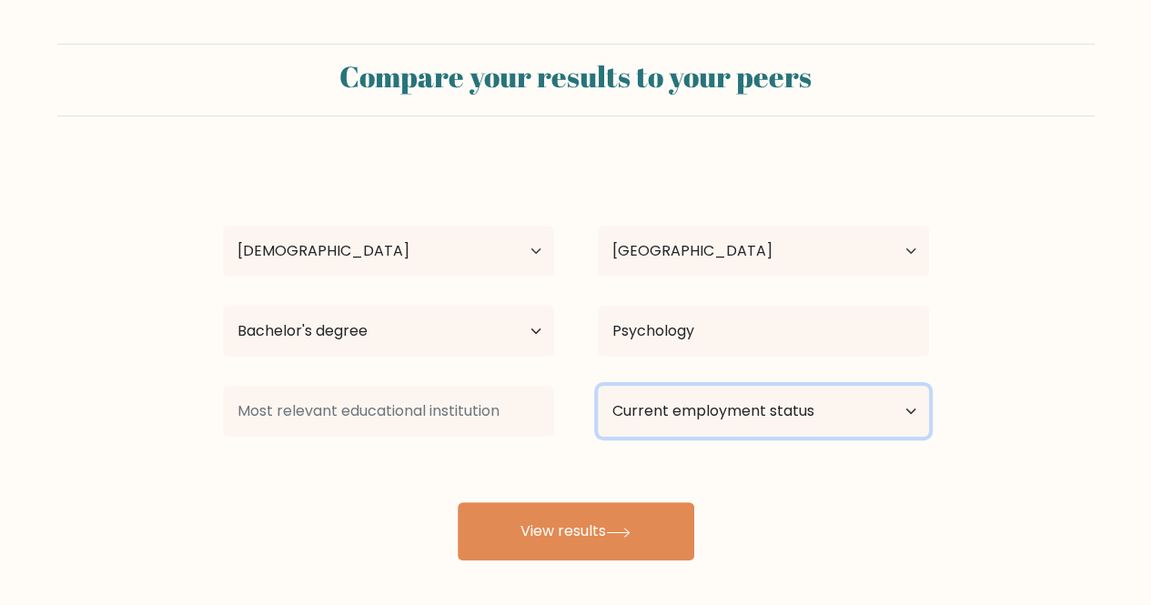
click at [688, 420] on select "Current employment status Employed Student Retired Other / prefer not to answer" at bounding box center [763, 411] width 331 height 51
select select "employed"
click at [598, 386] on select "Current employment status Employed Student Retired Other / prefer not to answer" at bounding box center [763, 411] width 331 height 51
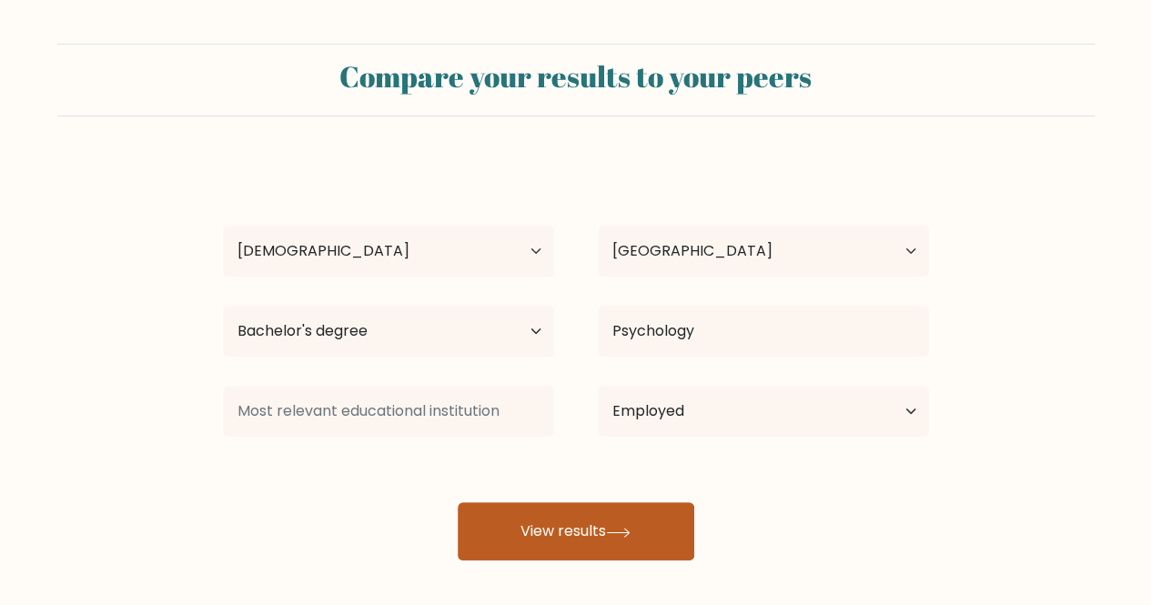
click at [593, 531] on button "View results" at bounding box center [576, 531] width 237 height 58
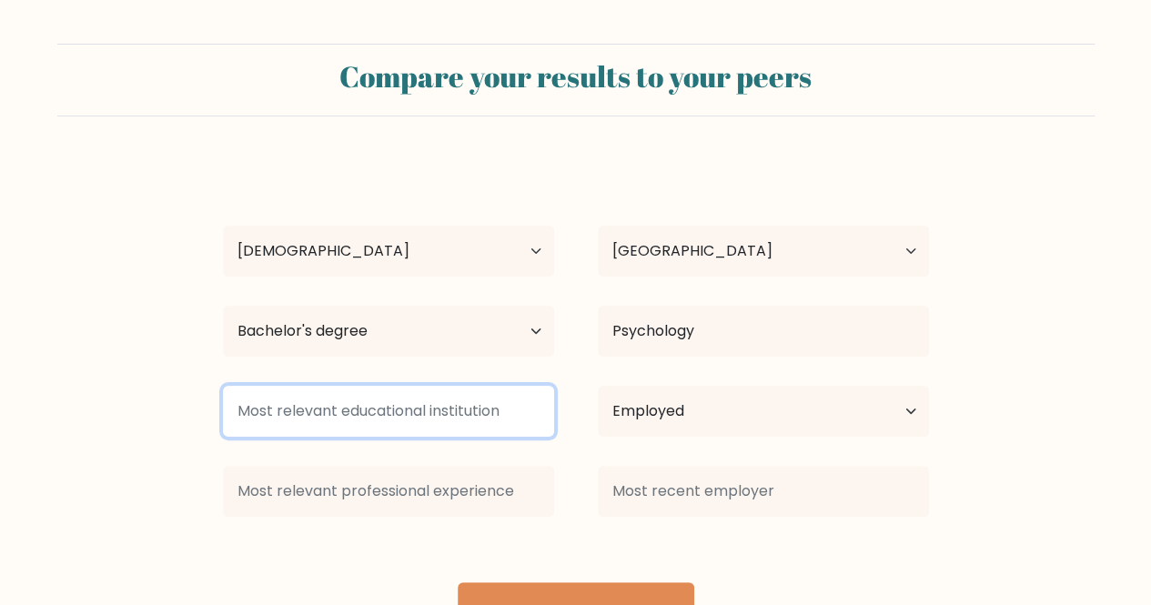
click at [390, 414] on input at bounding box center [388, 411] width 331 height 51
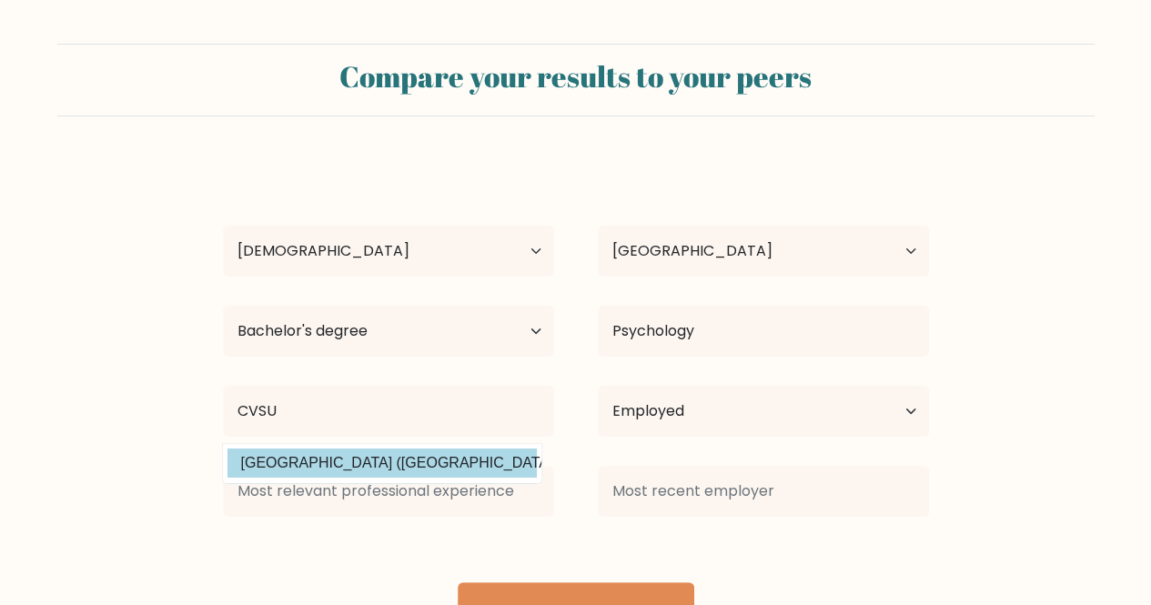
click at [377, 467] on option "Cavite State University (Philippines)" at bounding box center [382, 463] width 309 height 29
type input "Cavite State University"
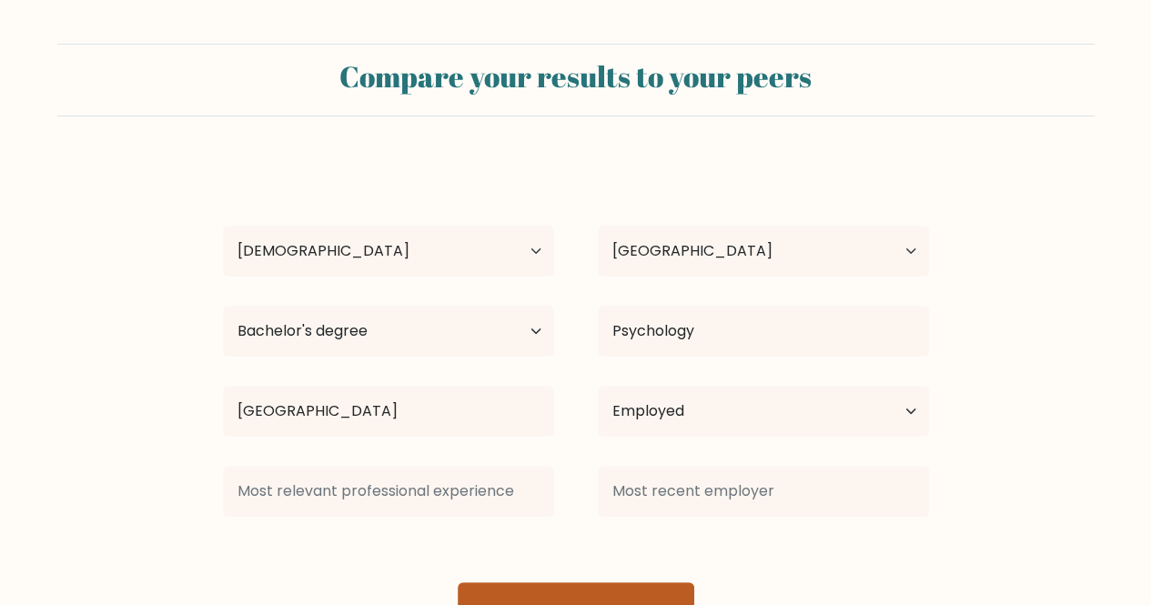
click at [577, 589] on button "View results" at bounding box center [576, 612] width 237 height 58
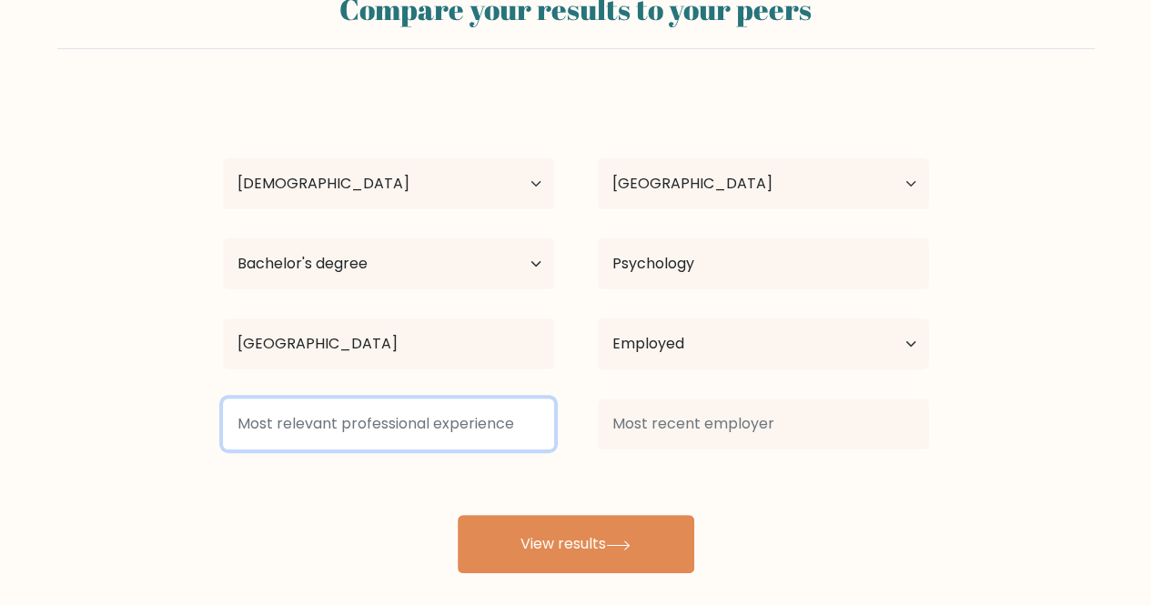
scroll to position [84, 0]
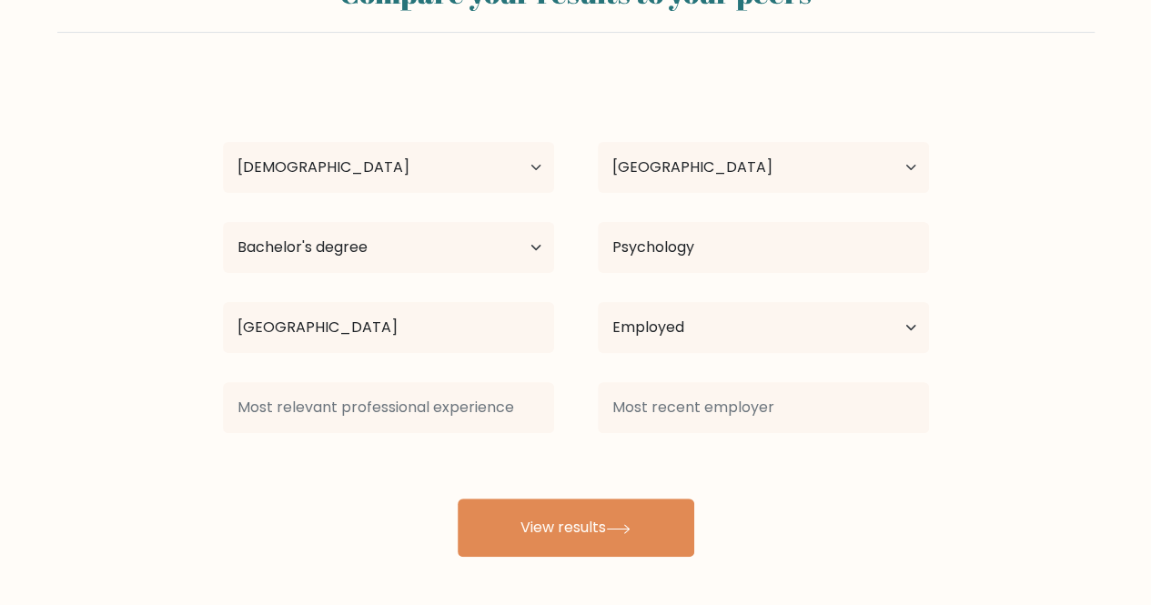
click at [553, 446] on div "Michelle Segarra Age Under 18 years old 18-24 years old 25-34 years old 35-44 y…" at bounding box center [576, 316] width 728 height 481
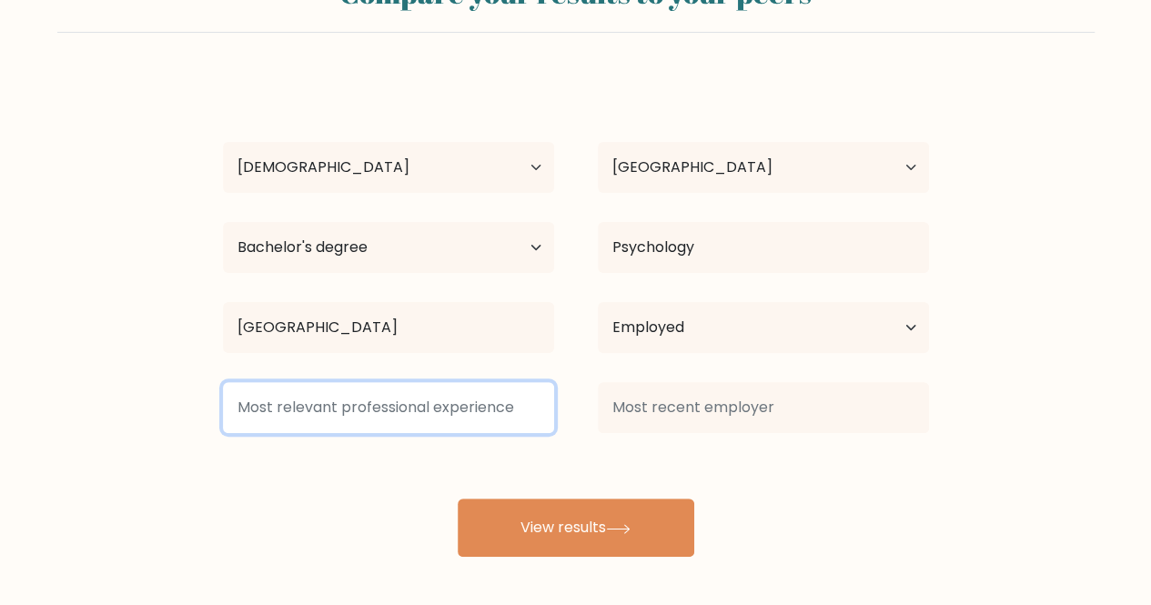
click at [462, 410] on input at bounding box center [388, 407] width 331 height 51
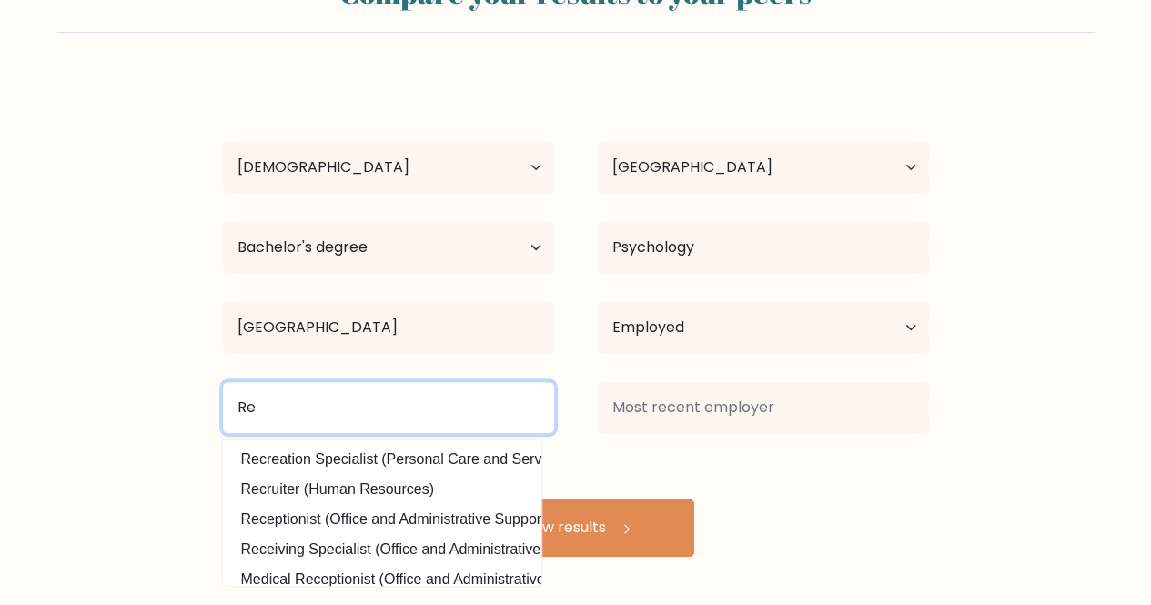
type input "R"
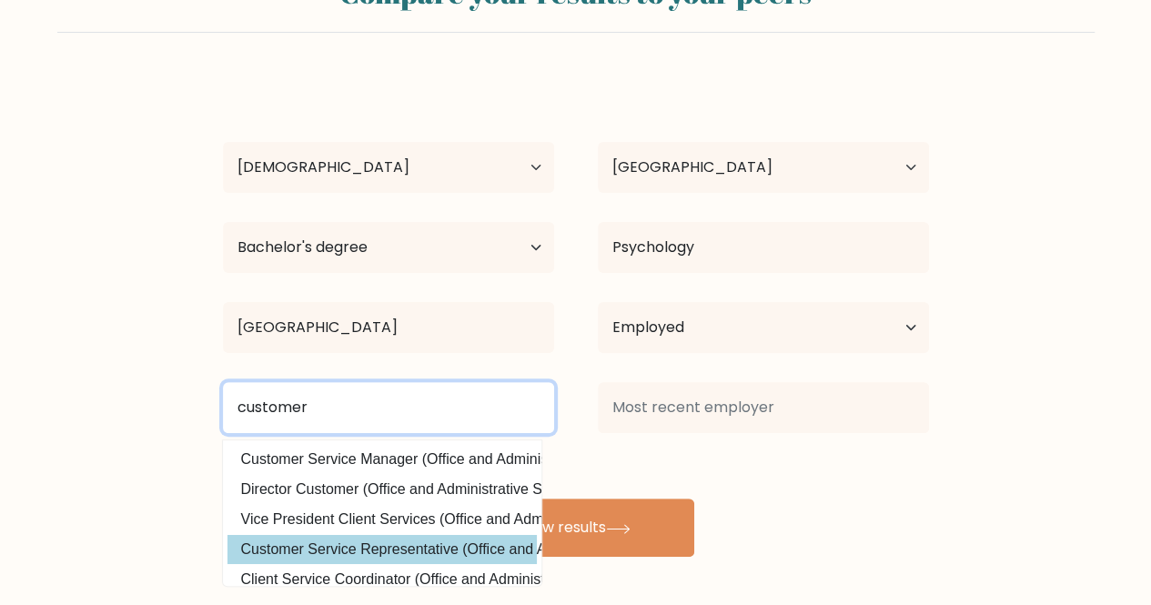
type input "customer"
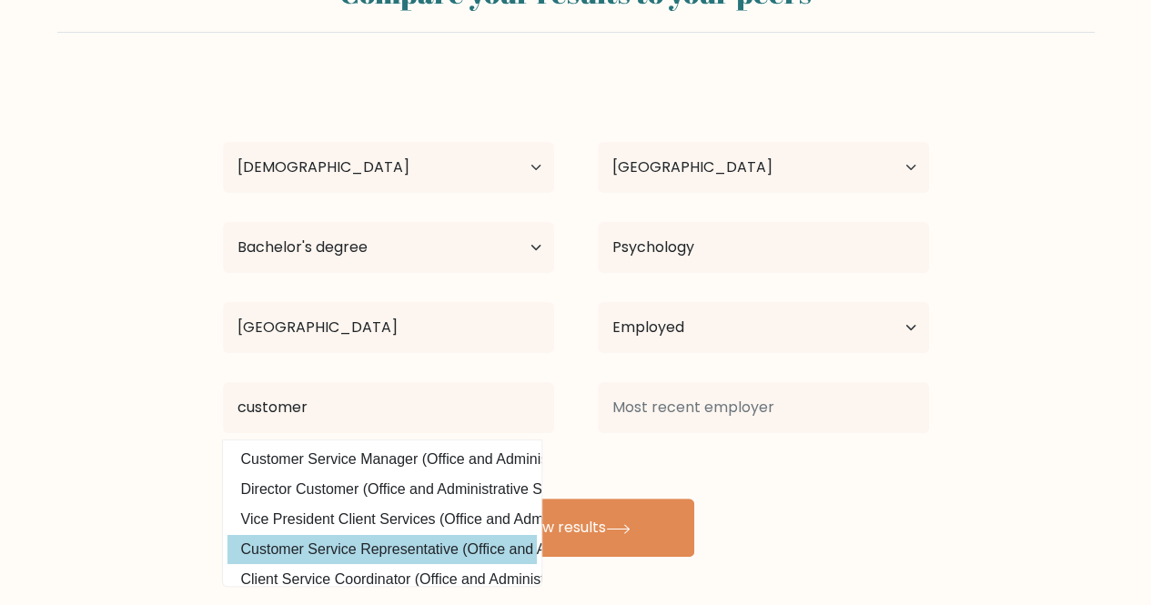
click at [435, 549] on div "Michelle Segarra Age Under 18 years old 18-24 years old 25-34 years old 35-44 y…" at bounding box center [576, 316] width 728 height 481
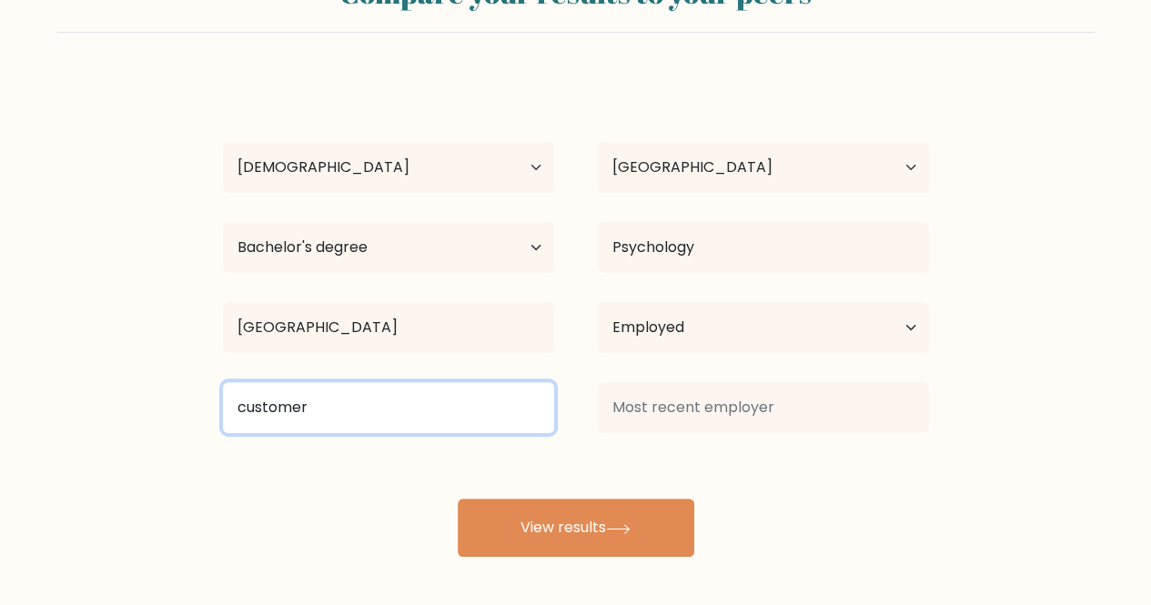
click at [351, 419] on input "customer" at bounding box center [388, 407] width 331 height 51
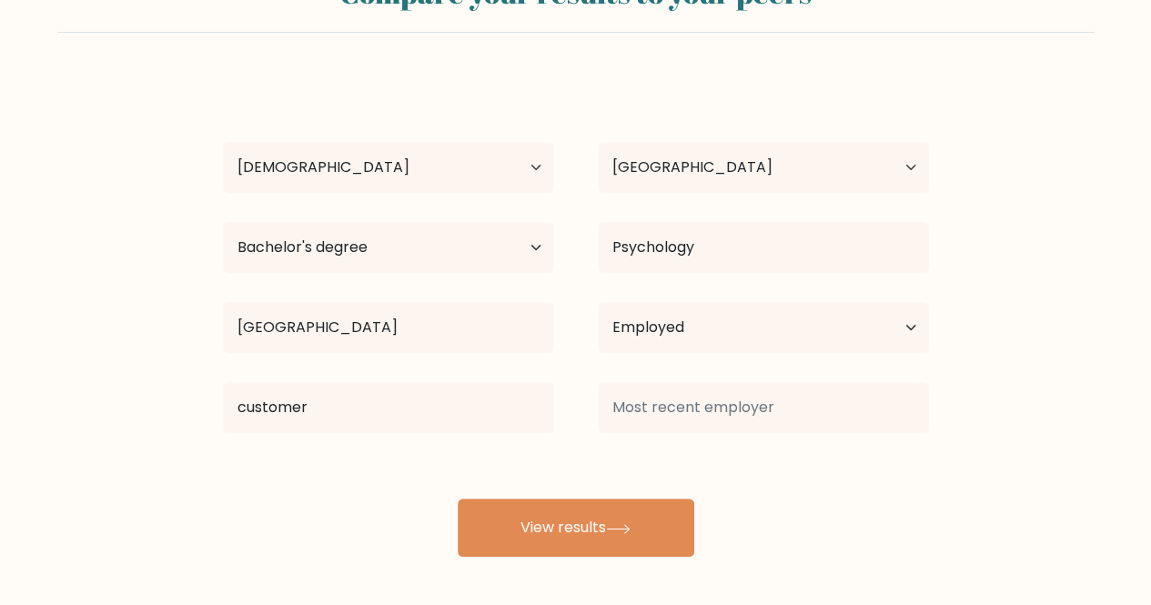
click at [723, 451] on div "Michelle Segarra Age Under 18 years old 18-24 years old 25-34 years old 35-44 y…" at bounding box center [576, 316] width 728 height 481
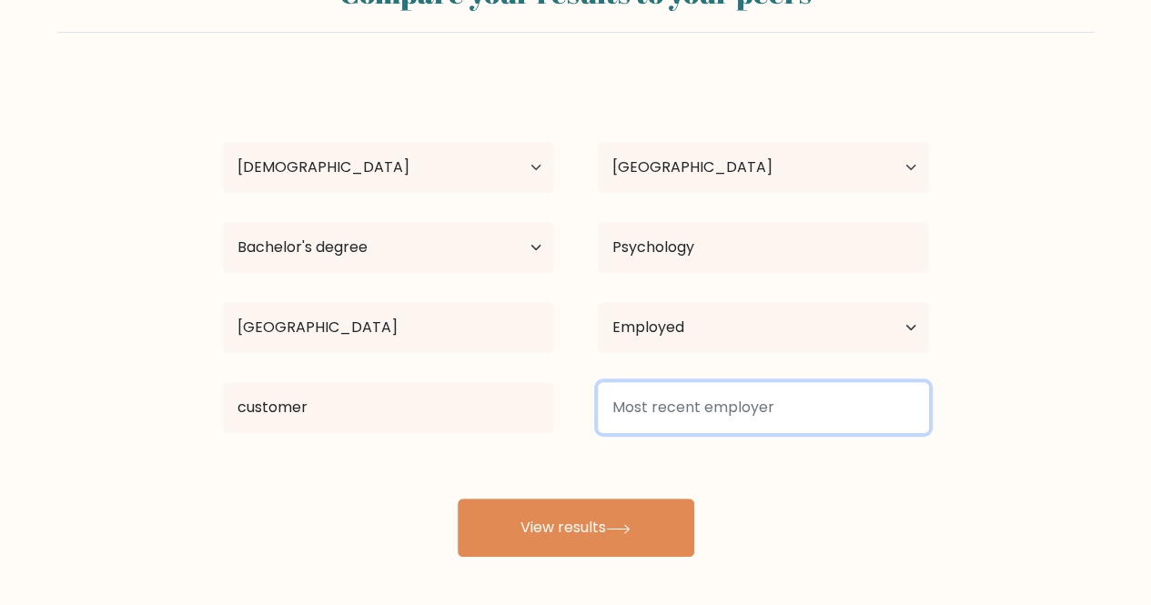
click at [732, 414] on input at bounding box center [763, 407] width 331 height 51
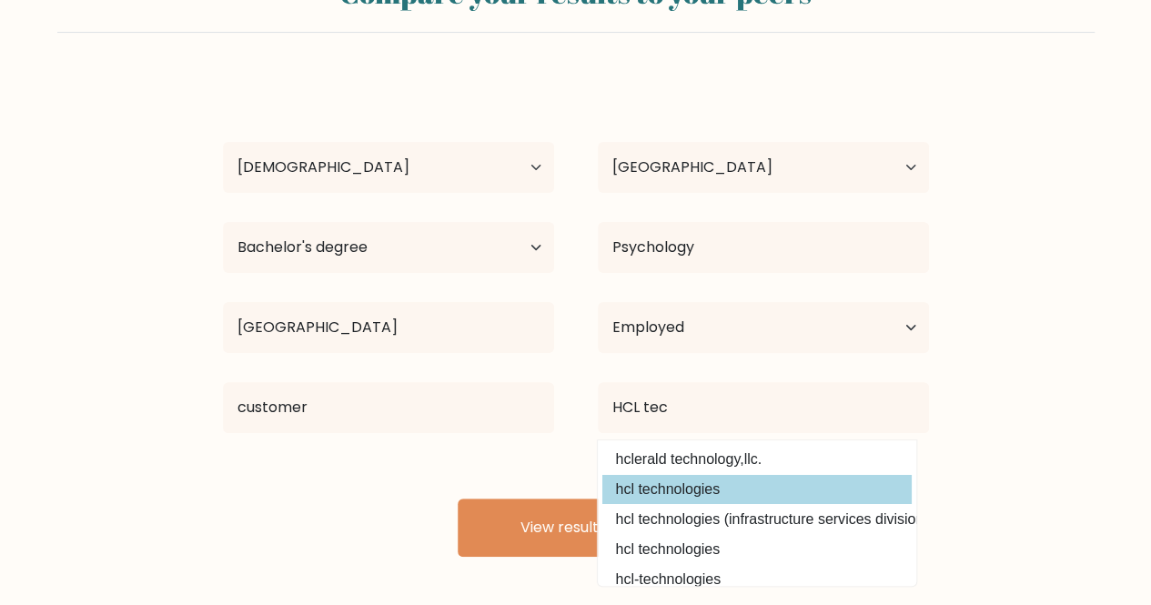
click at [704, 495] on option "hcl technologies" at bounding box center [757, 489] width 309 height 29
type input "hcl technologies"
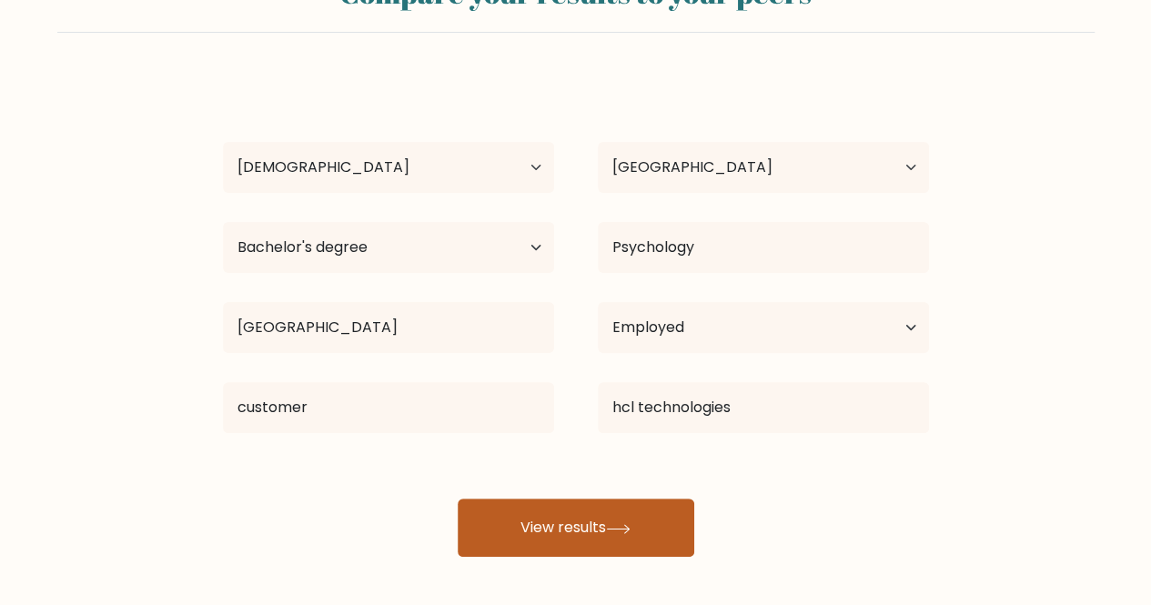
click at [614, 531] on icon at bounding box center [618, 529] width 25 height 10
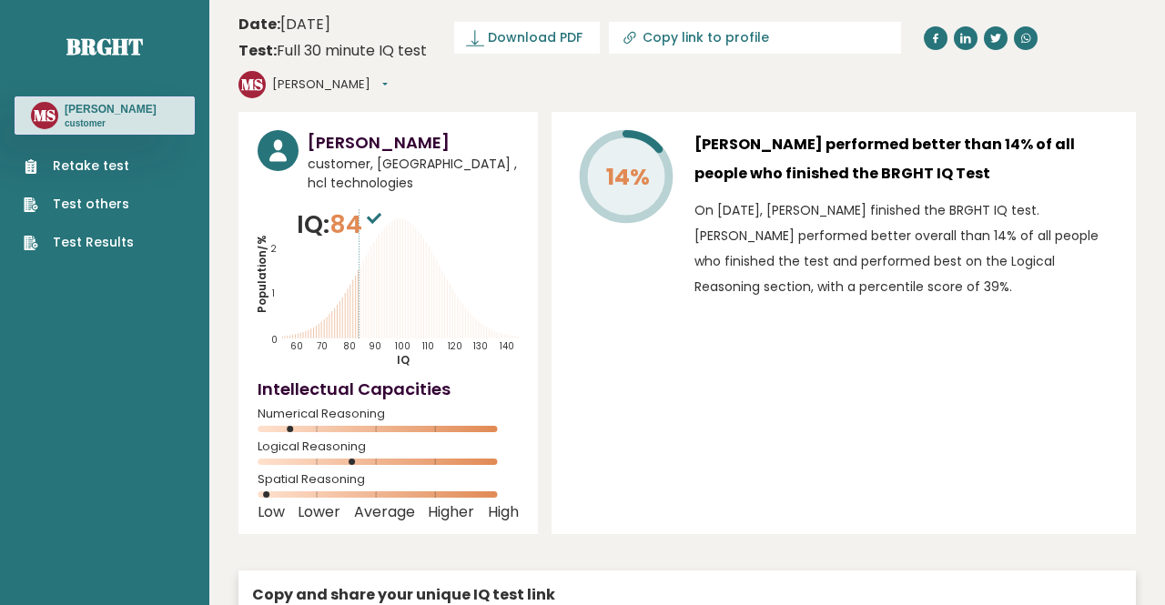
type input "[URL][DOMAIN_NAME]"
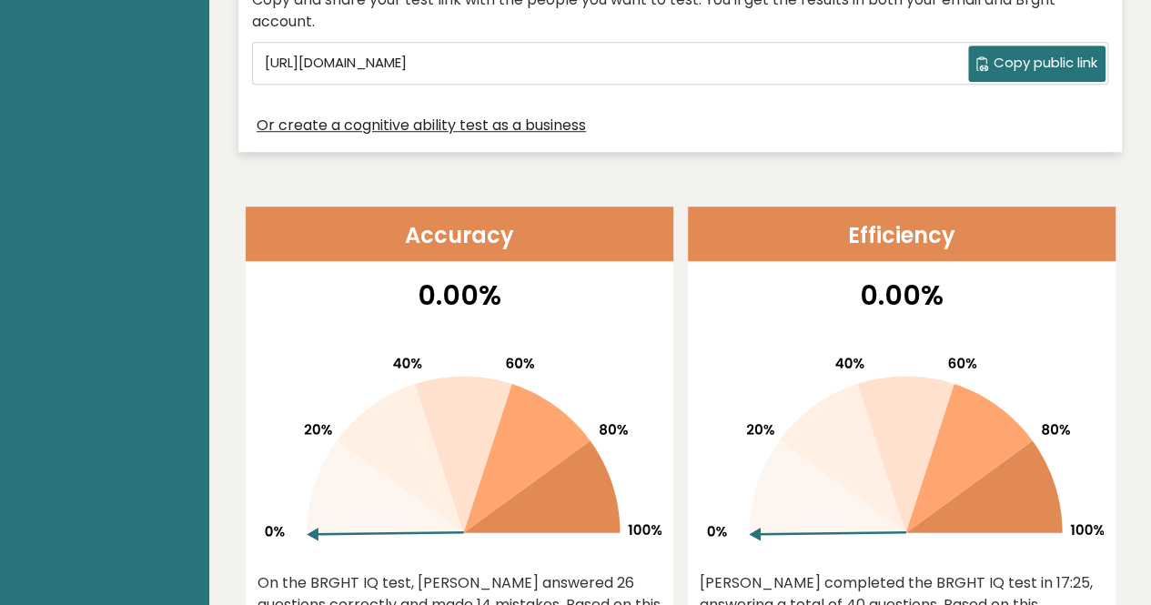
scroll to position [728, 0]
